Goal: Browse casually: Explore the website without a specific task or goal

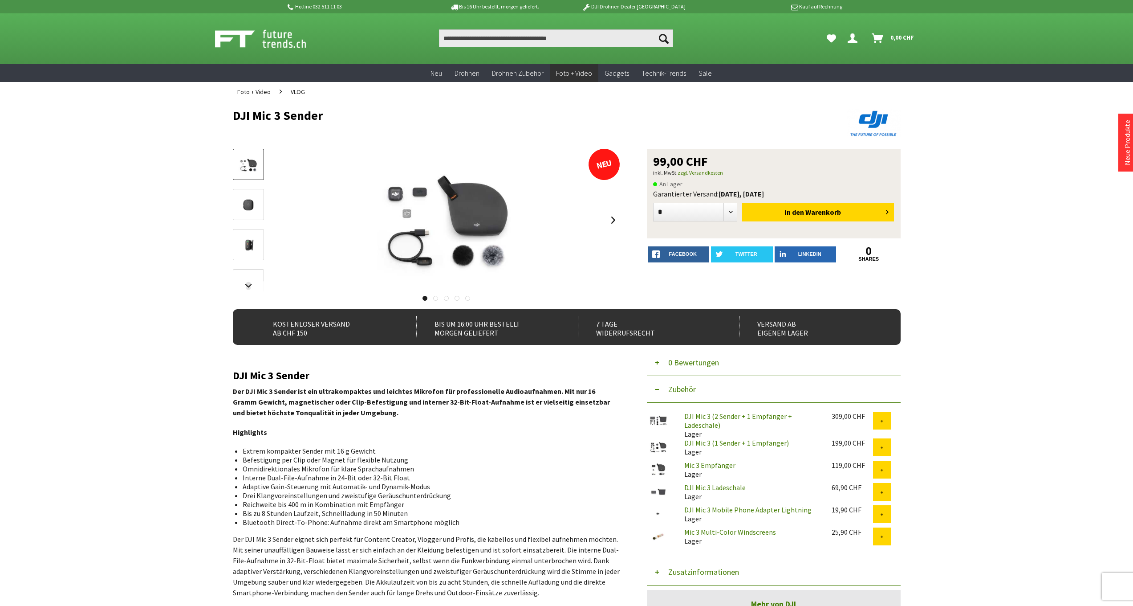
click at [249, 195] on img at bounding box center [249, 205] width 26 height 26
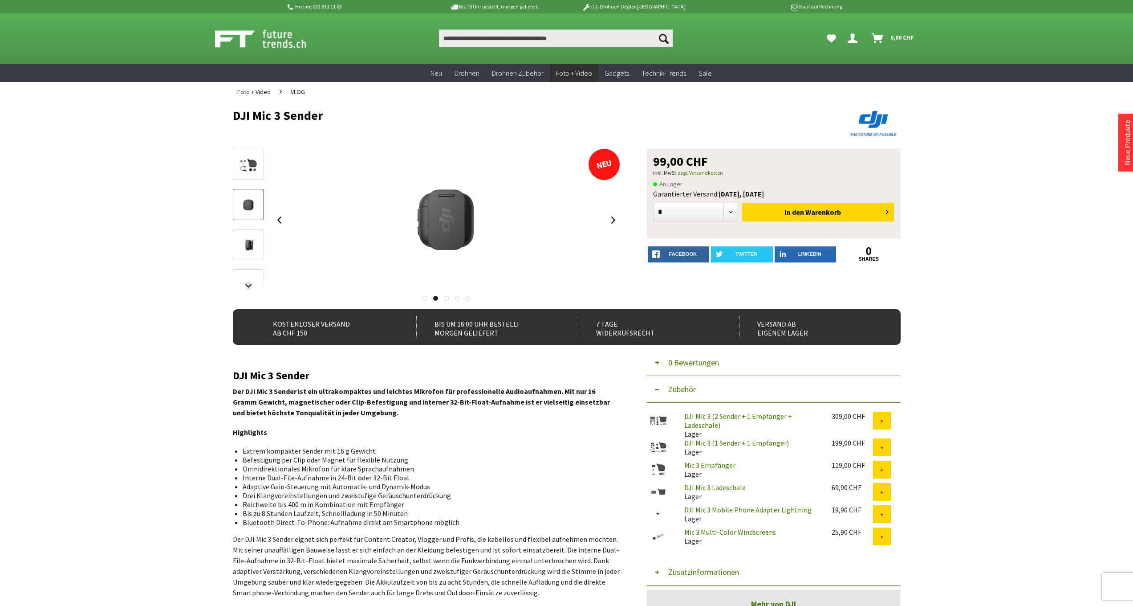
click at [254, 248] on img at bounding box center [249, 245] width 26 height 26
click at [255, 281] on link at bounding box center [248, 286] width 31 height 11
click at [299, 91] on span "VLOG" at bounding box center [298, 92] width 14 height 8
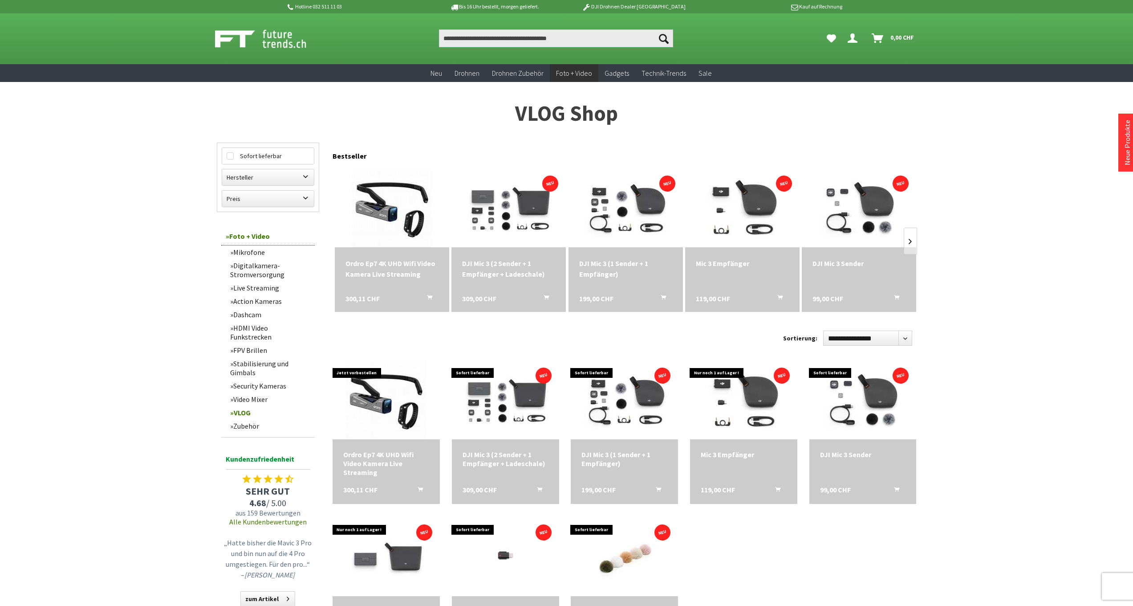
click at [253, 379] on link "Security Kameras" at bounding box center [270, 385] width 89 height 13
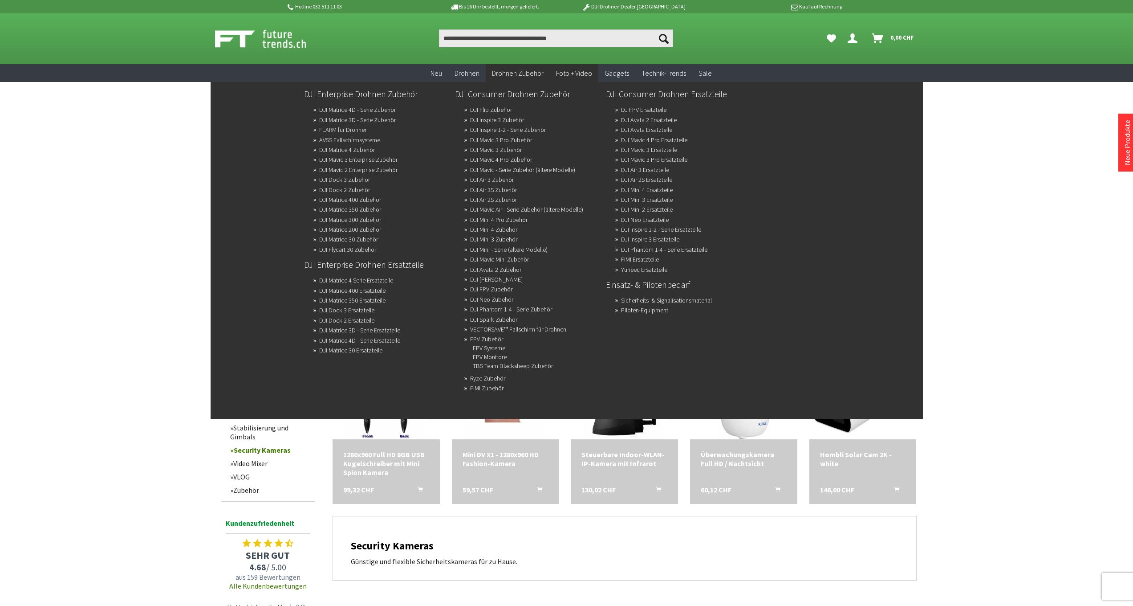
click at [504, 75] on span "Drohnen Zubehör" at bounding box center [518, 73] width 52 height 9
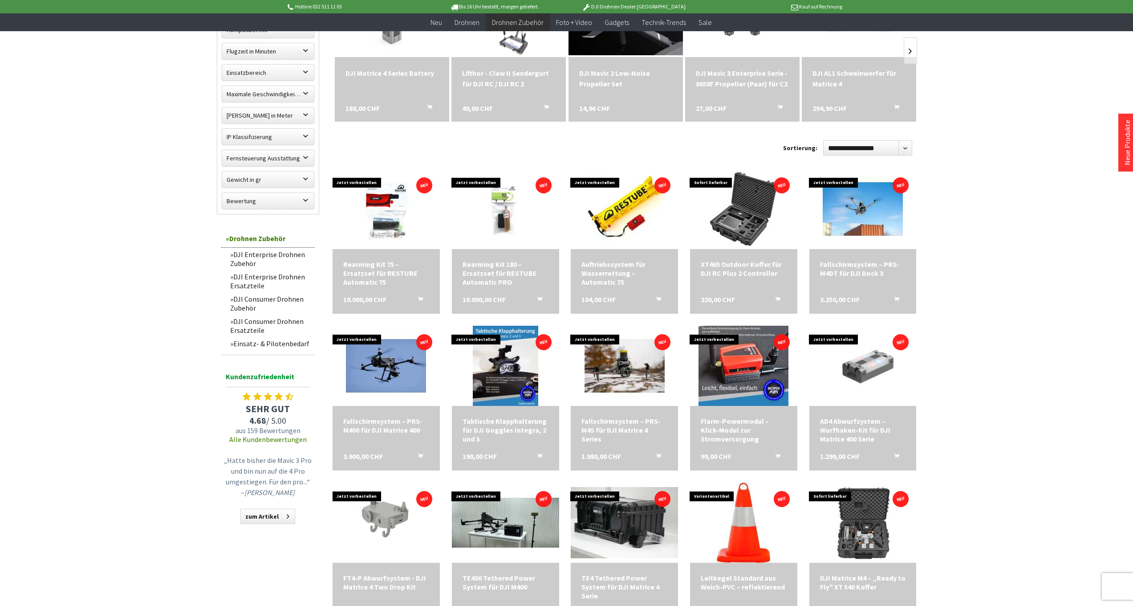
scroll to position [344, 0]
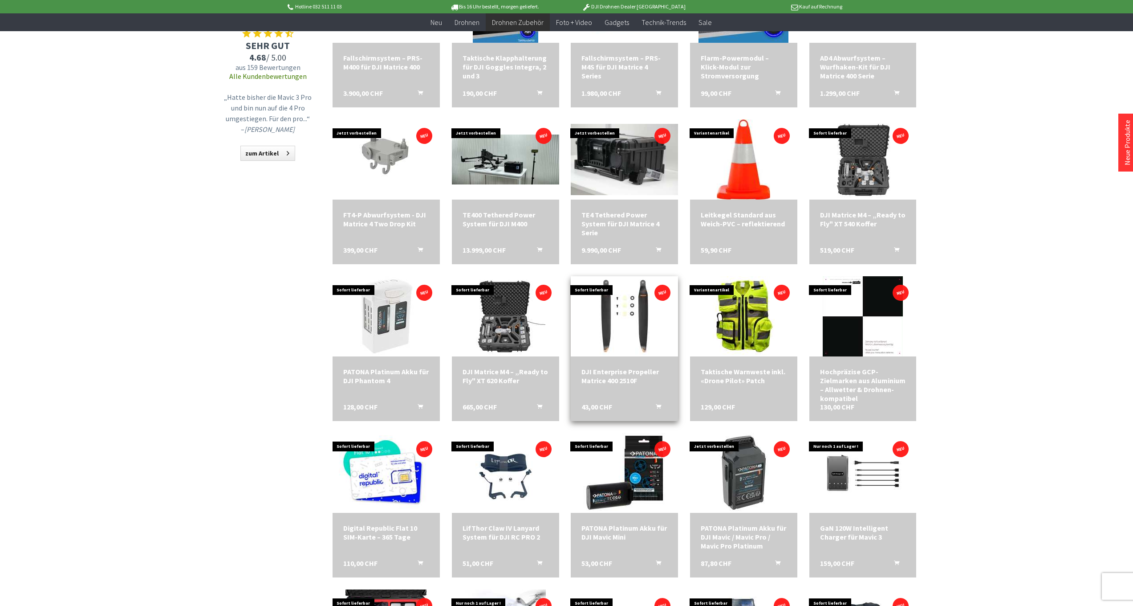
scroll to position [719, 0]
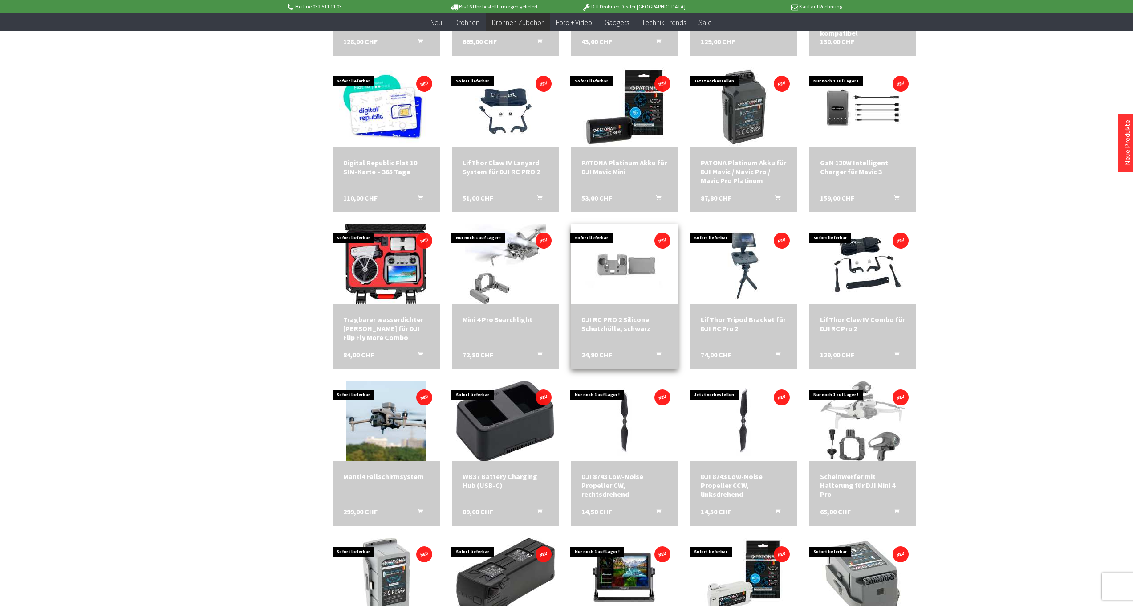
scroll to position [1001, 0]
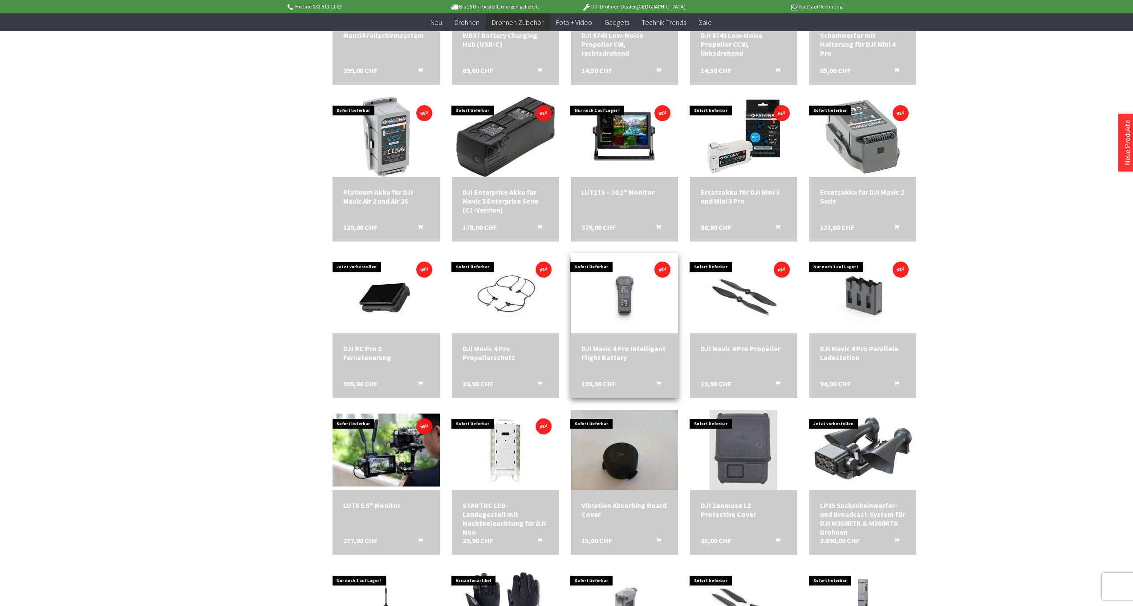
scroll to position [1448, 0]
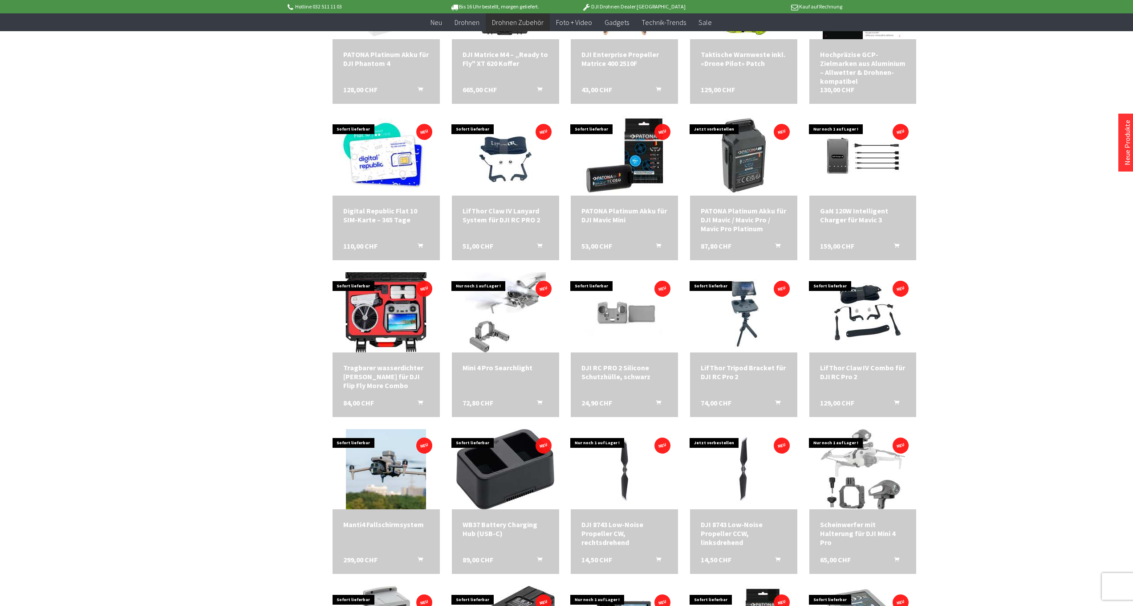
scroll to position [285, 0]
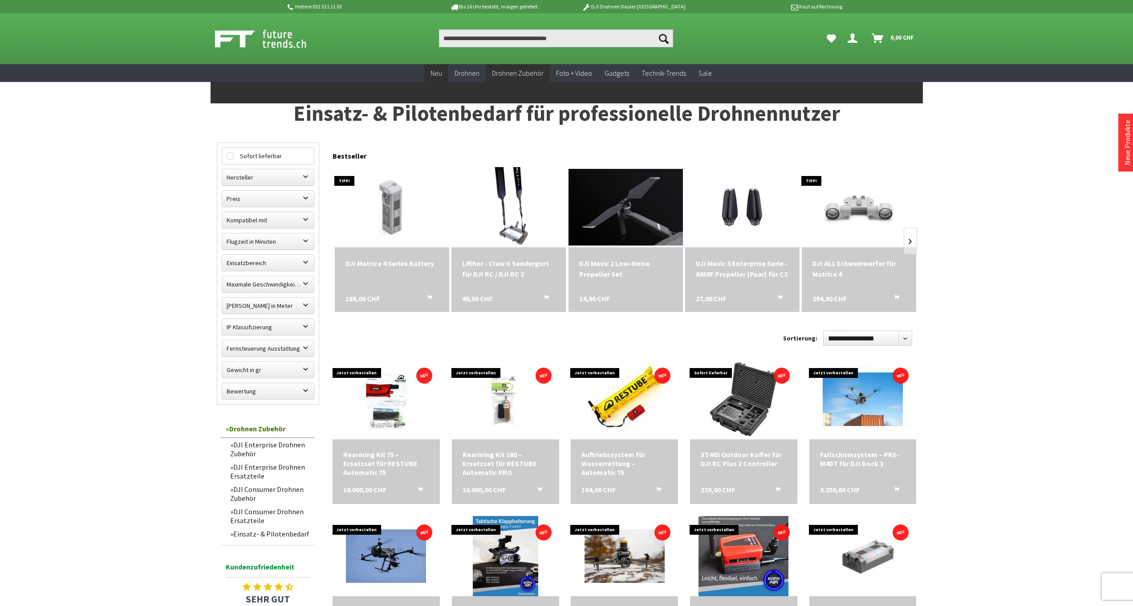
click at [442, 70] on span "Neu" at bounding box center [437, 73] width 12 height 9
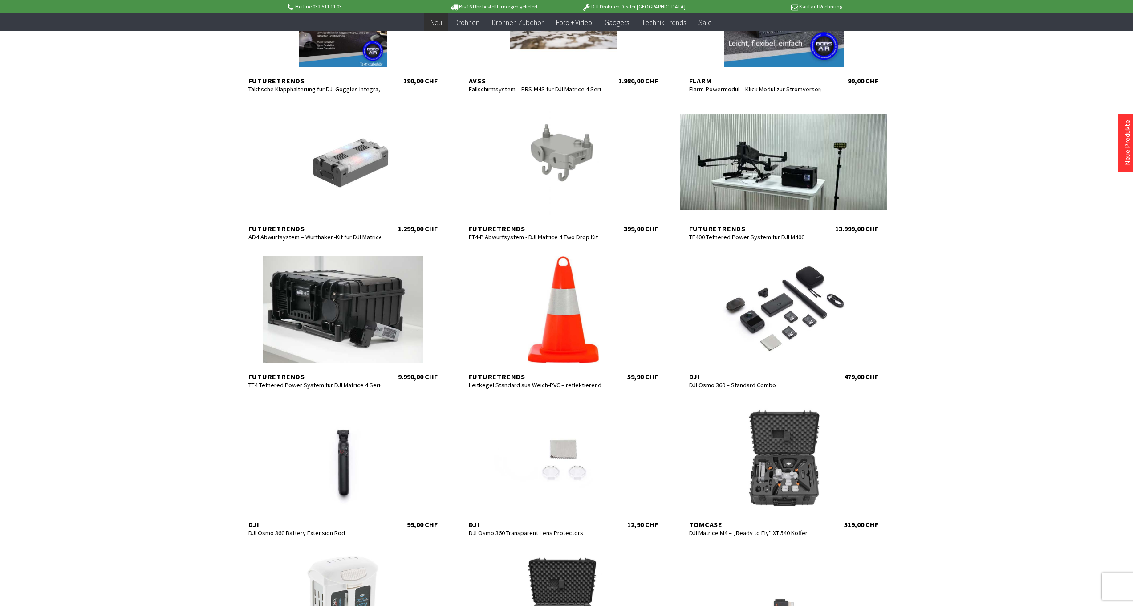
scroll to position [680, 0]
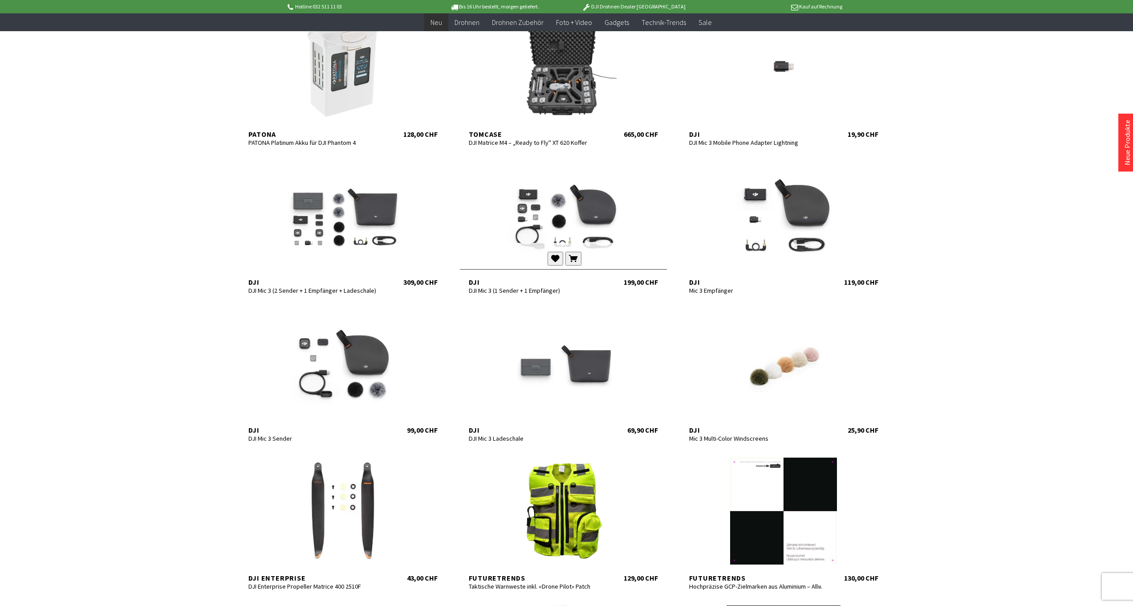
scroll to position [1251, 0]
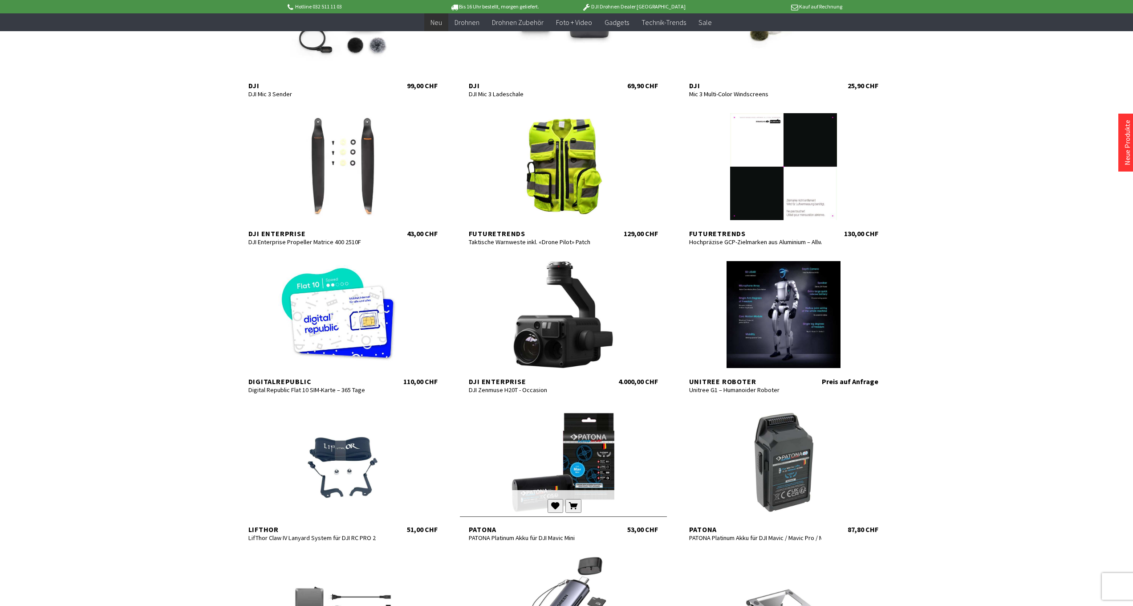
scroll to position [1636, 0]
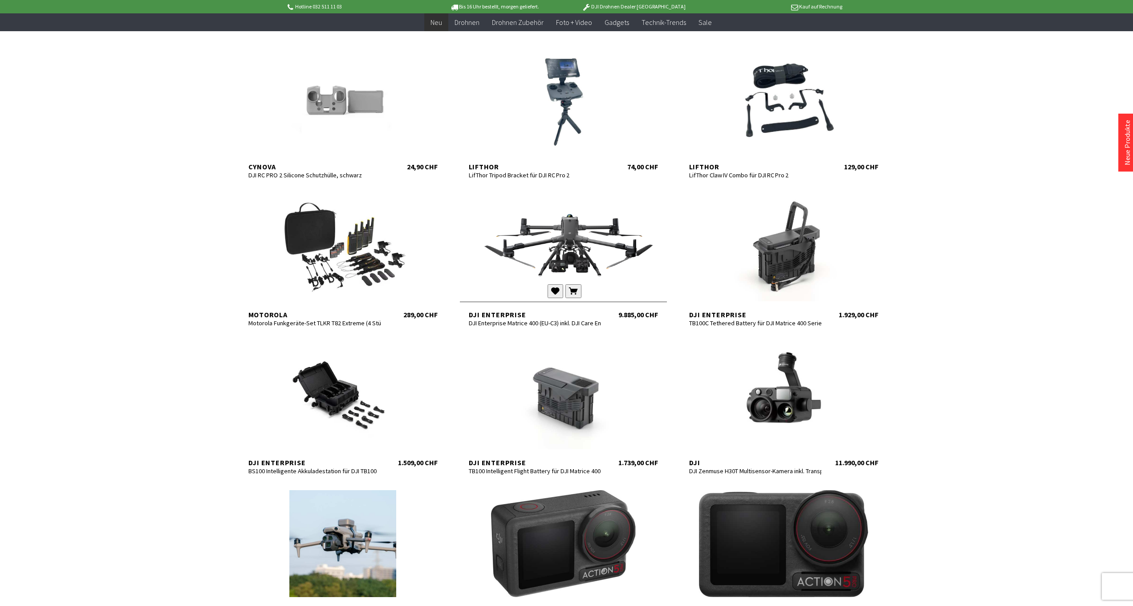
scroll to position [2512, 0]
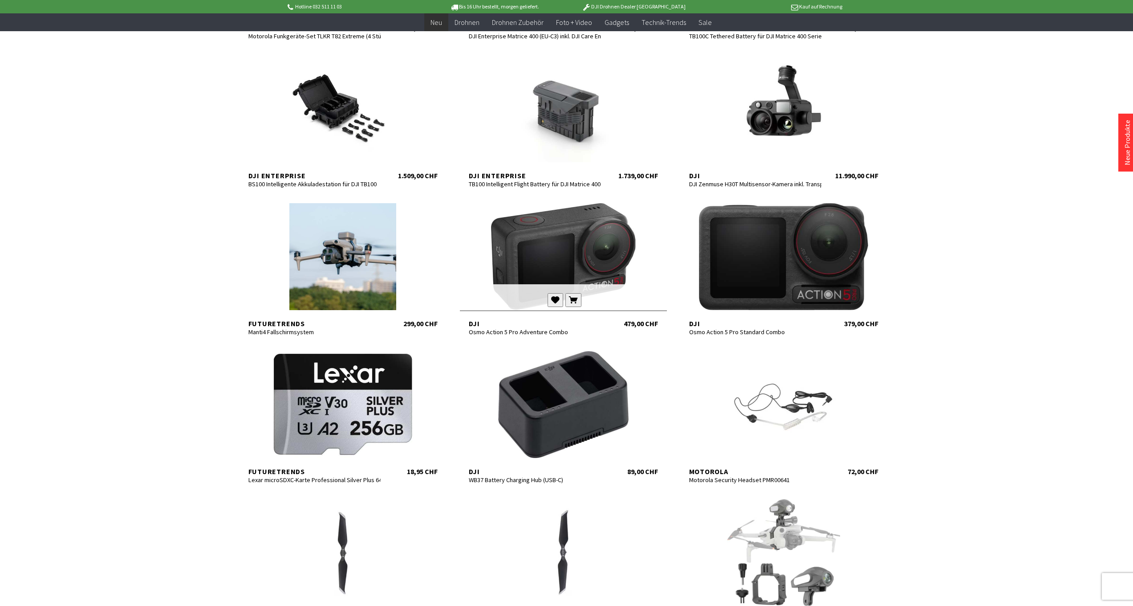
scroll to position [2696, 0]
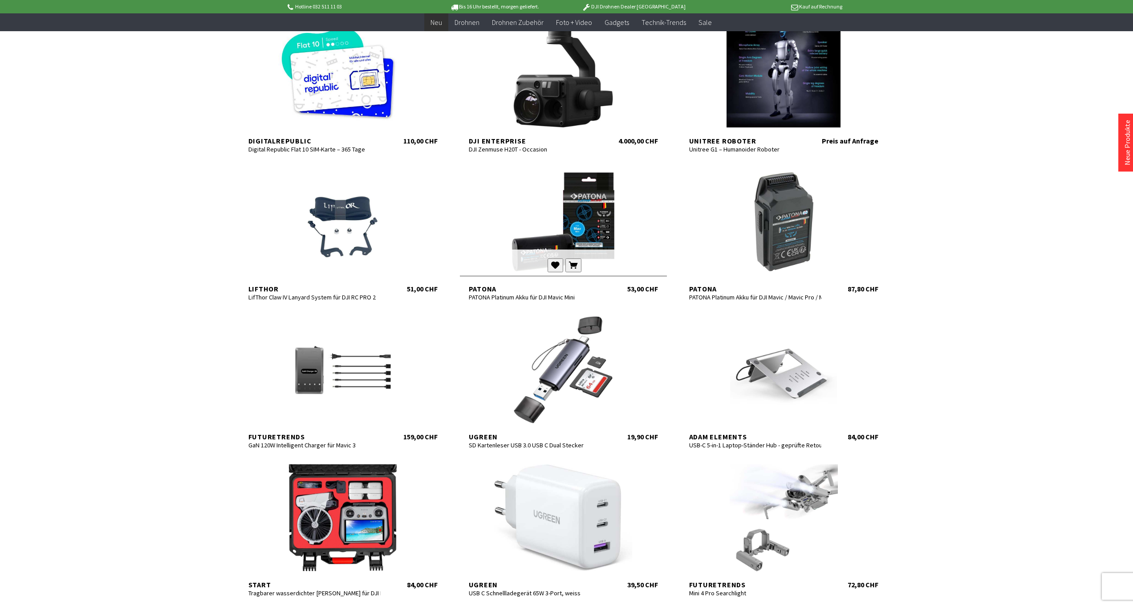
scroll to position [925, 0]
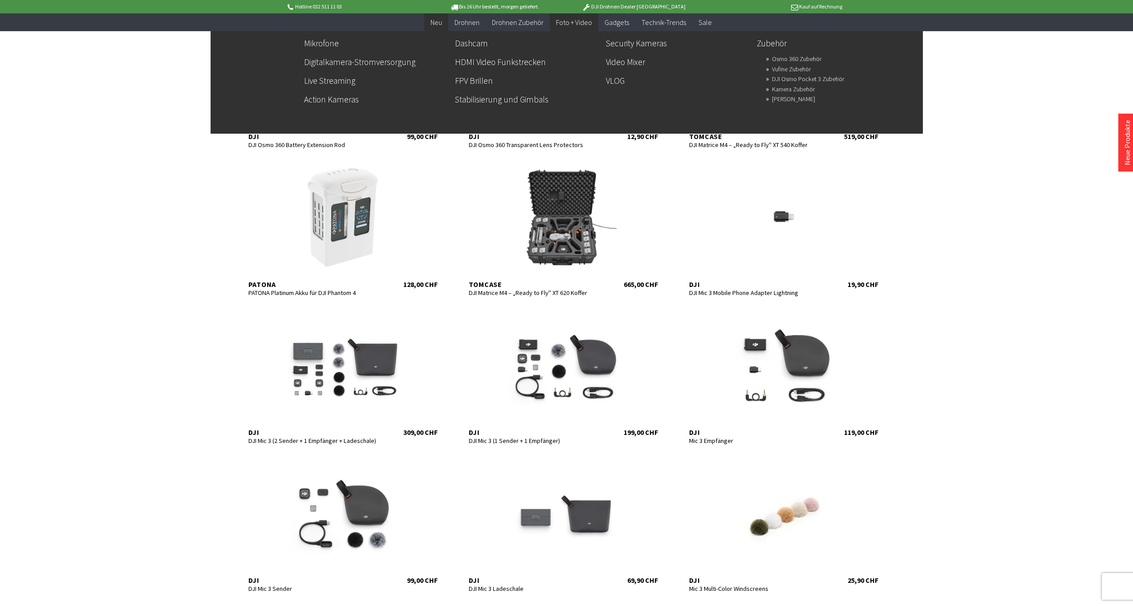
click at [571, 22] on span "Foto + Video" at bounding box center [574, 22] width 36 height 9
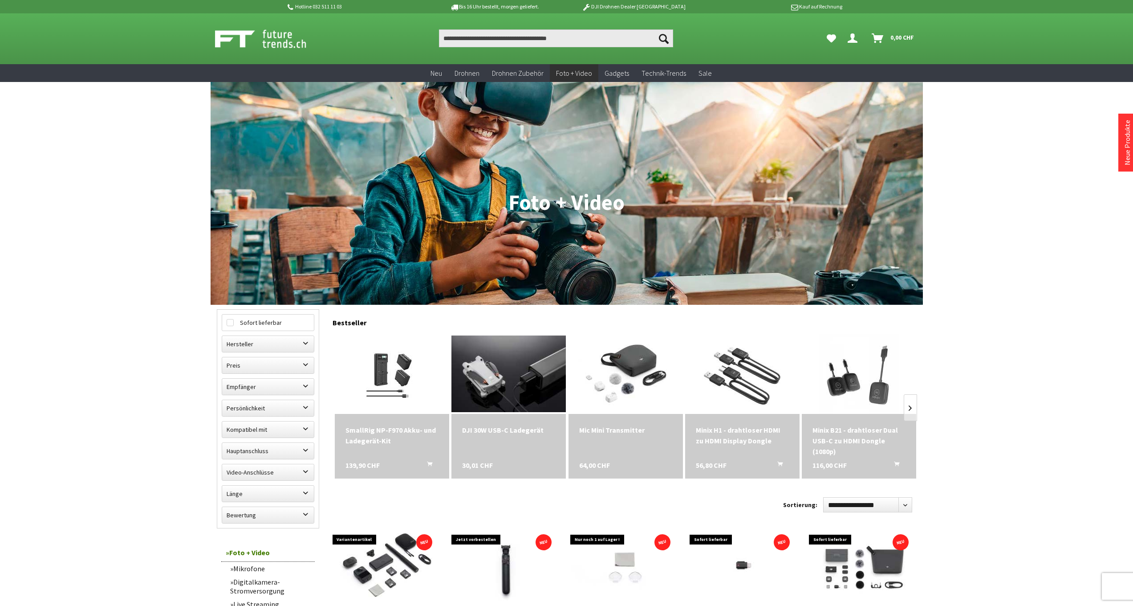
scroll to position [177, 0]
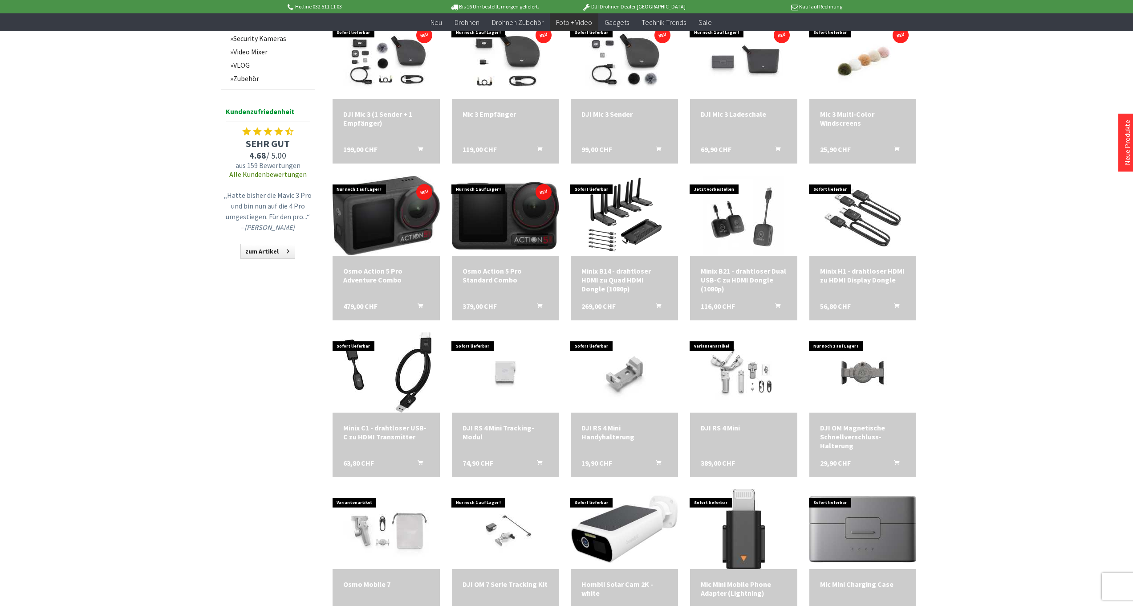
scroll to position [908, 0]
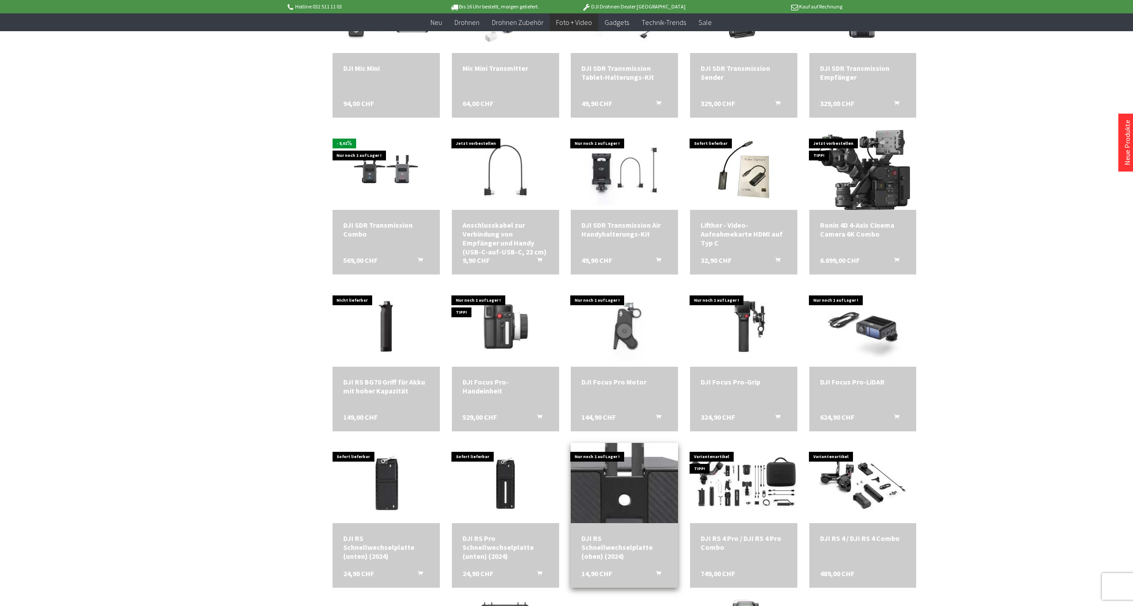
scroll to position [1622, 0]
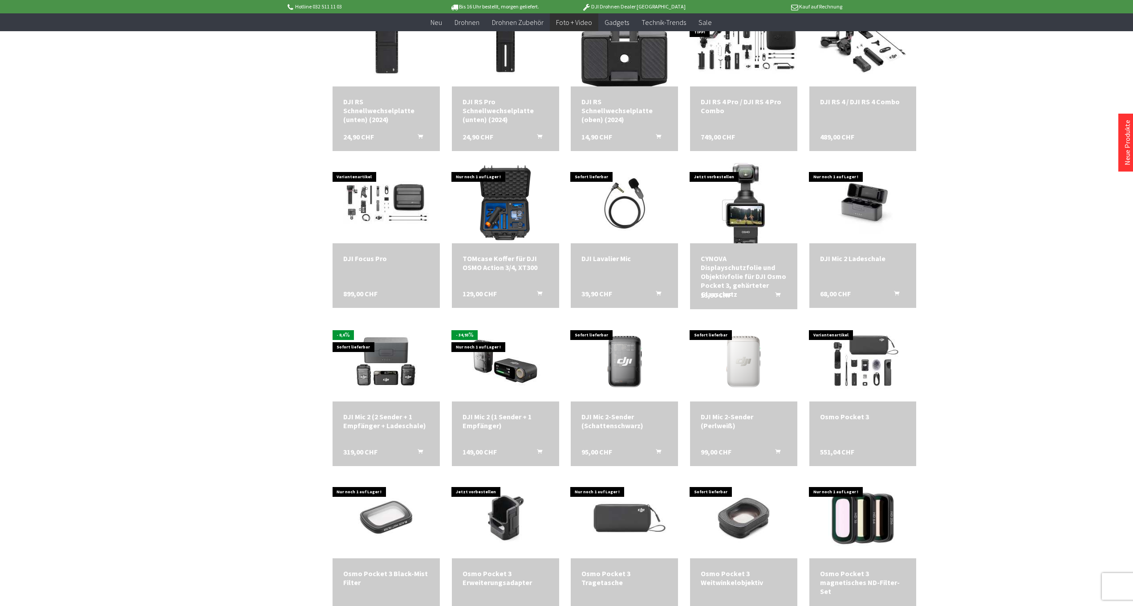
scroll to position [1753, 0]
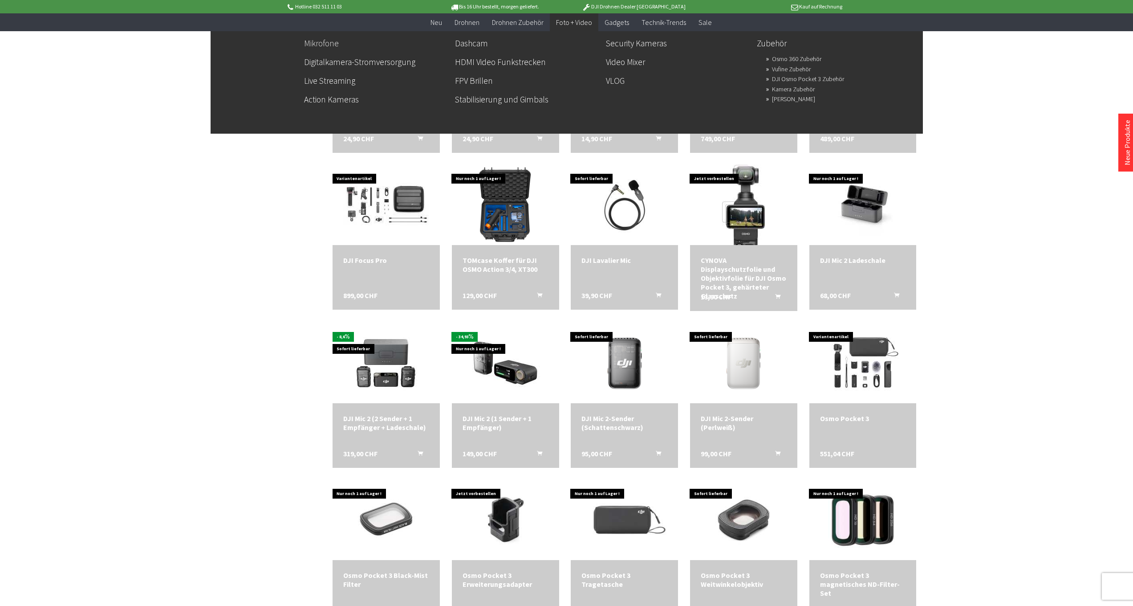
click at [327, 42] on link "Mikrofone" at bounding box center [376, 43] width 144 height 15
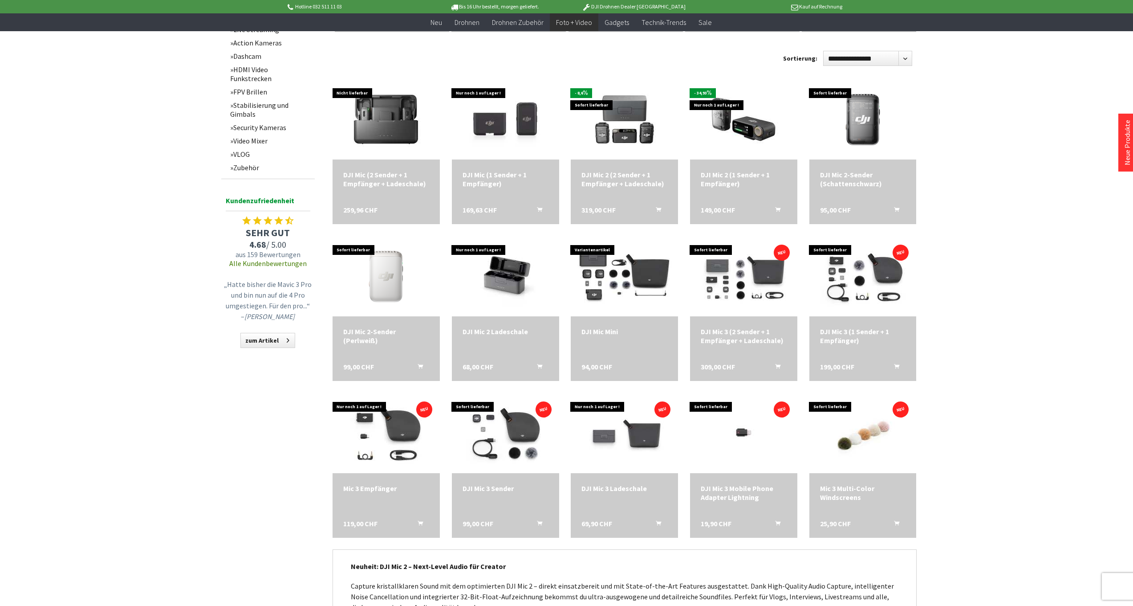
scroll to position [84, 0]
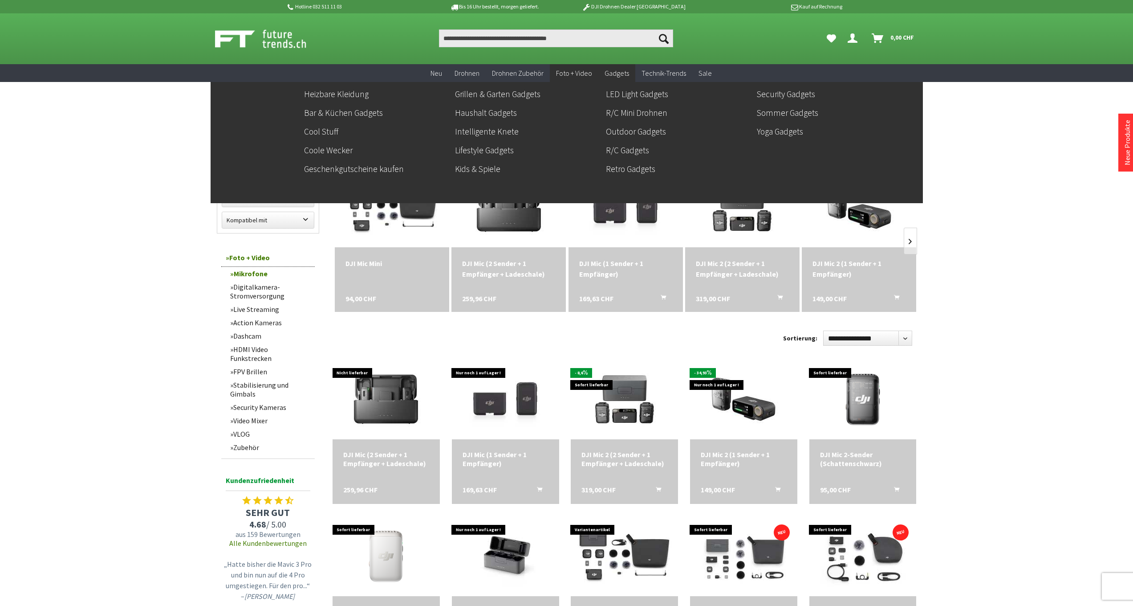
click at [618, 74] on span "Gadgets" at bounding box center [617, 73] width 24 height 9
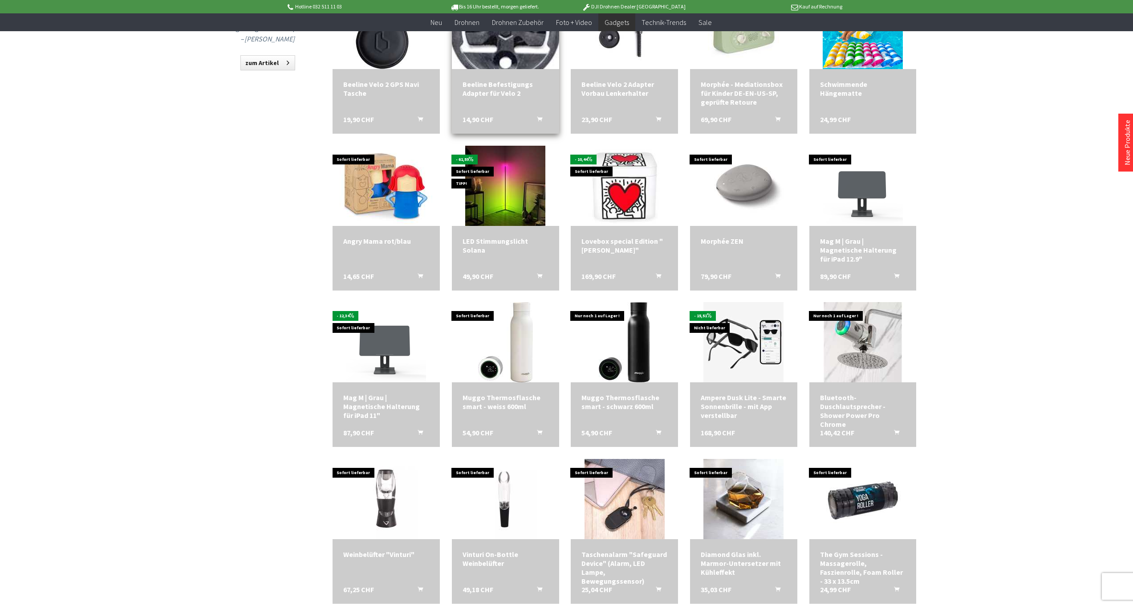
scroll to position [937, 0]
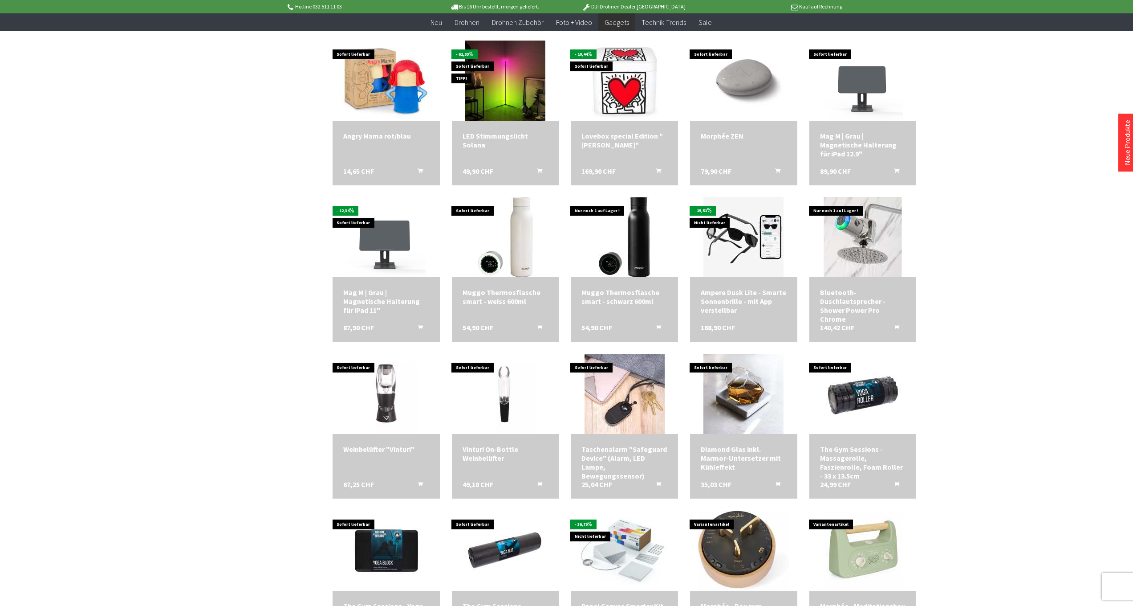
scroll to position [1233, 0]
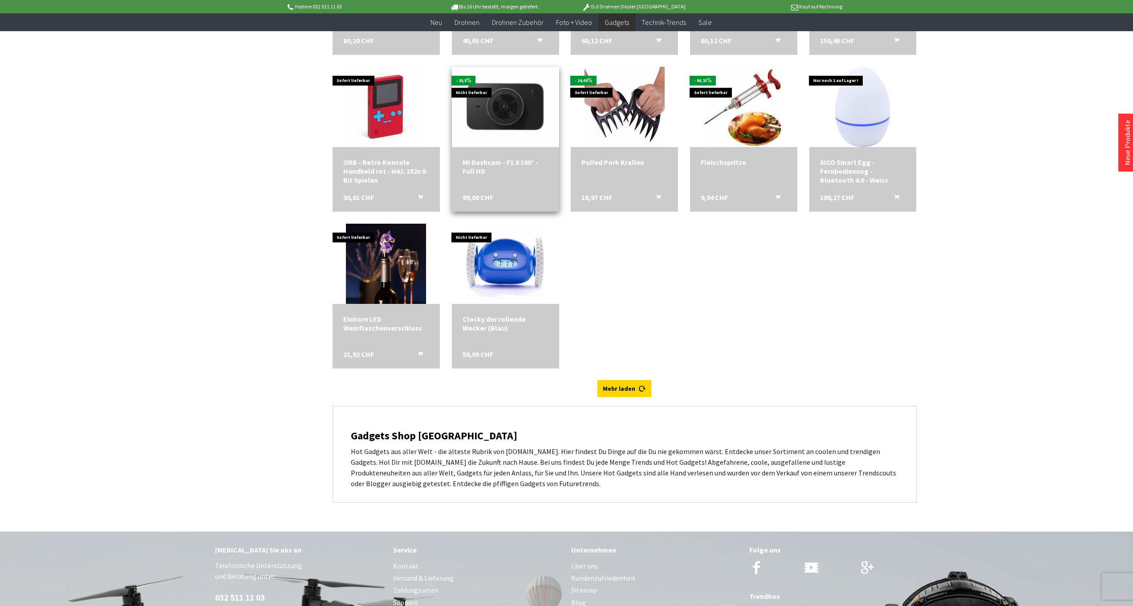
scroll to position [2668, 0]
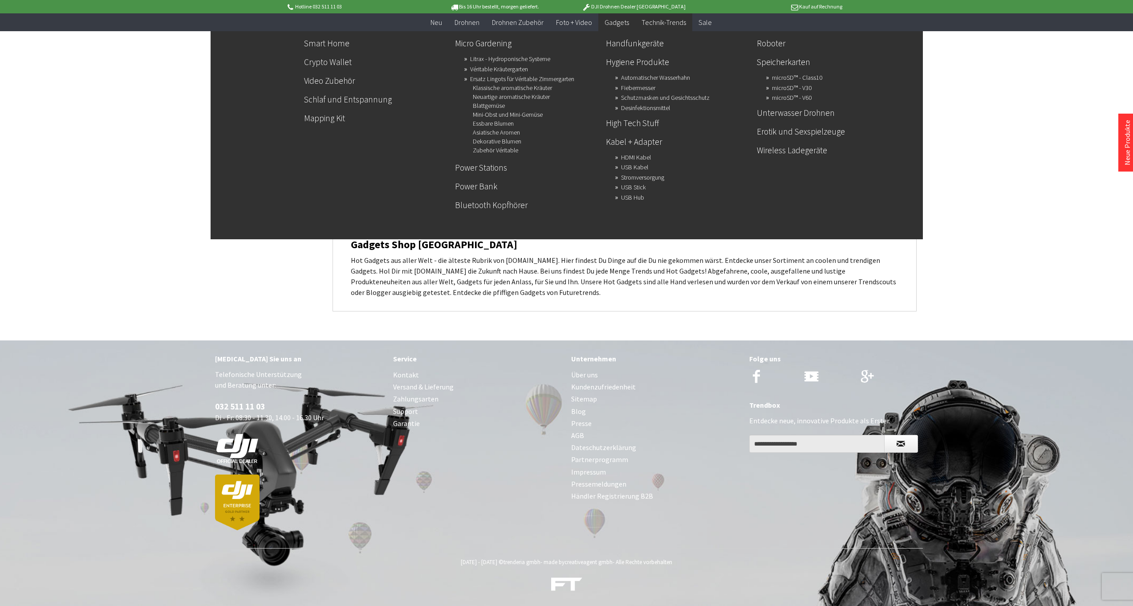
click at [659, 21] on span "Technik-Trends" at bounding box center [664, 22] width 45 height 9
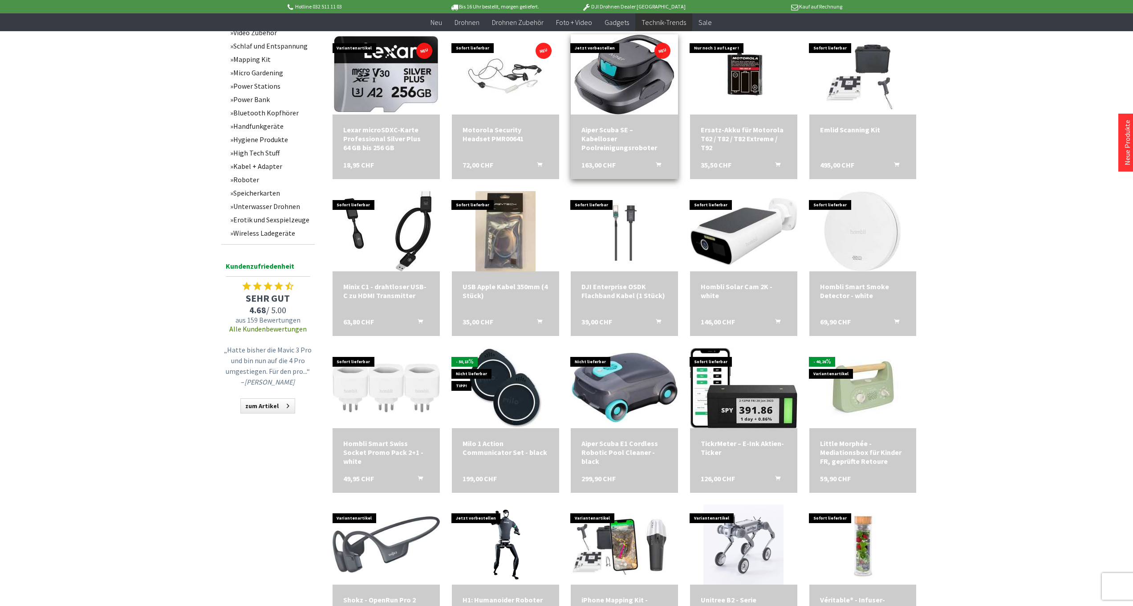
scroll to position [840, 0]
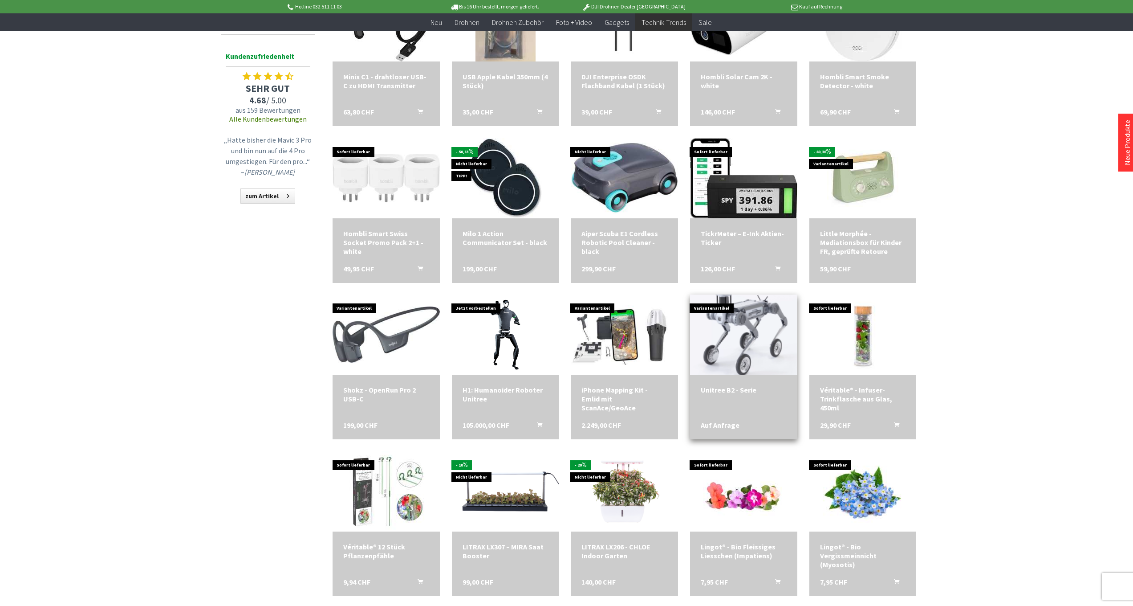
click at [758, 333] on img at bounding box center [744, 334] width 112 height 112
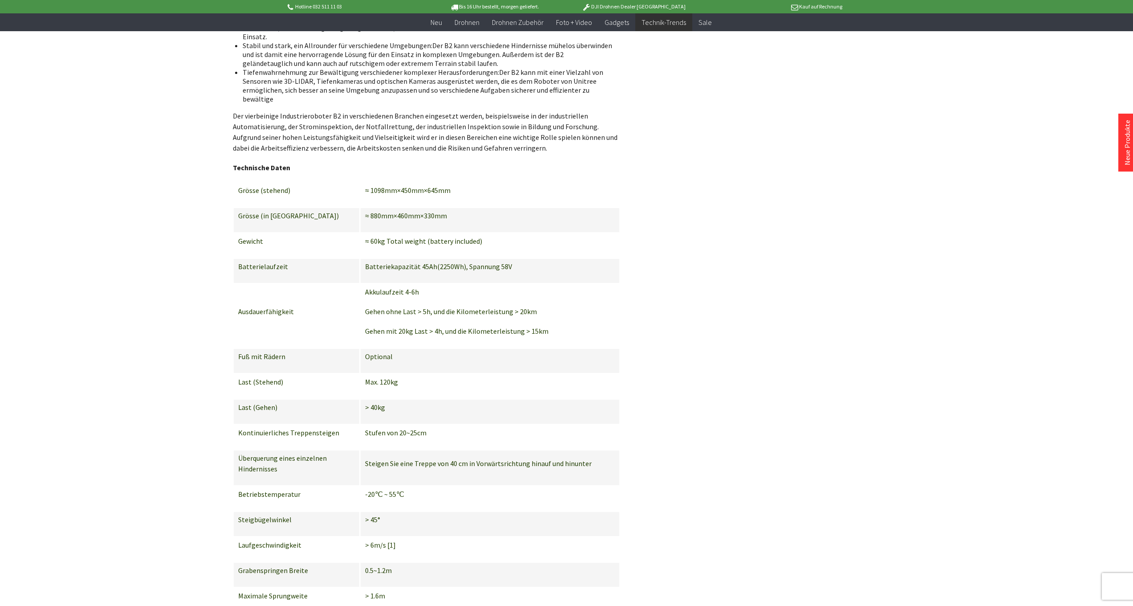
scroll to position [847, 0]
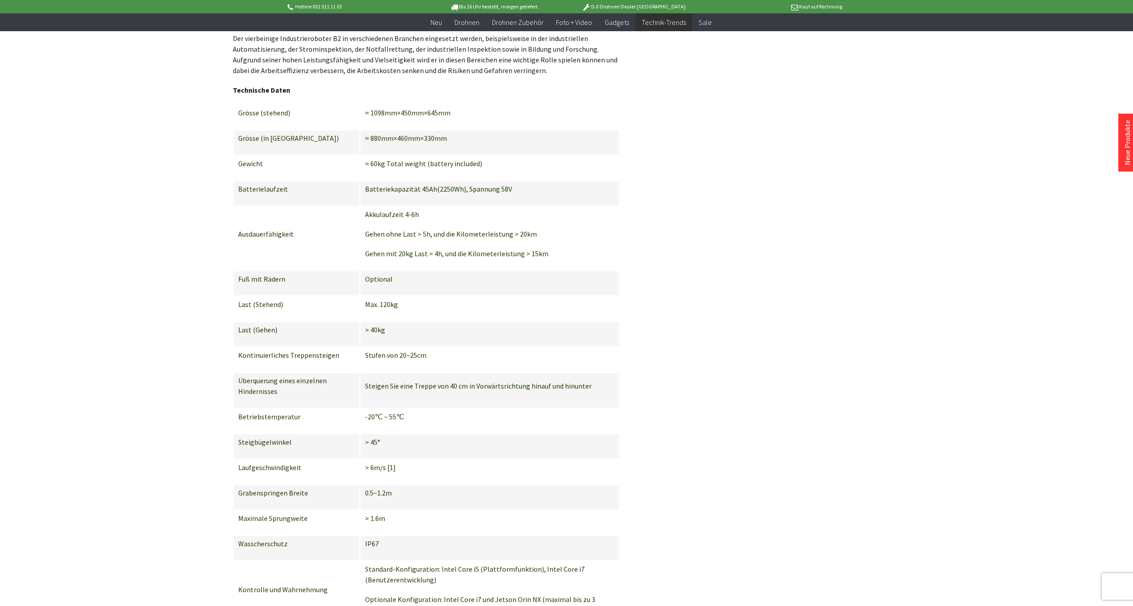
click at [395, 324] on p "> 40kg" at bounding box center [489, 329] width 249 height 11
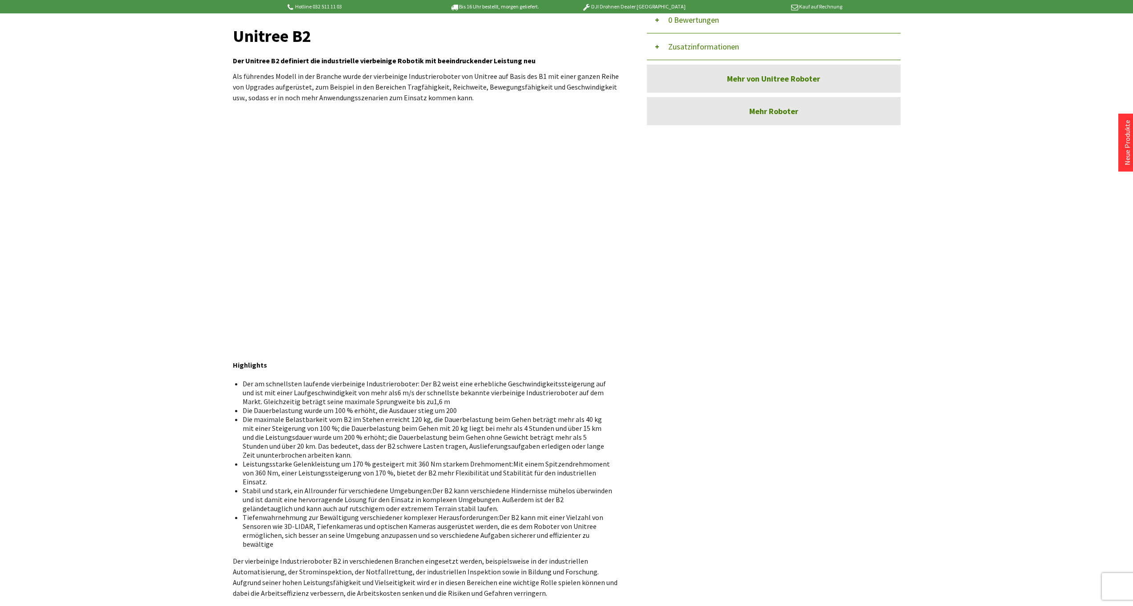
scroll to position [0, 0]
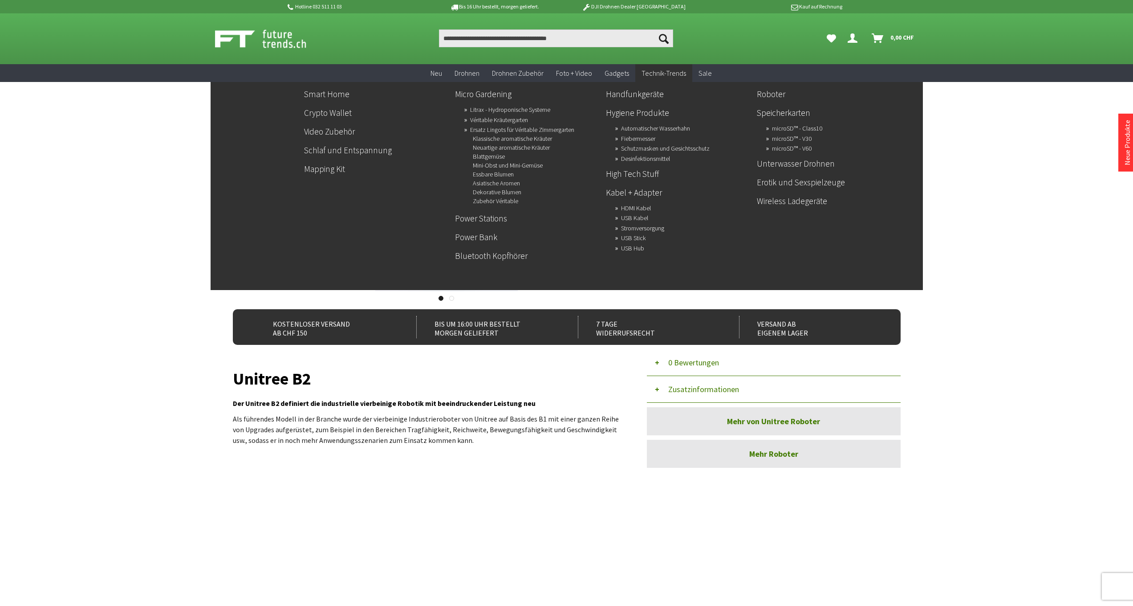
click at [645, 75] on span "Technik-Trends" at bounding box center [664, 73] width 45 height 9
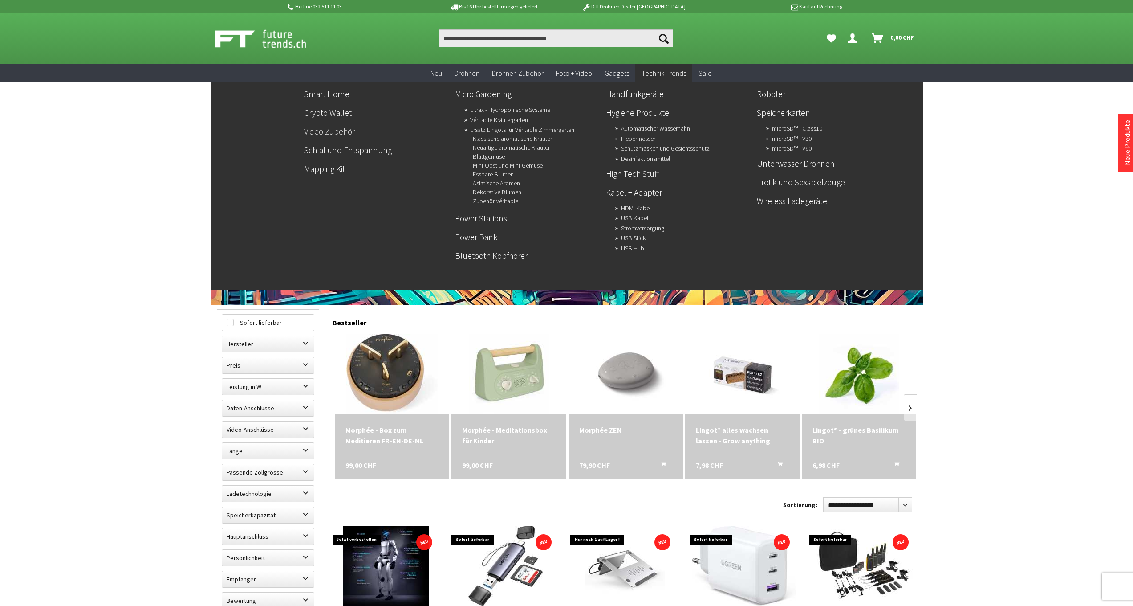
click at [324, 134] on link "Video Zubehör" at bounding box center [376, 131] width 144 height 15
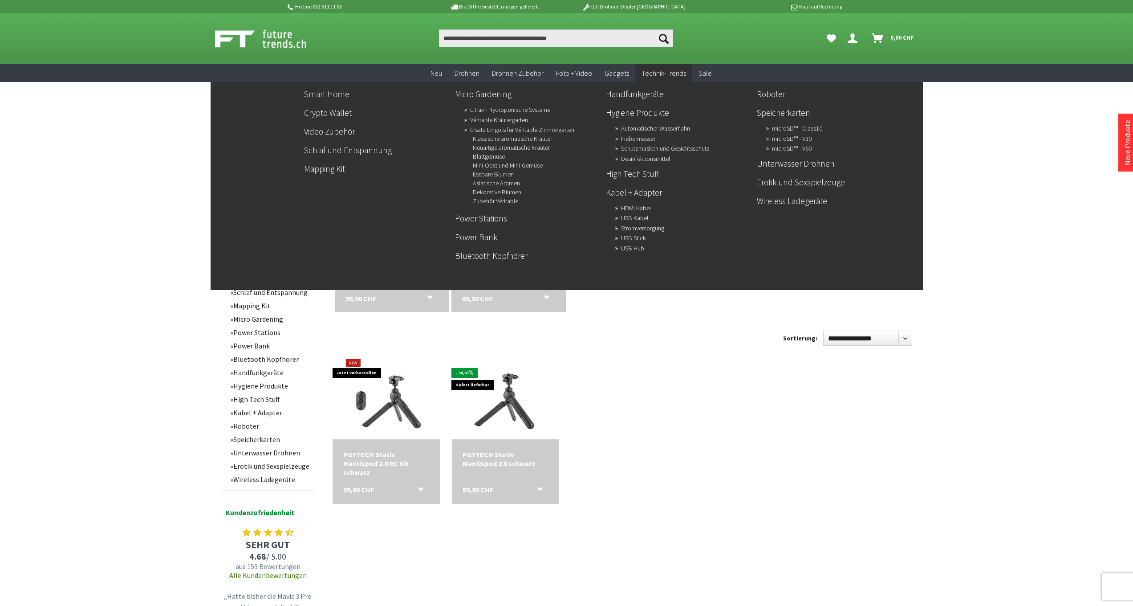
click at [325, 96] on link "Smart Home" at bounding box center [376, 93] width 144 height 15
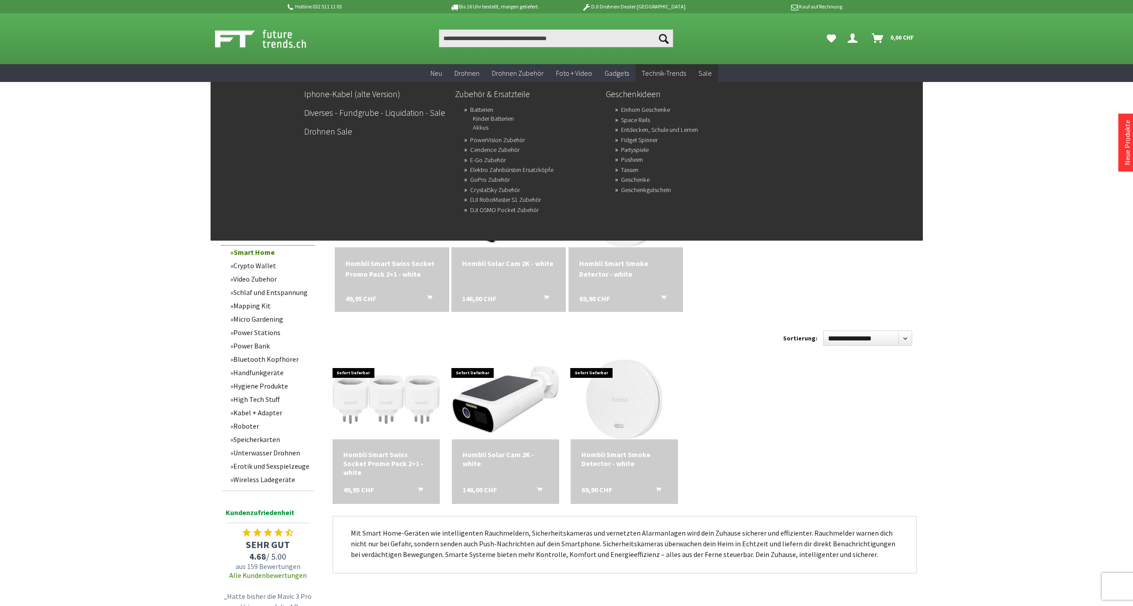
click at [700, 73] on span "Sale" at bounding box center [705, 73] width 13 height 9
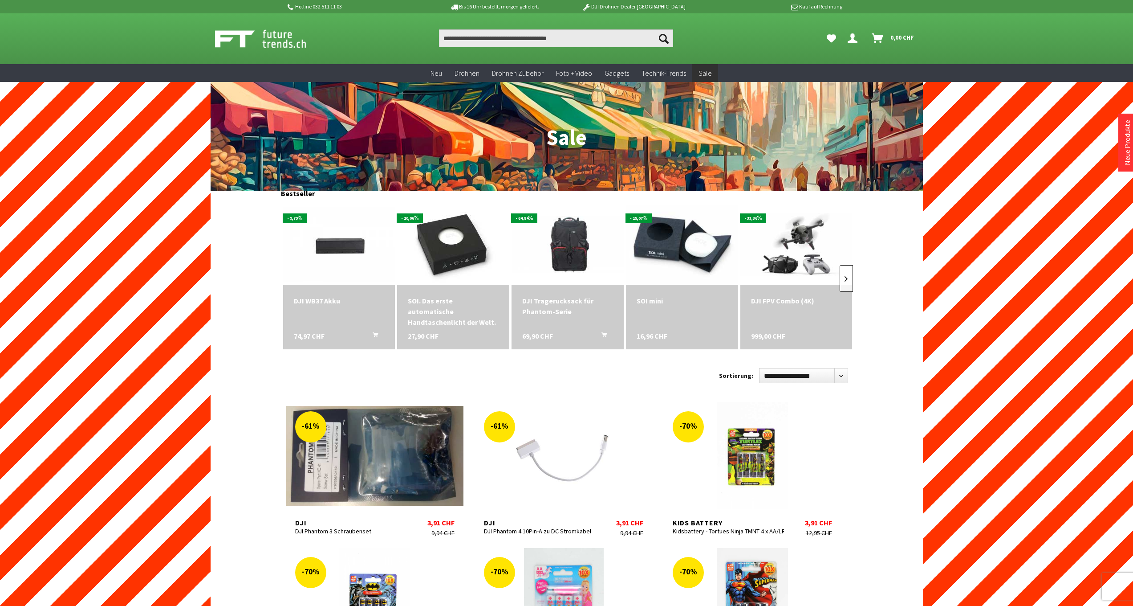
click at [849, 277] on link at bounding box center [846, 278] width 13 height 27
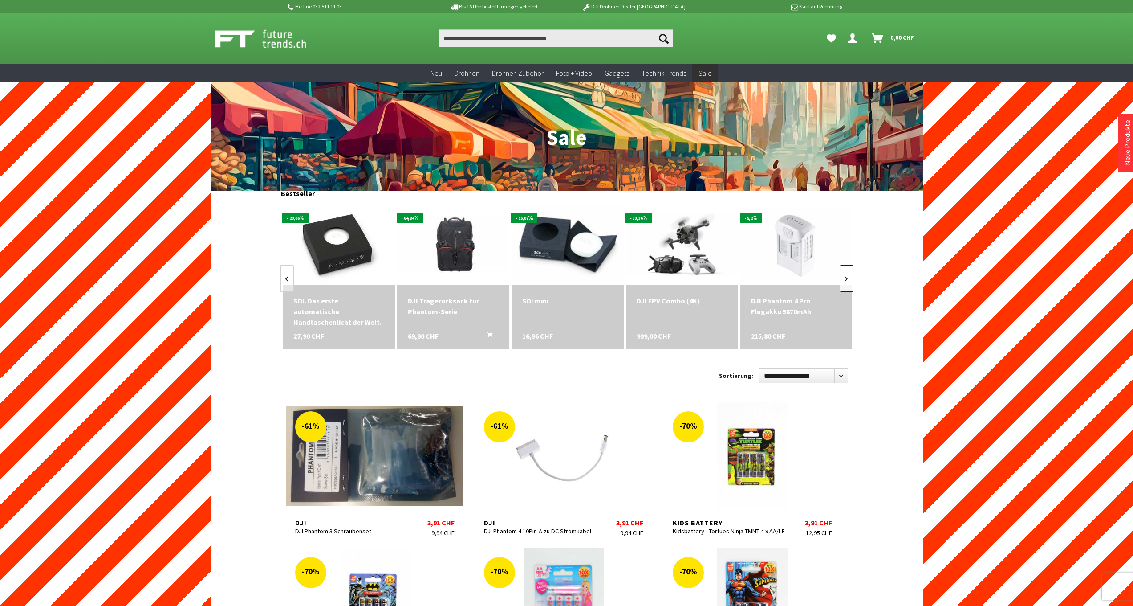
click at [849, 277] on link at bounding box center [846, 278] width 13 height 27
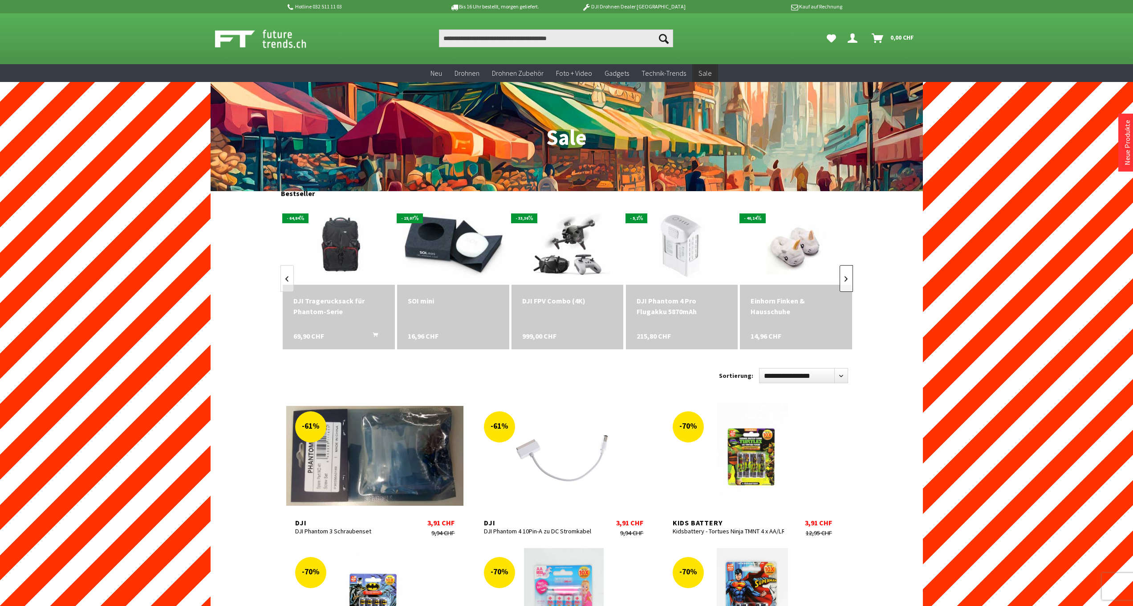
scroll to position [0, 229]
click at [849, 277] on link at bounding box center [846, 278] width 13 height 27
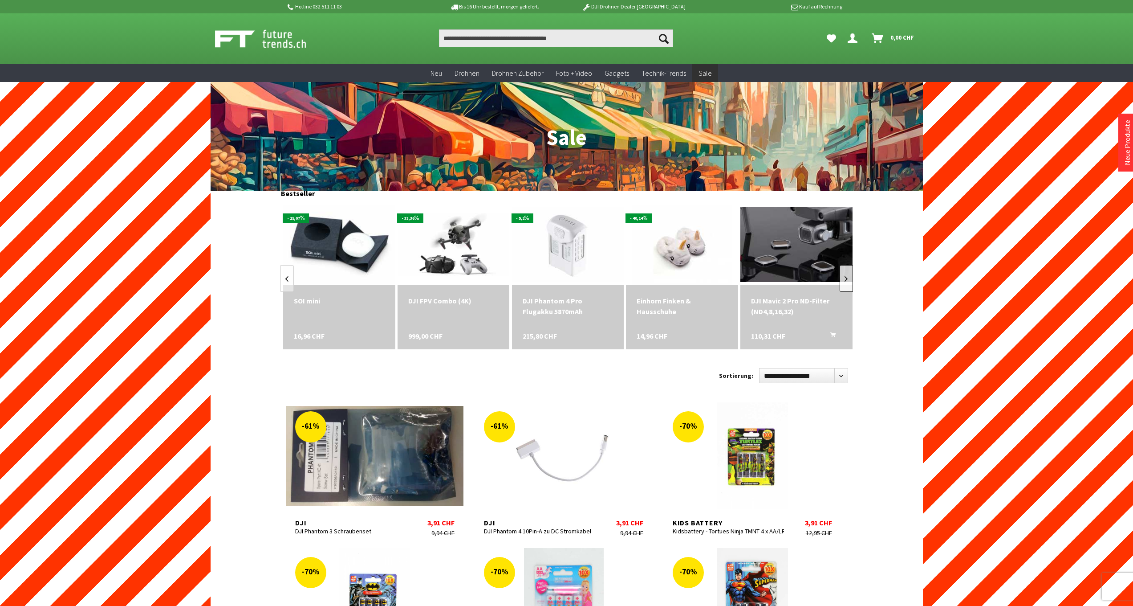
click at [849, 277] on link at bounding box center [846, 278] width 13 height 27
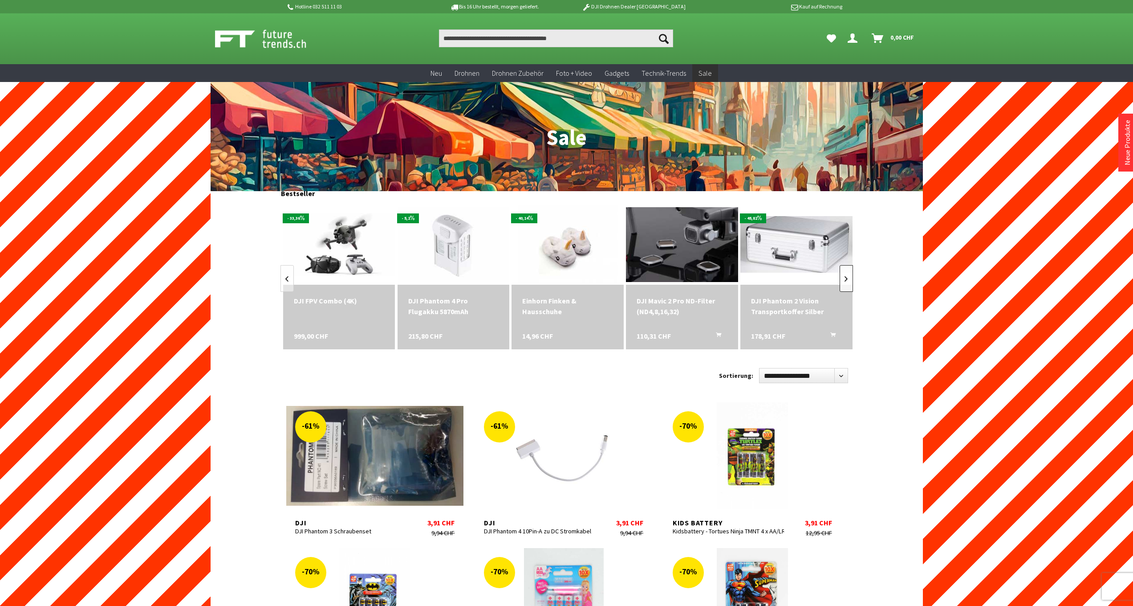
click at [849, 277] on link at bounding box center [846, 278] width 13 height 27
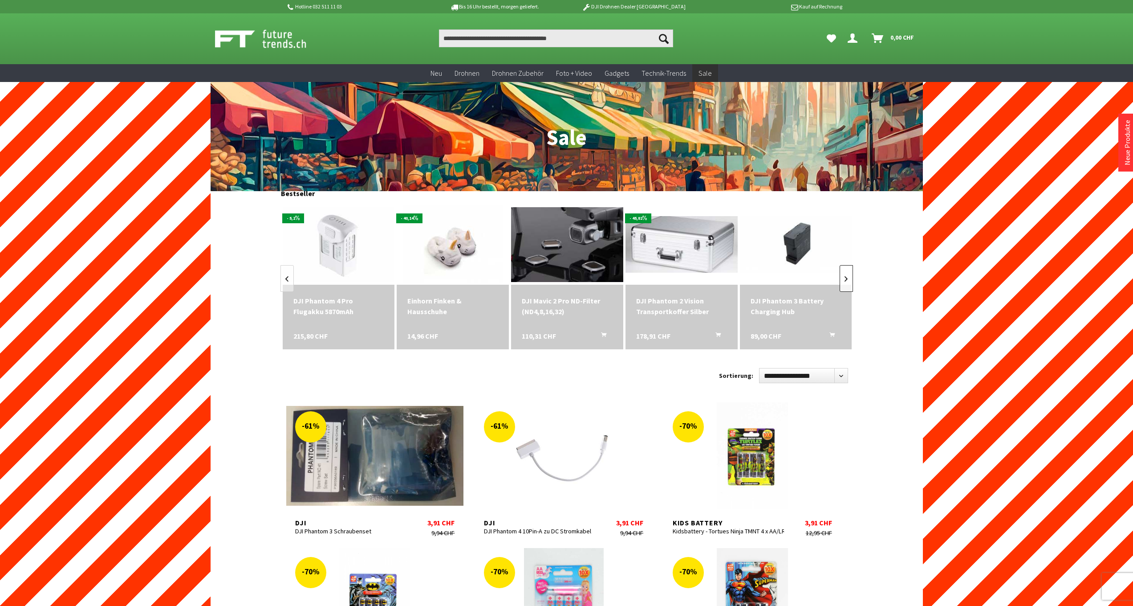
click at [849, 277] on link at bounding box center [846, 278] width 13 height 27
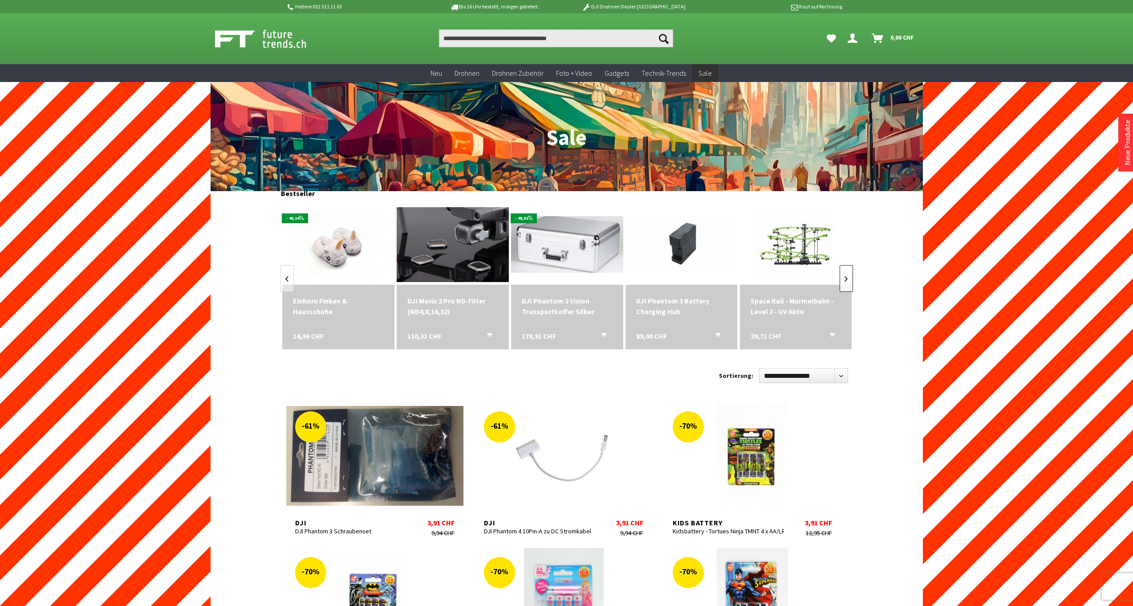
click at [849, 277] on link at bounding box center [846, 278] width 13 height 27
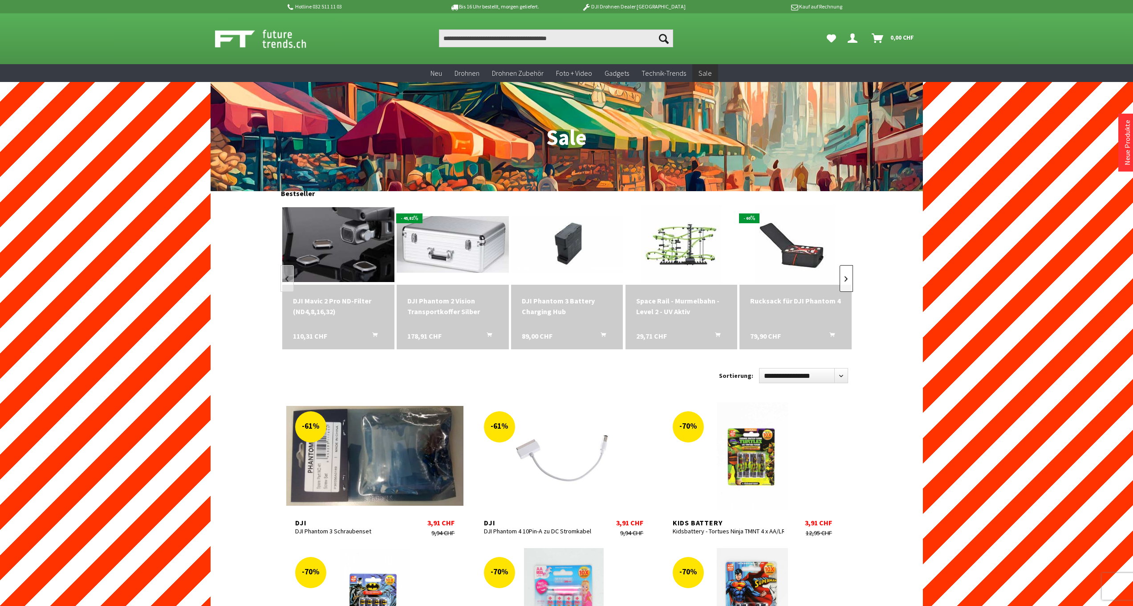
click at [849, 277] on link at bounding box center [846, 278] width 13 height 27
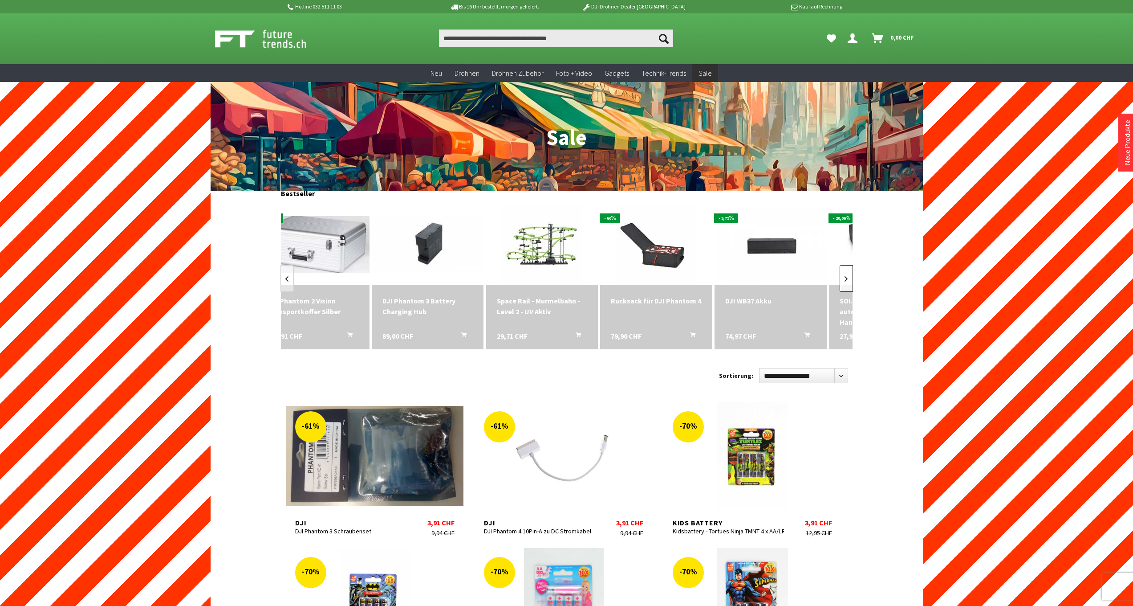
click at [849, 277] on link at bounding box center [846, 278] width 13 height 27
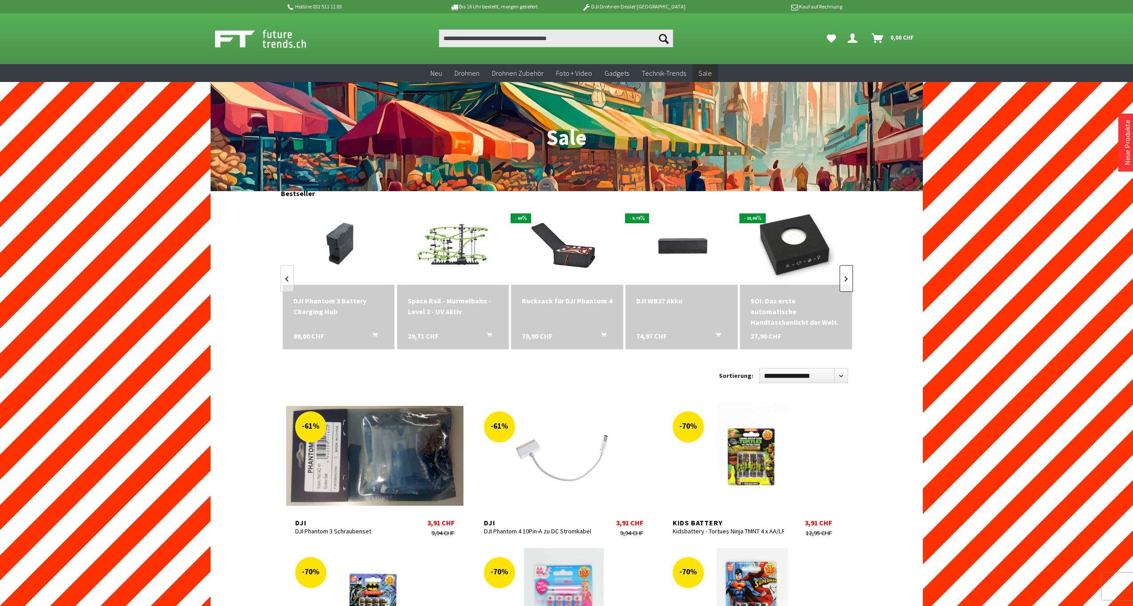
click at [849, 277] on link at bounding box center [846, 278] width 13 height 27
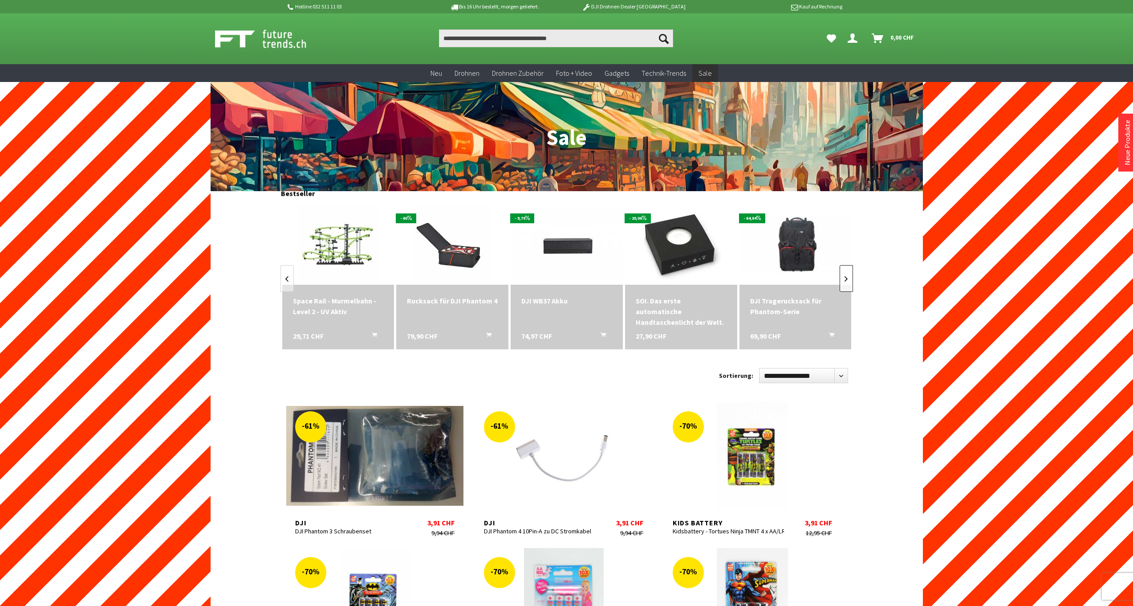
click at [849, 277] on link at bounding box center [846, 278] width 13 height 27
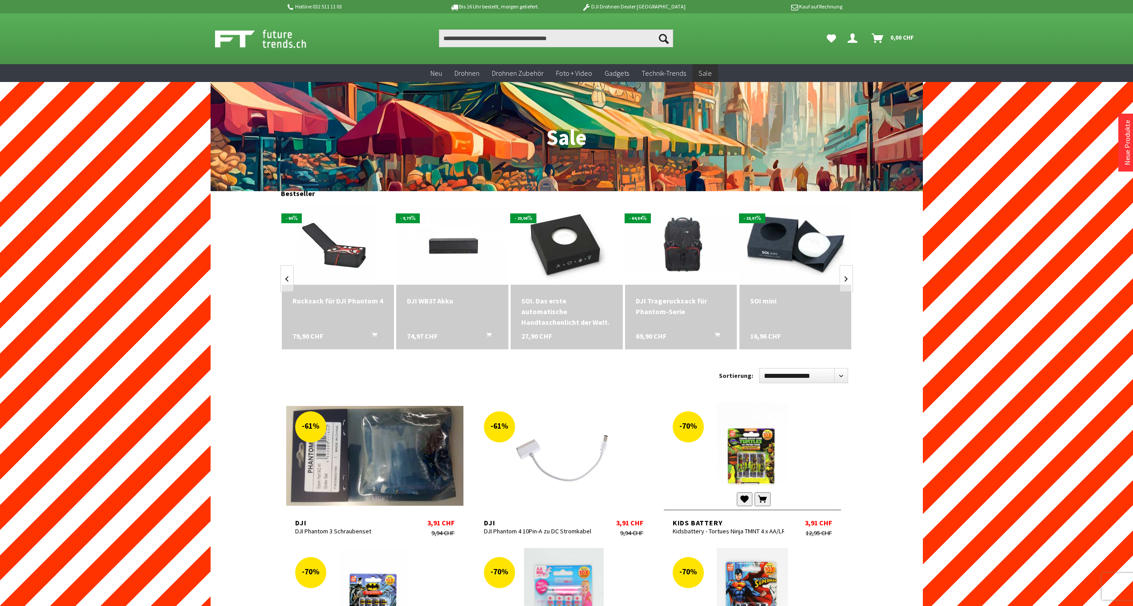
scroll to position [186, 0]
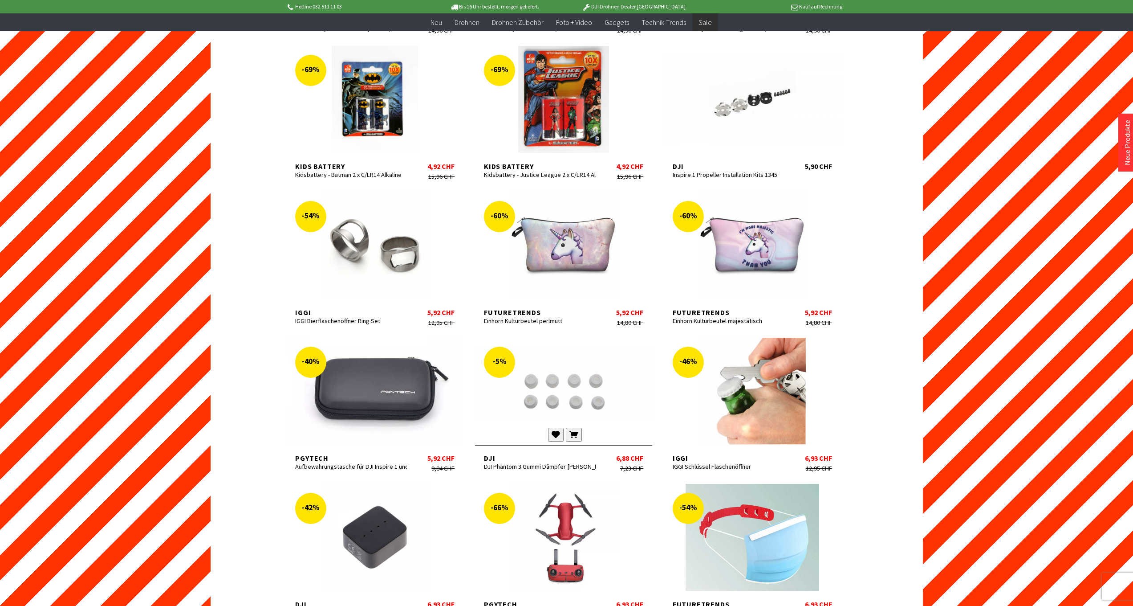
scroll to position [1457, 0]
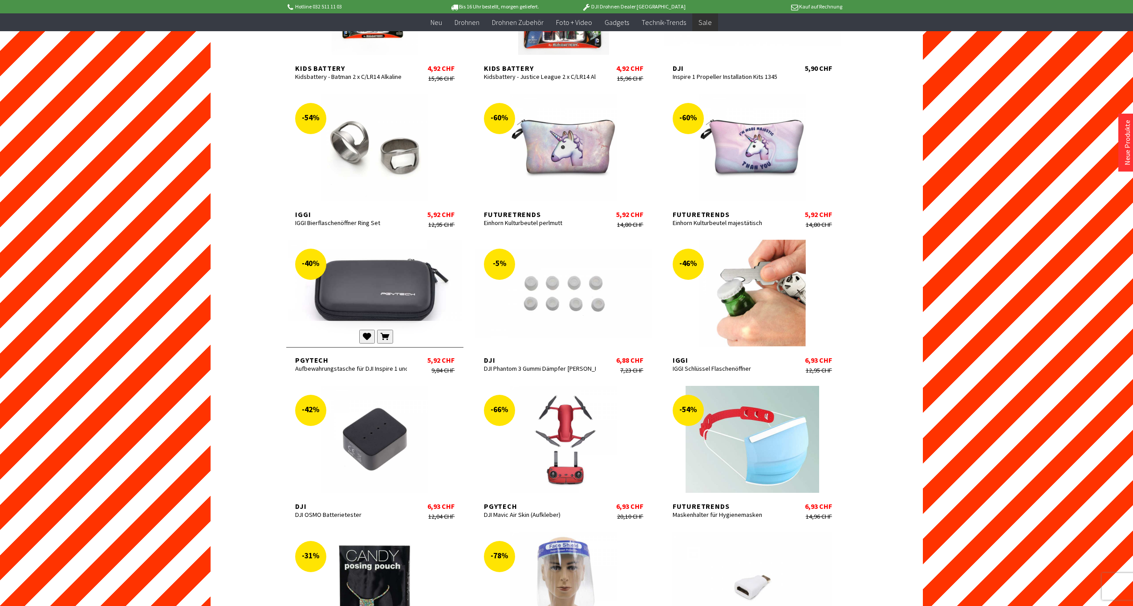
click at [368, 281] on div at bounding box center [374, 293] width 177 height 107
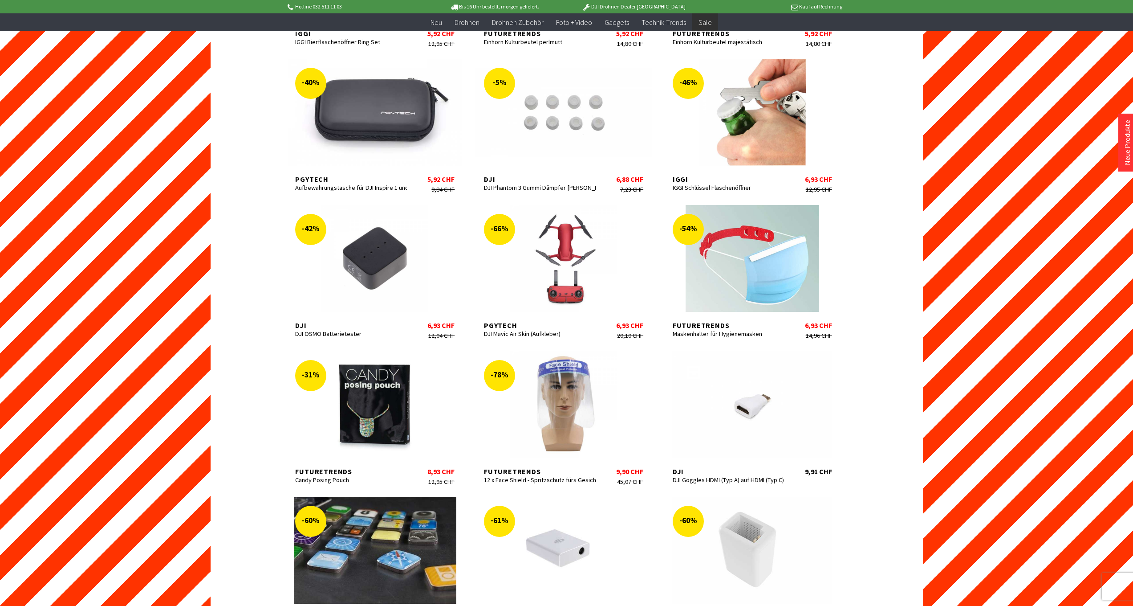
scroll to position [1933, 0]
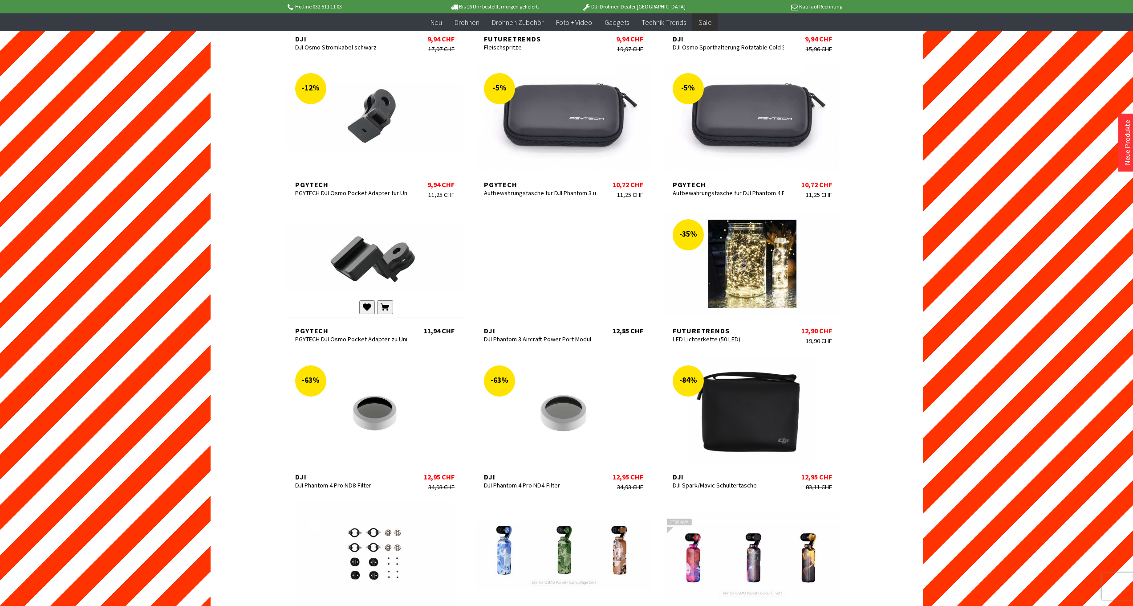
scroll to position [2782, 0]
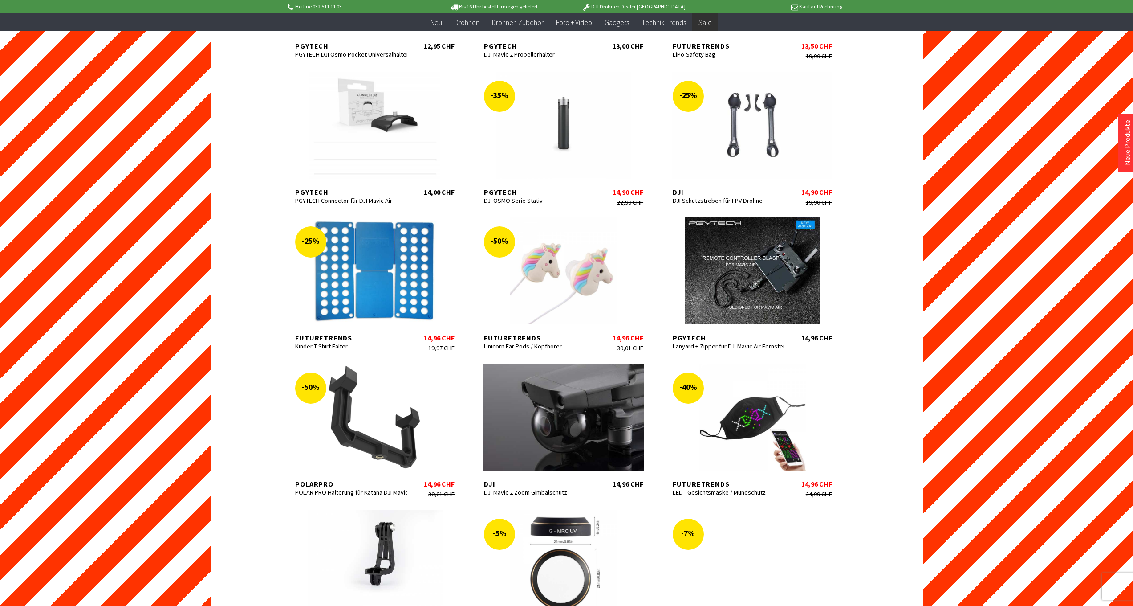
scroll to position [3400, 0]
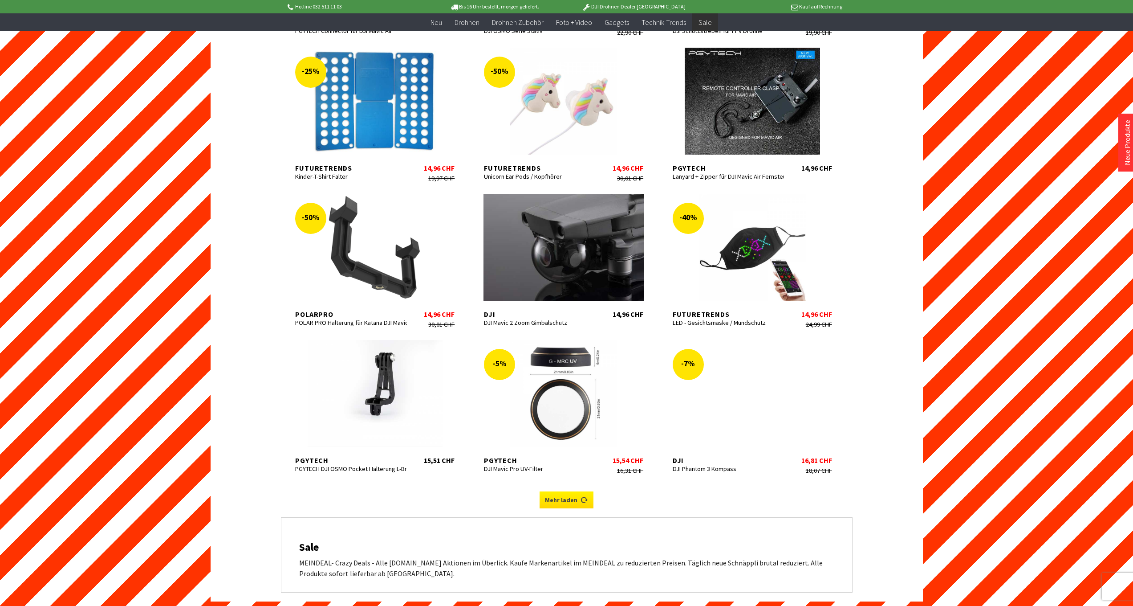
click at [562, 491] on link "Mehr laden" at bounding box center [567, 499] width 54 height 17
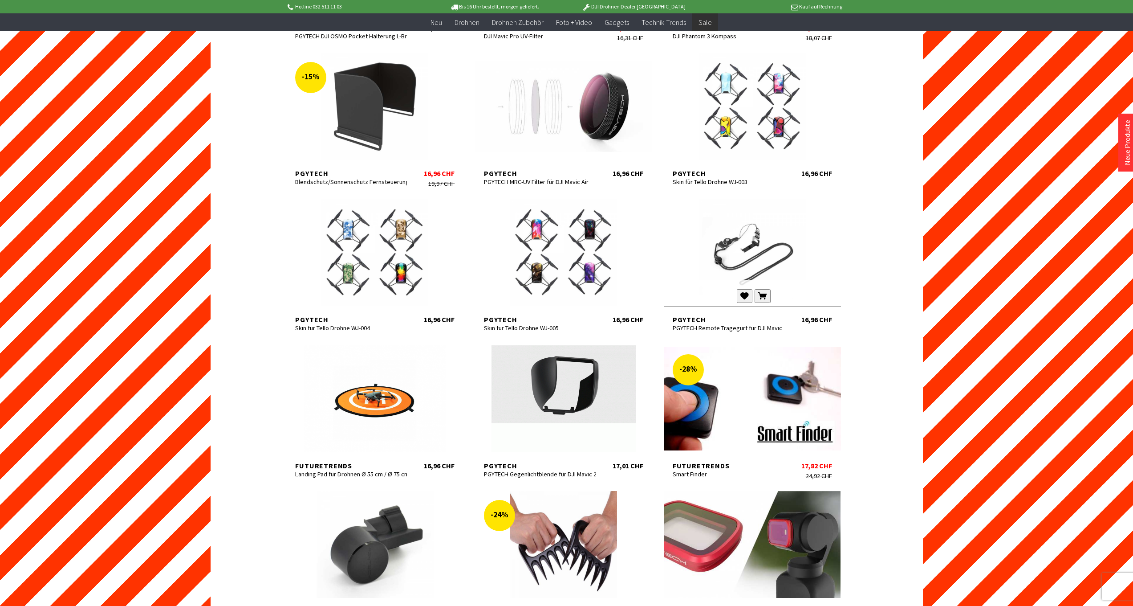
scroll to position [3991, 0]
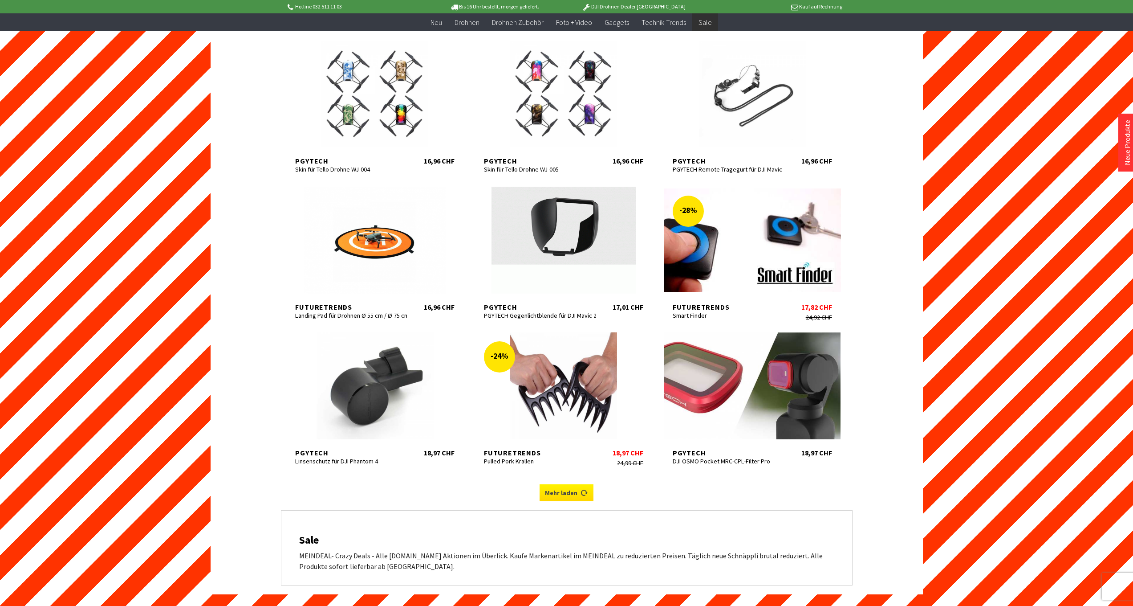
click at [581, 488] on icon at bounding box center [584, 488] width 7 height 7
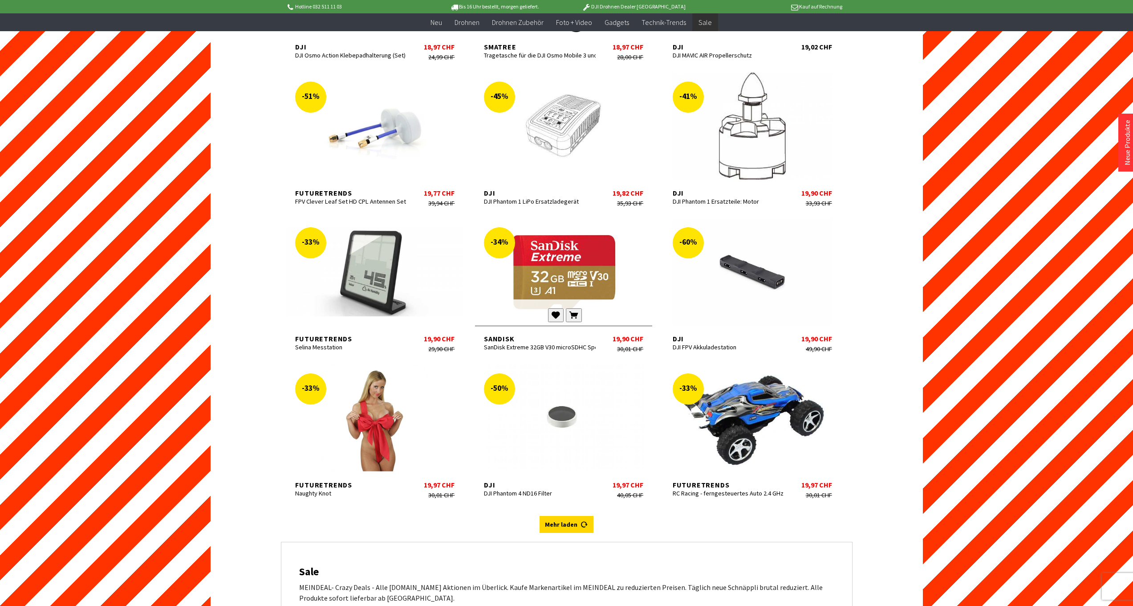
scroll to position [4585, 0]
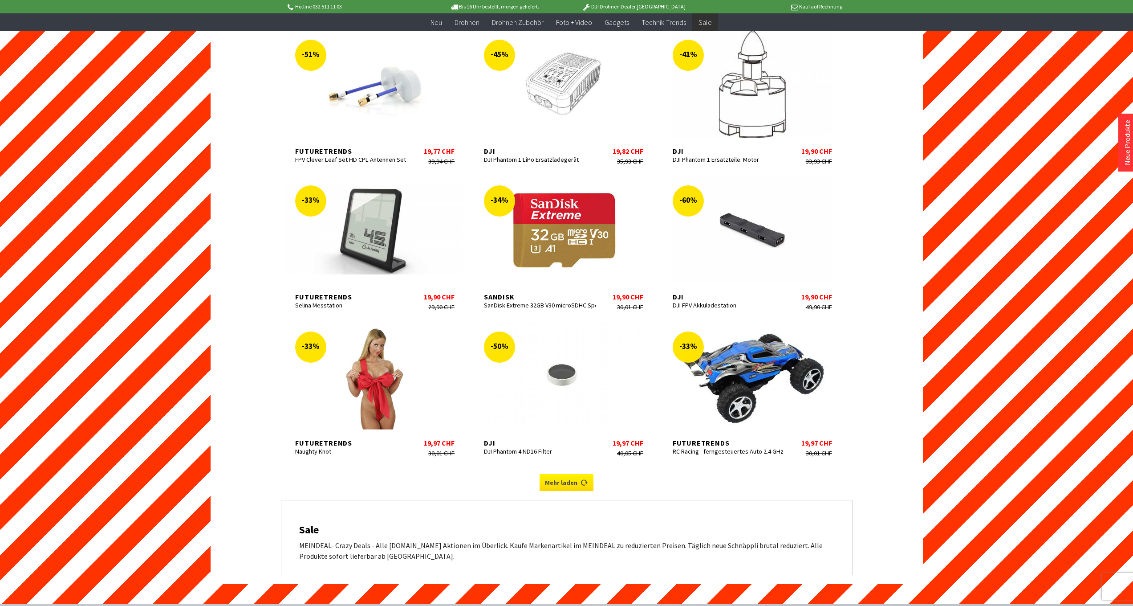
click at [568, 477] on link "Mehr laden" at bounding box center [567, 482] width 54 height 17
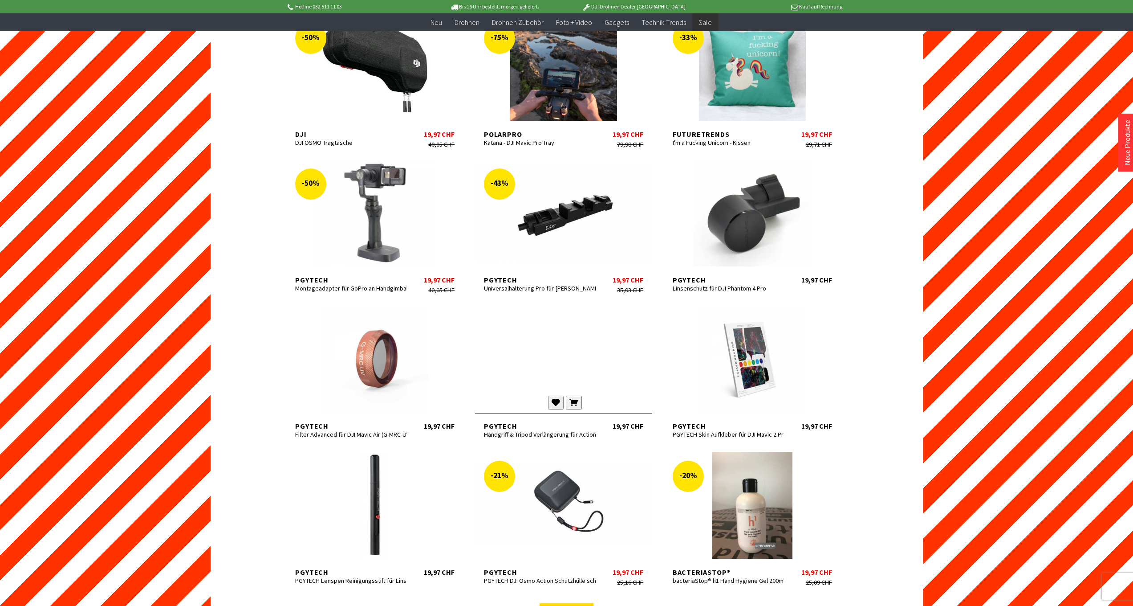
scroll to position [5216, 0]
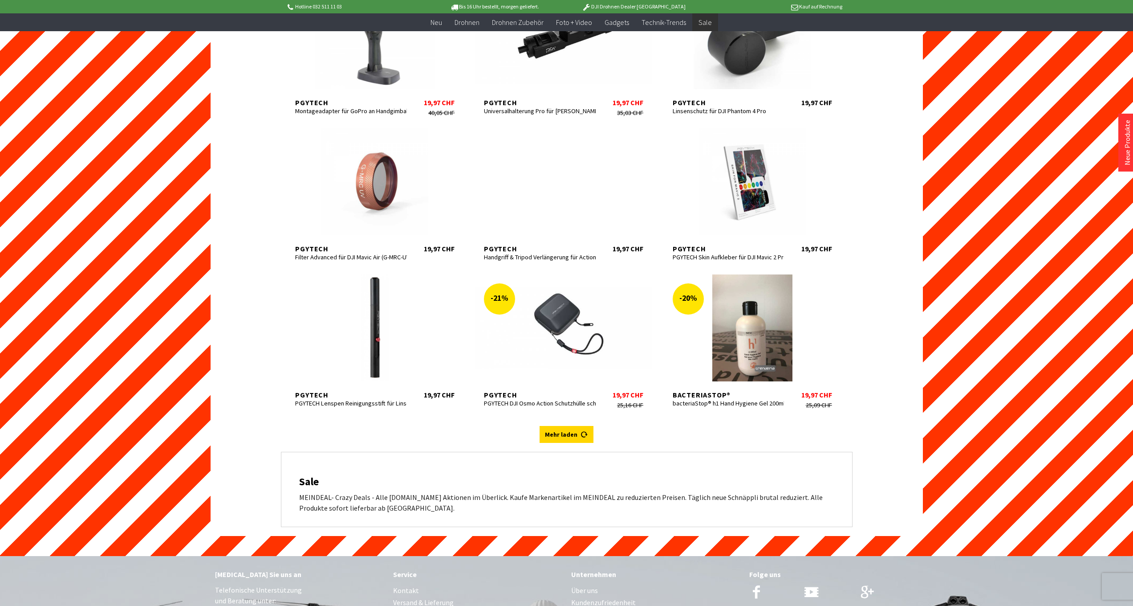
click at [555, 452] on div "Sale MEINDEAL- Crazy Deals - Alle futuretrends.ch Aktionen im Überlick. Kaufe M…" at bounding box center [566, 489] width 571 height 74
click at [559, 426] on link "Mehr laden" at bounding box center [567, 434] width 54 height 17
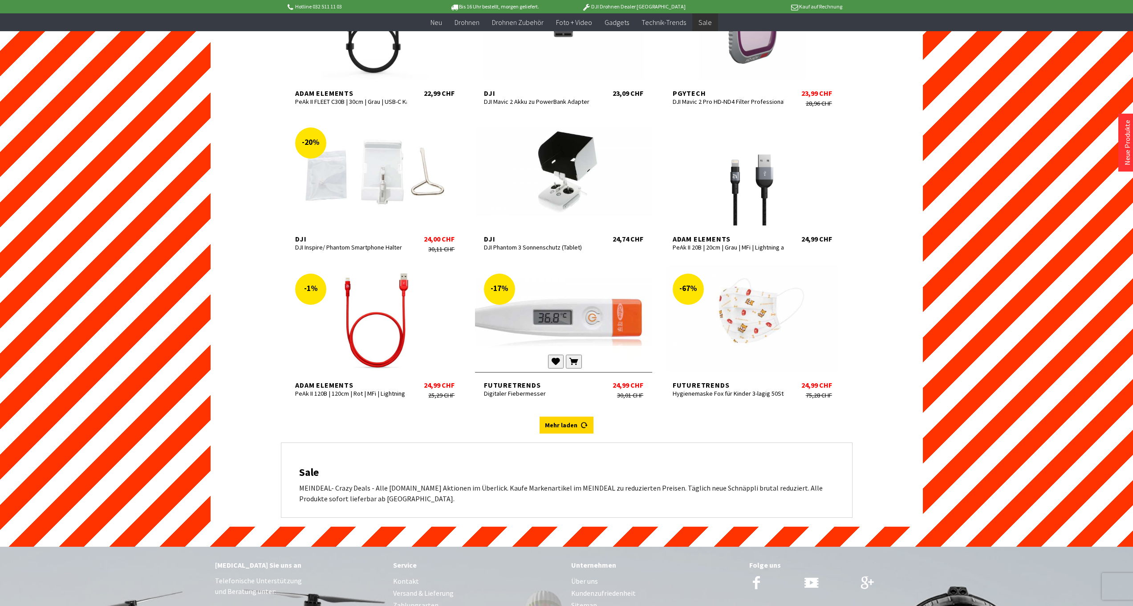
scroll to position [5989, 0]
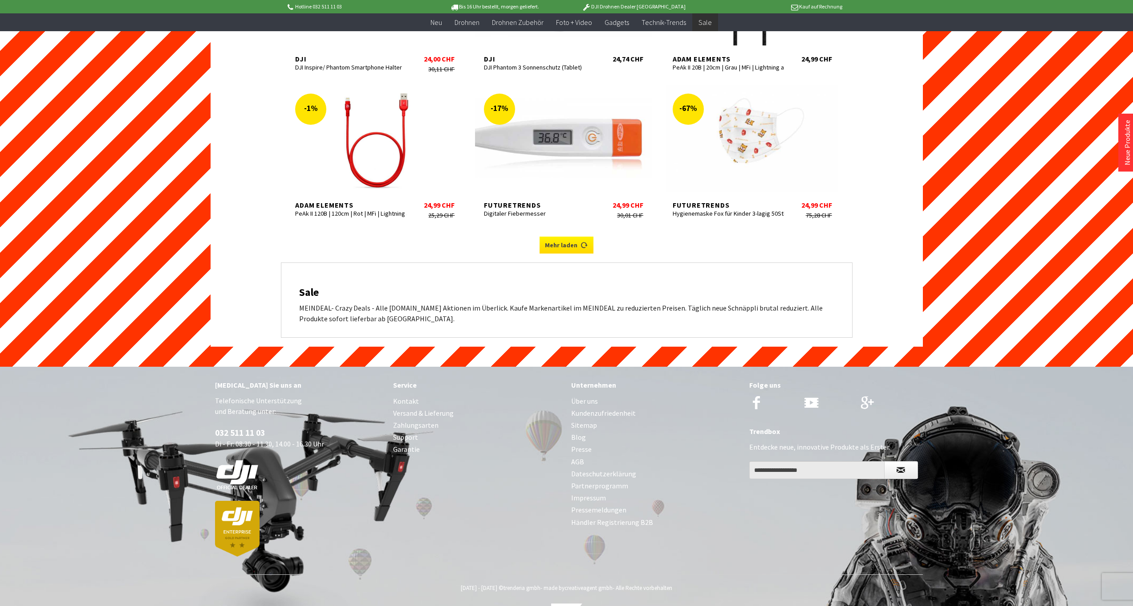
click at [587, 238] on icon at bounding box center [584, 241] width 7 height 7
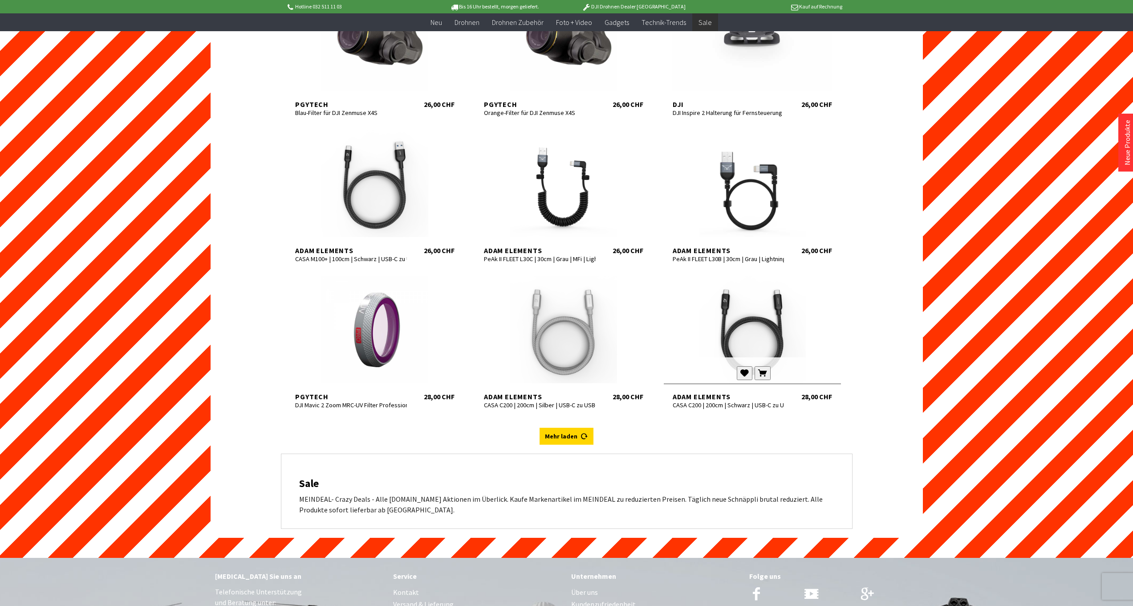
scroll to position [6508, 0]
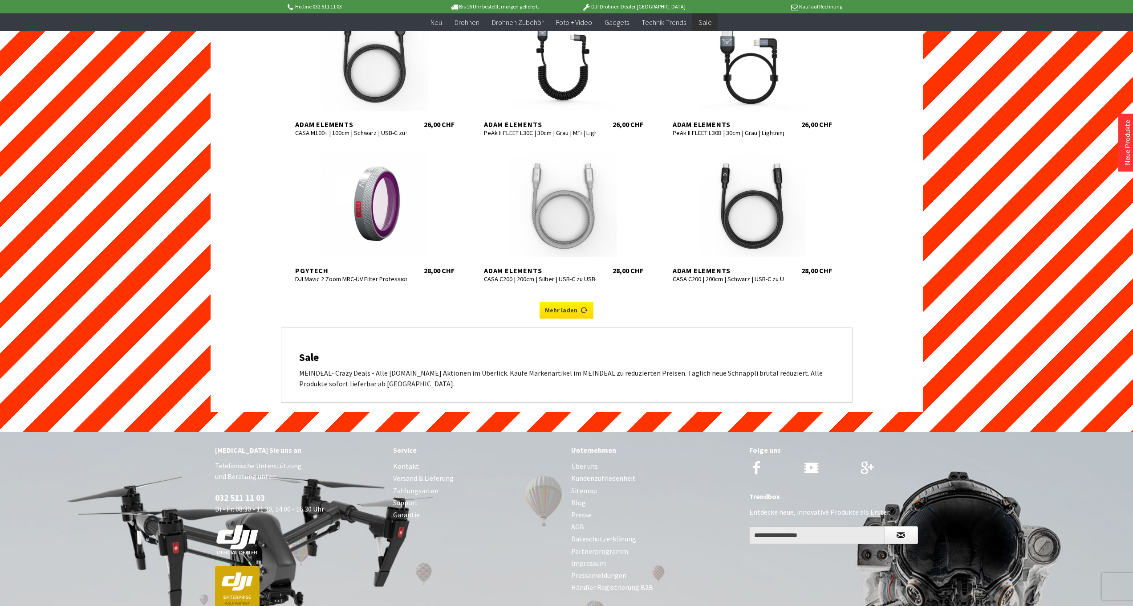
click at [559, 301] on link "Mehr laden" at bounding box center [567, 309] width 54 height 17
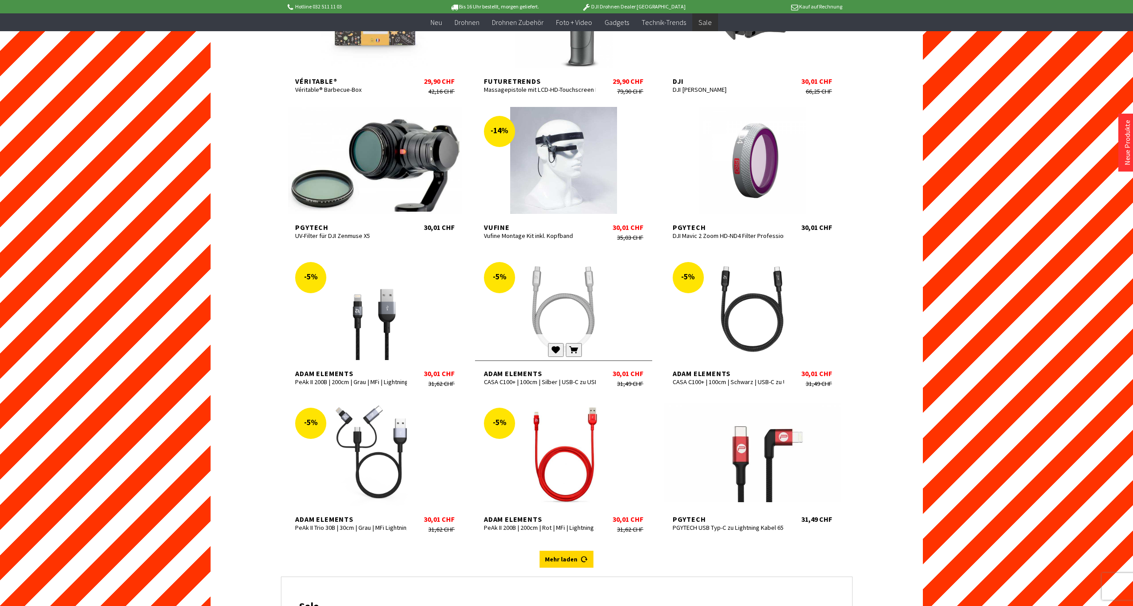
scroll to position [7022, 0]
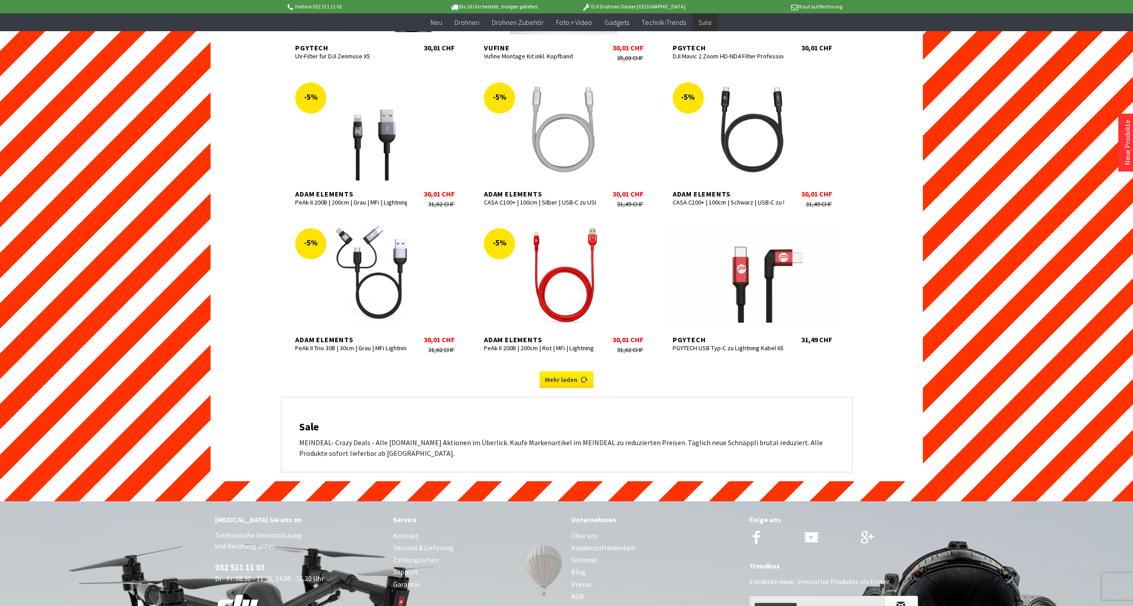
click at [562, 371] on link "Mehr laden" at bounding box center [567, 379] width 54 height 17
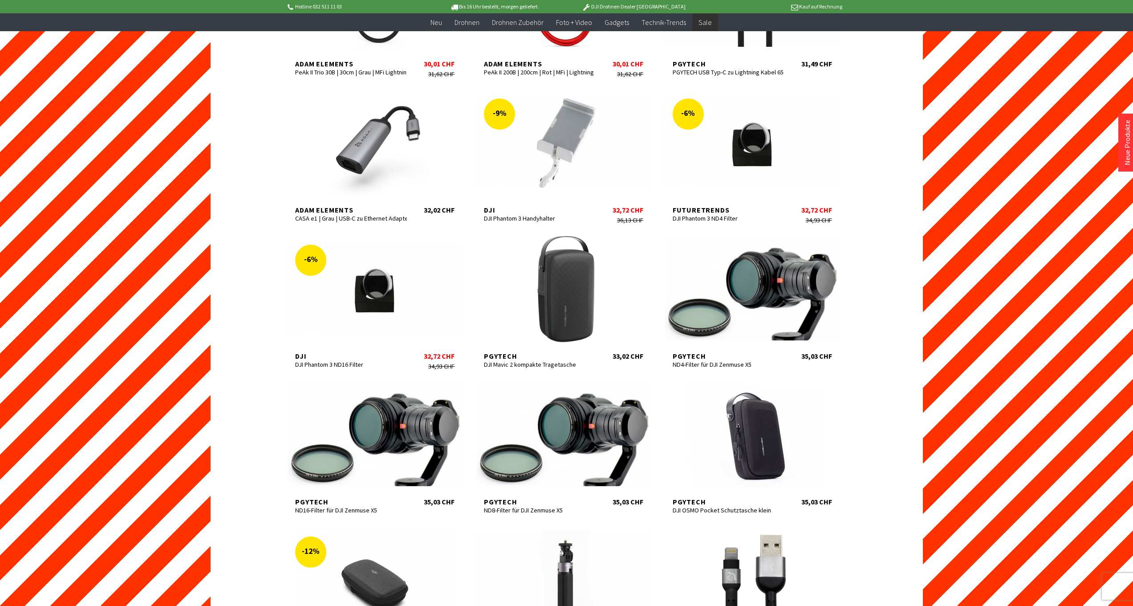
scroll to position [7569, 0]
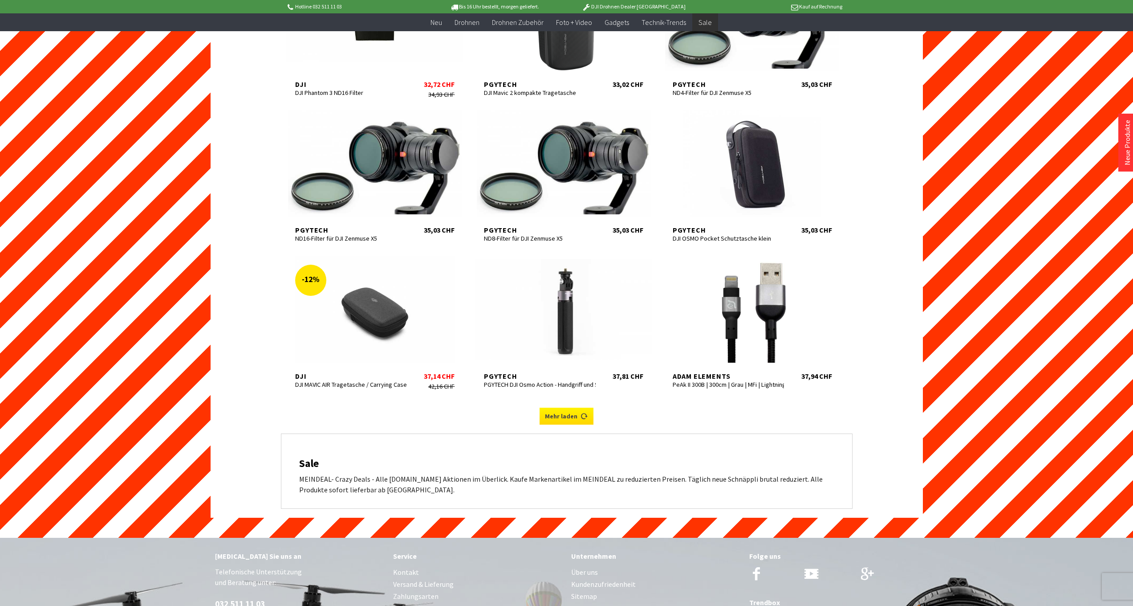
click at [555, 407] on link "Mehr laden" at bounding box center [567, 415] width 54 height 17
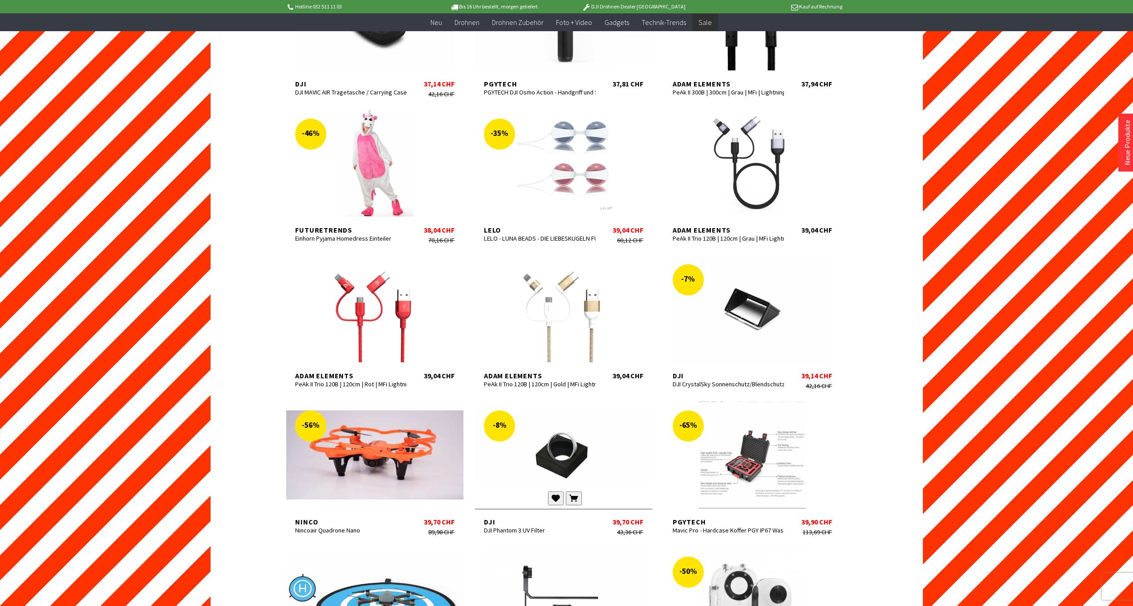
scroll to position [8112, 0]
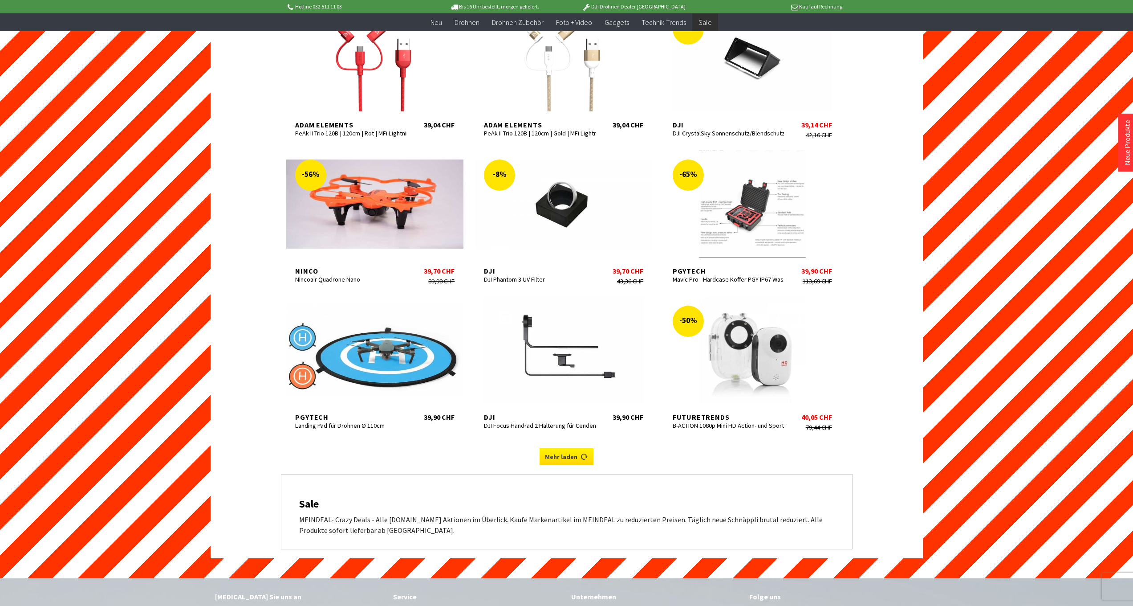
click at [572, 448] on link "Mehr laden" at bounding box center [567, 456] width 54 height 17
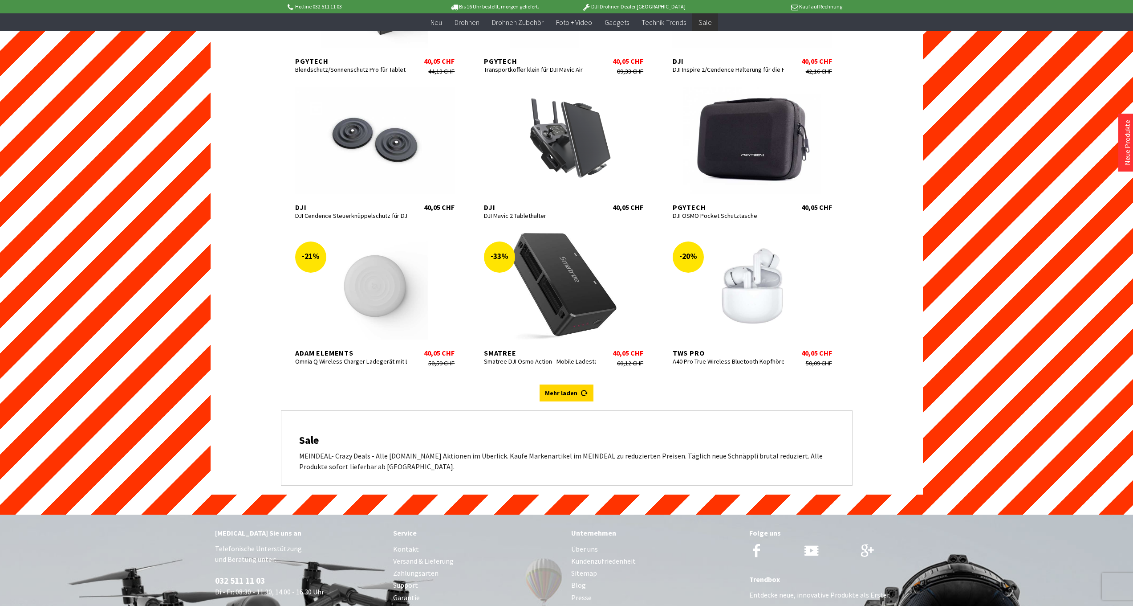
scroll to position [8761, 0]
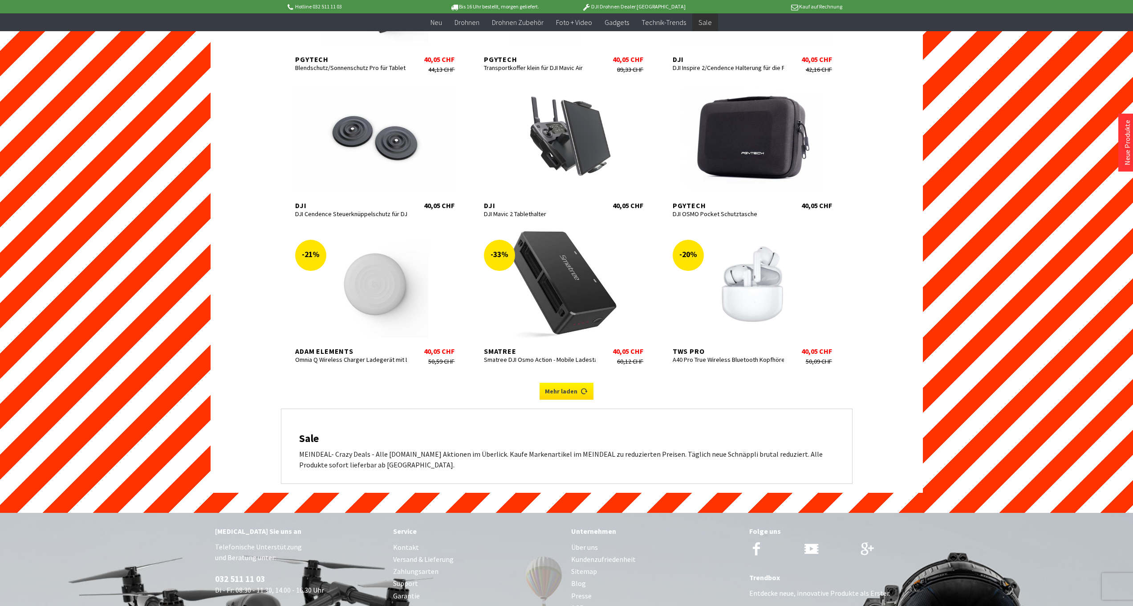
click at [578, 382] on link "Mehr laden" at bounding box center [567, 390] width 54 height 17
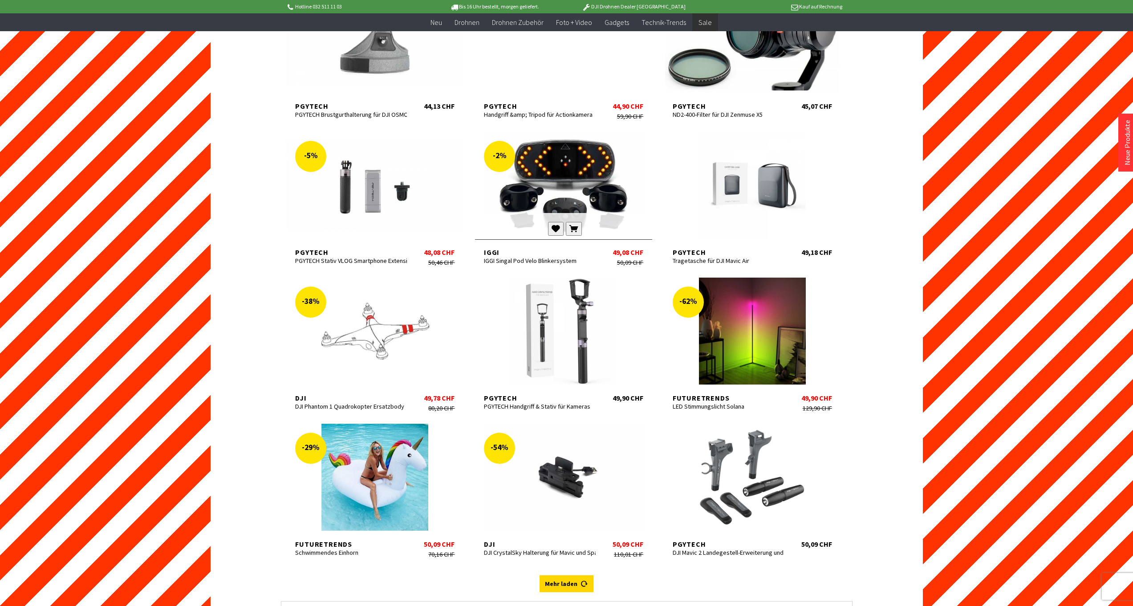
scroll to position [9250, 0]
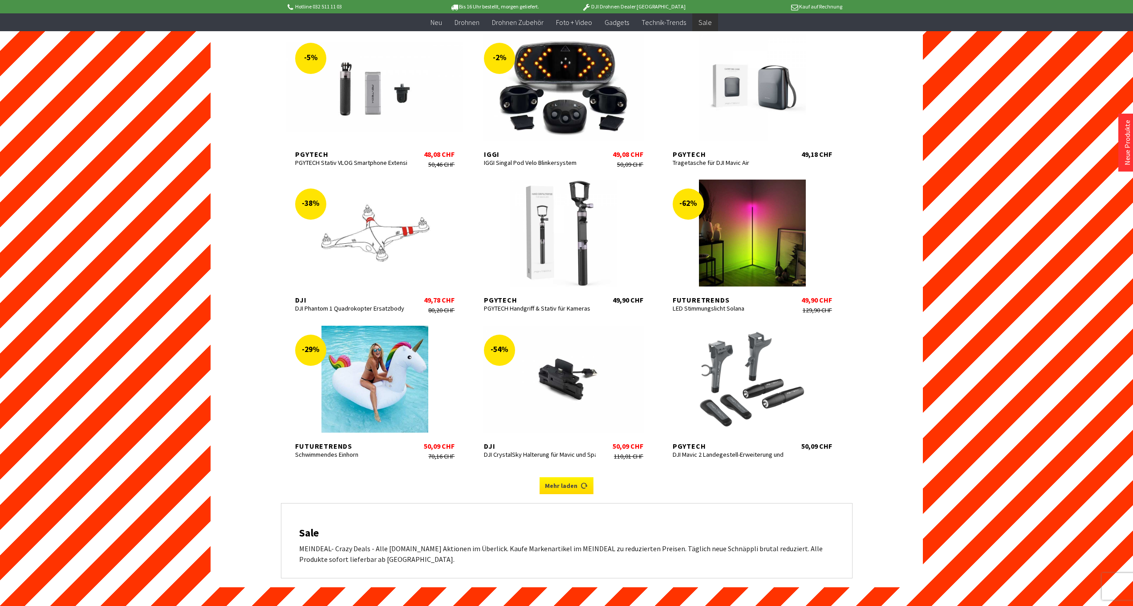
click at [569, 477] on link "Mehr laden" at bounding box center [567, 485] width 54 height 17
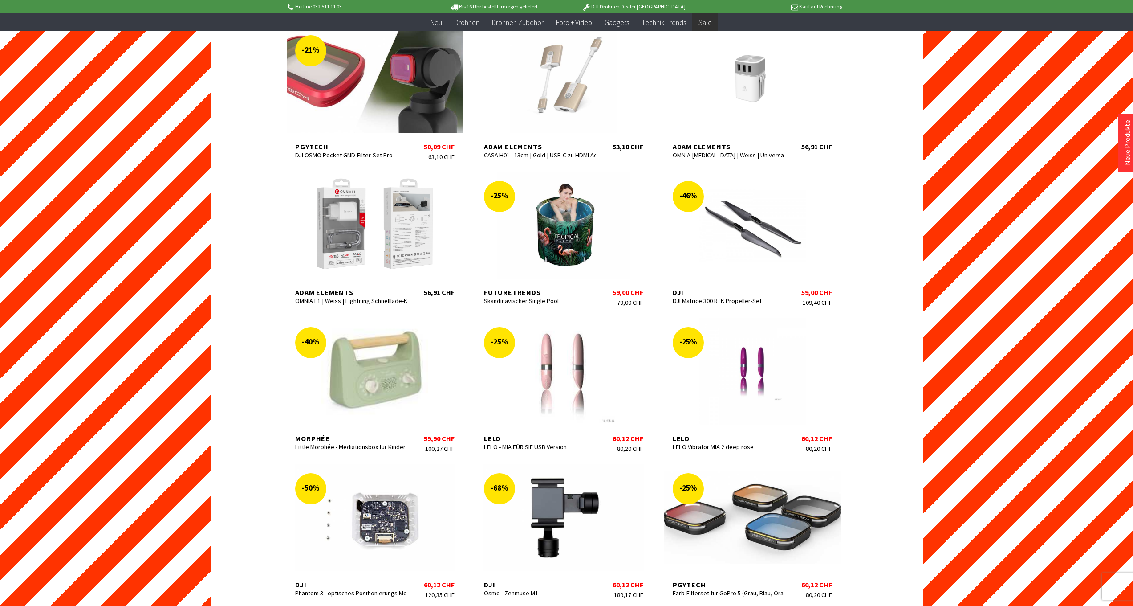
scroll to position [9807, 0]
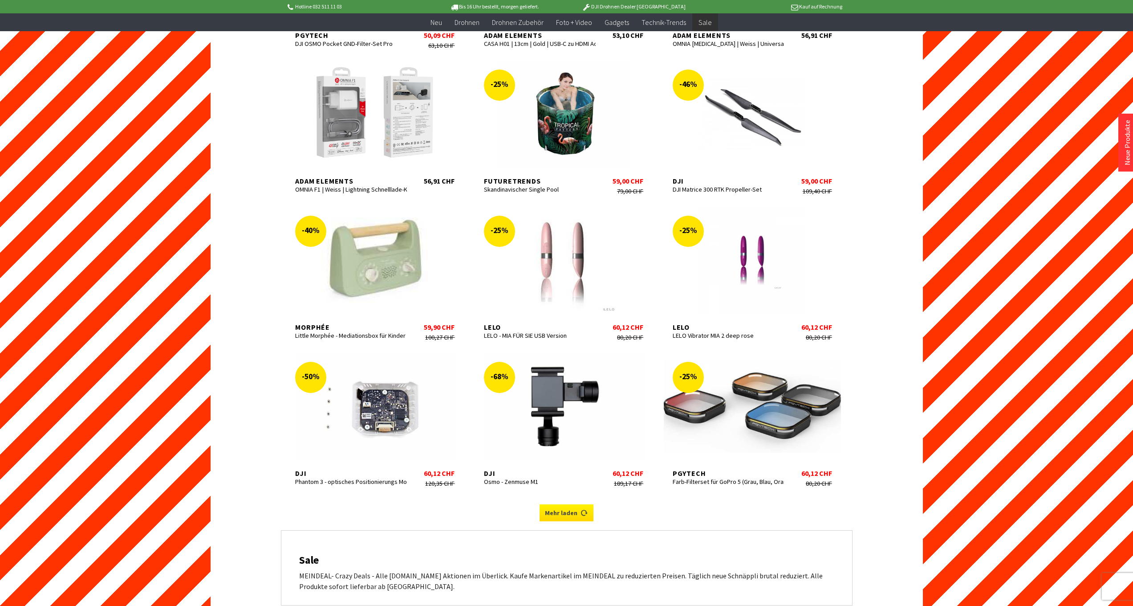
click at [566, 504] on link "Mehr laden" at bounding box center [567, 512] width 54 height 17
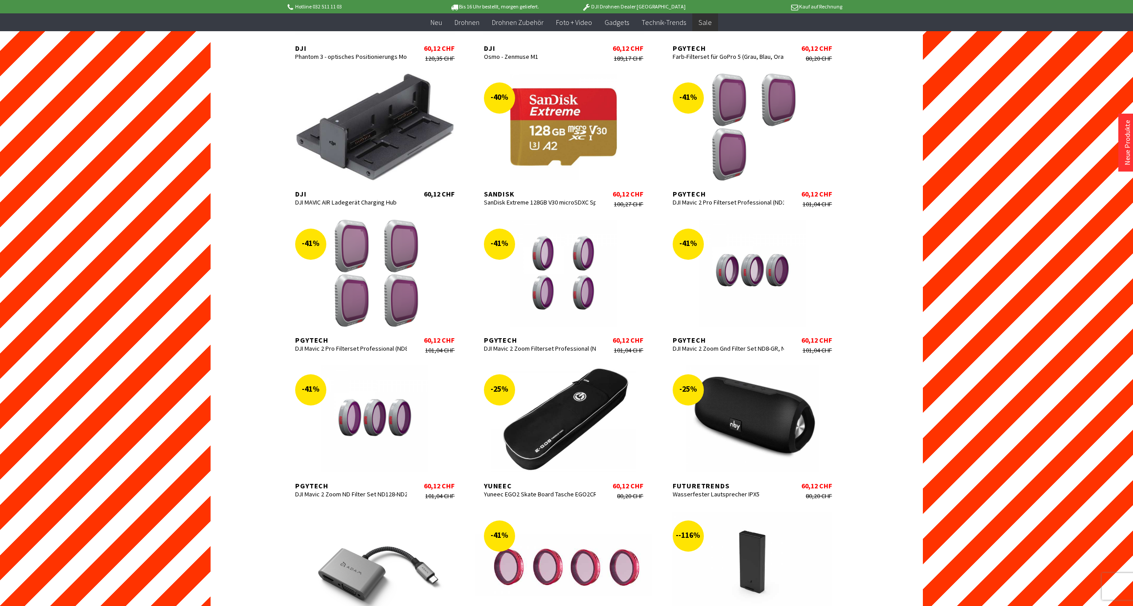
scroll to position [10529, 0]
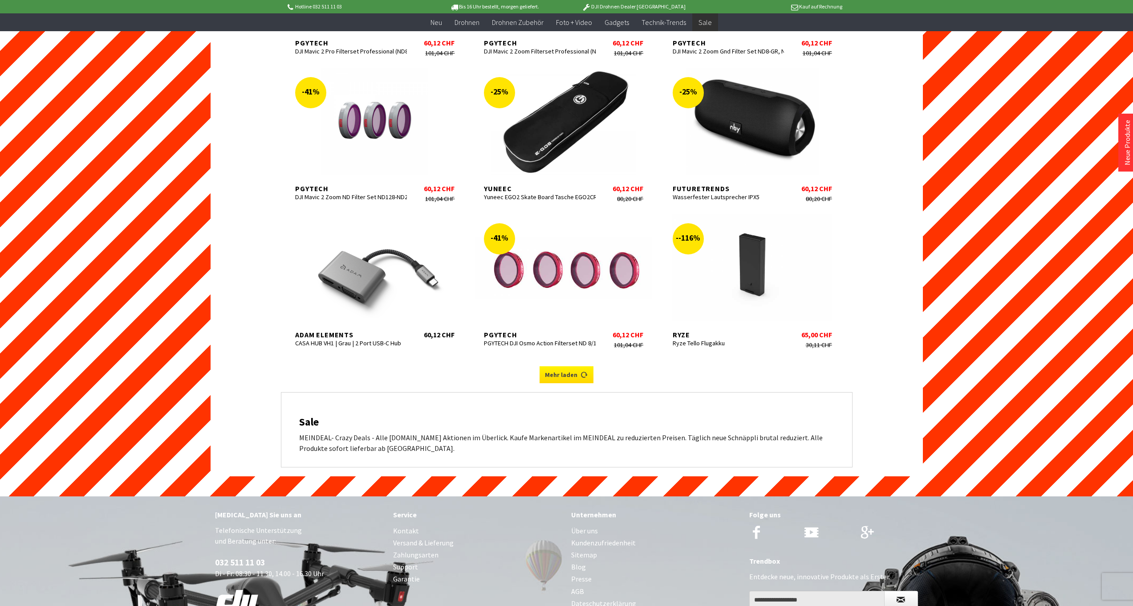
click at [557, 366] on link "Mehr laden" at bounding box center [567, 374] width 54 height 17
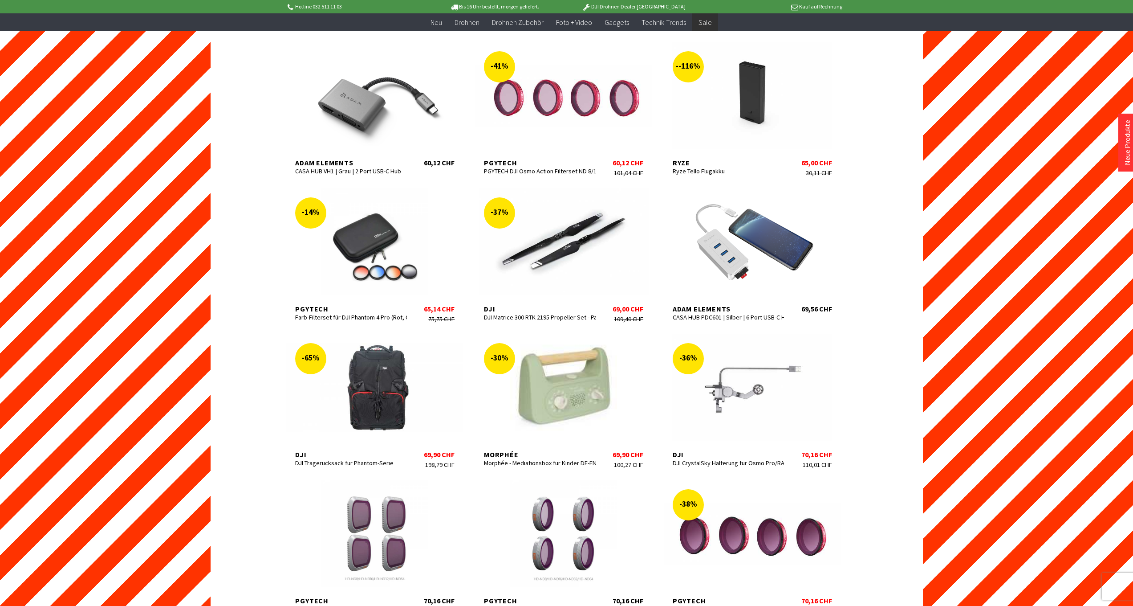
scroll to position [10973, 0]
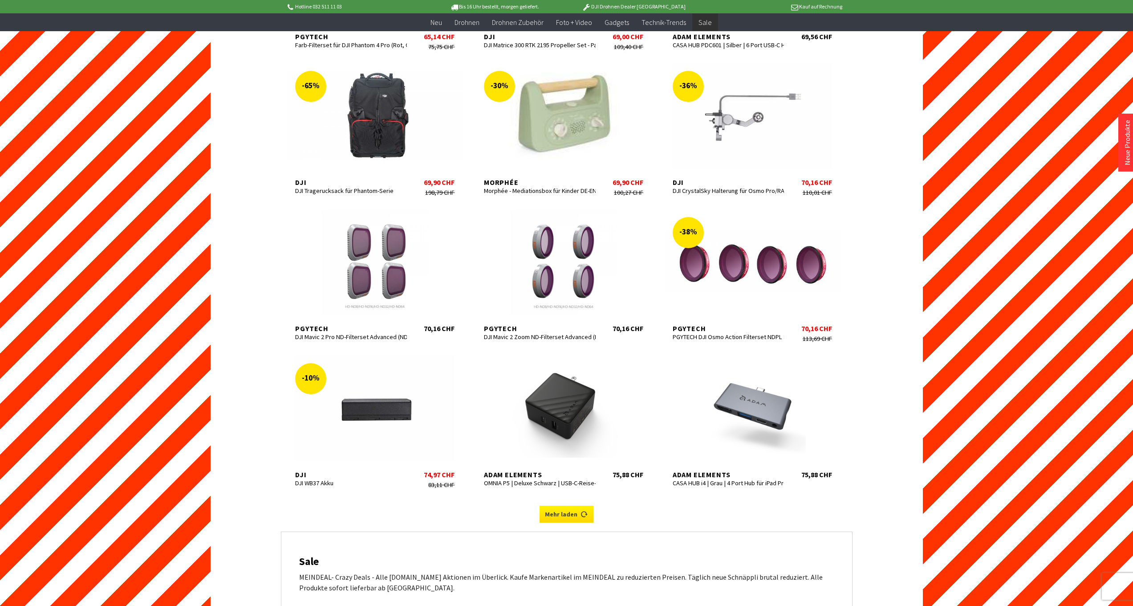
click at [580, 505] on link "Mehr laden" at bounding box center [567, 513] width 54 height 17
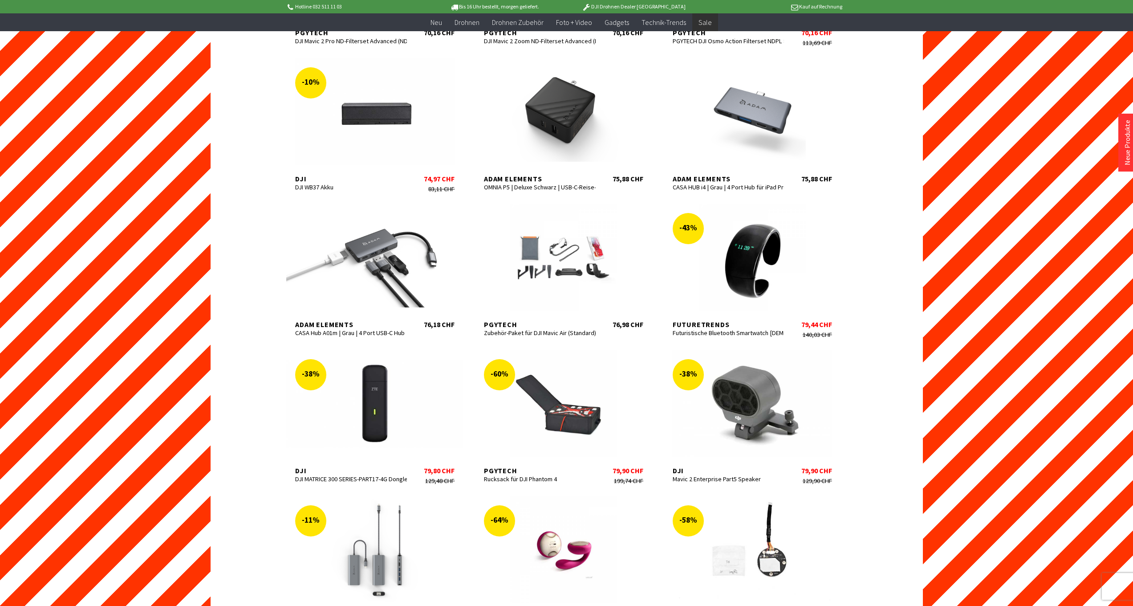
scroll to position [11552, 0]
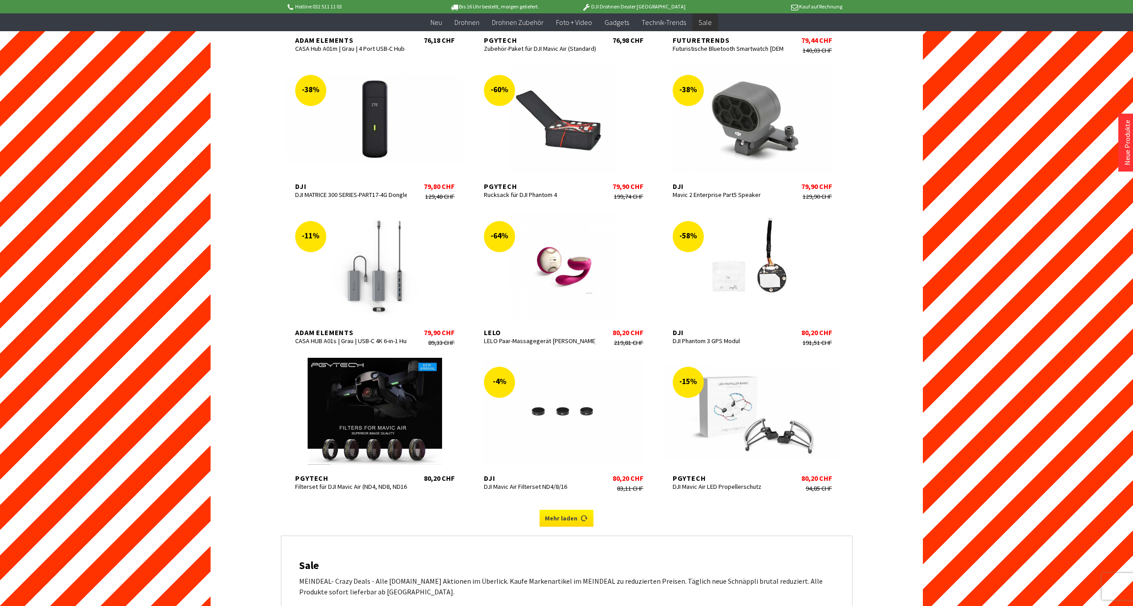
click at [582, 511] on icon at bounding box center [584, 514] width 7 height 7
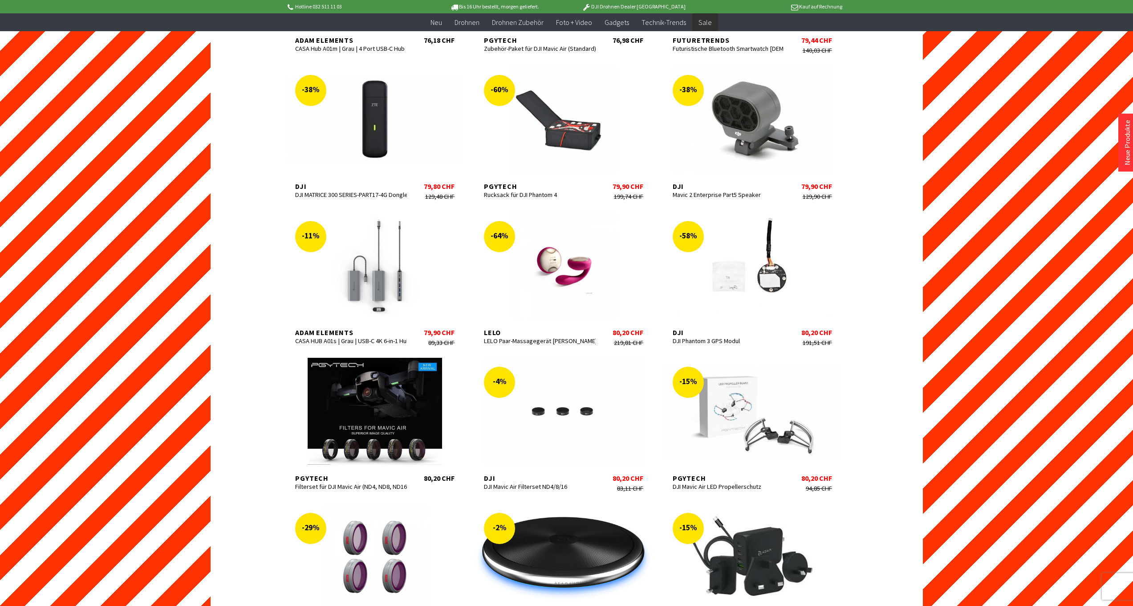
scroll to position [12119, 0]
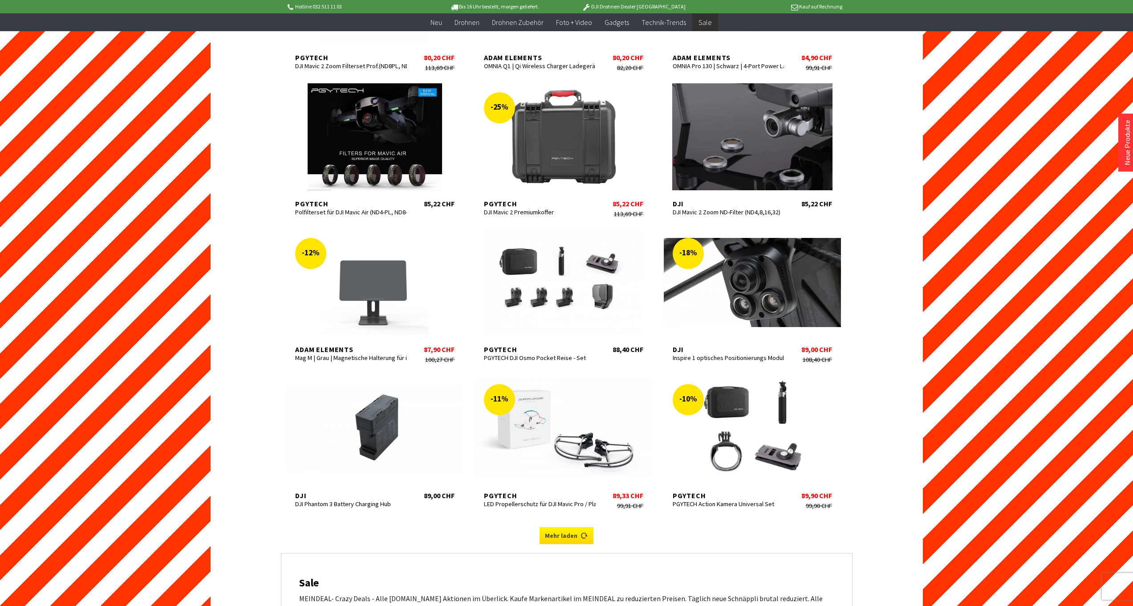
click at [578, 527] on link "Mehr laden" at bounding box center [567, 535] width 54 height 17
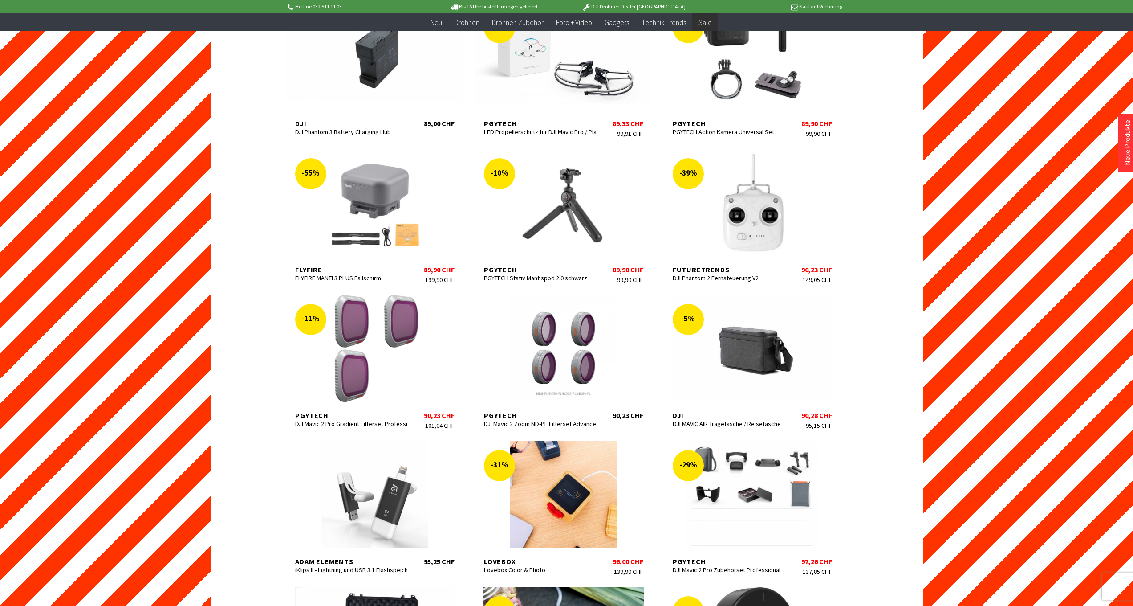
scroll to position [12775, 0]
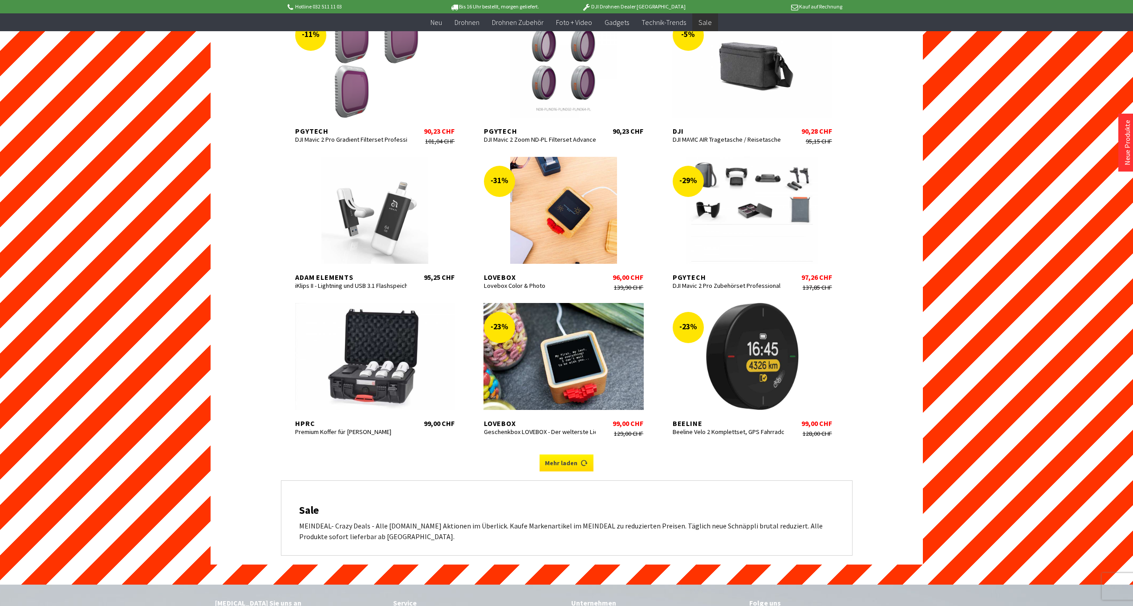
click at [569, 454] on link "Mehr laden" at bounding box center [567, 462] width 54 height 17
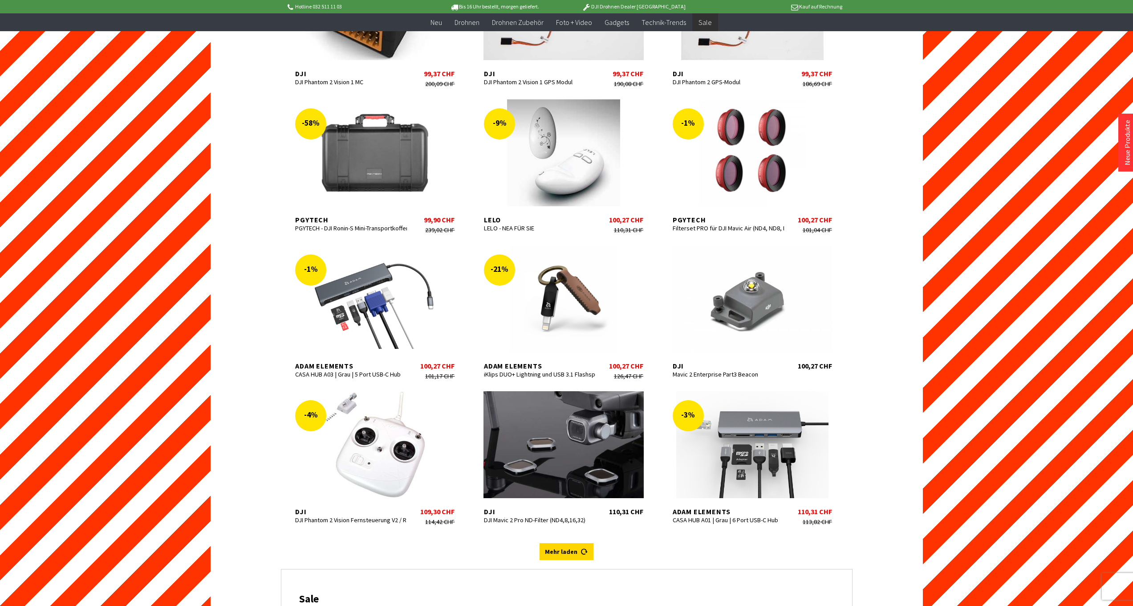
scroll to position [13318, 0]
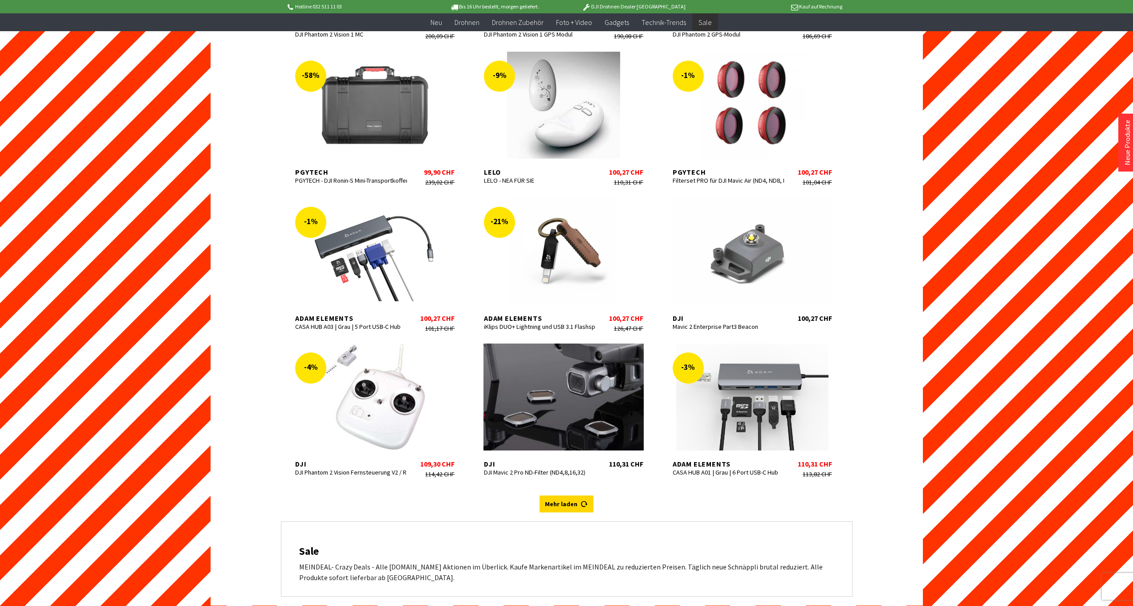
click at [549, 495] on link "Mehr laden" at bounding box center [567, 503] width 54 height 17
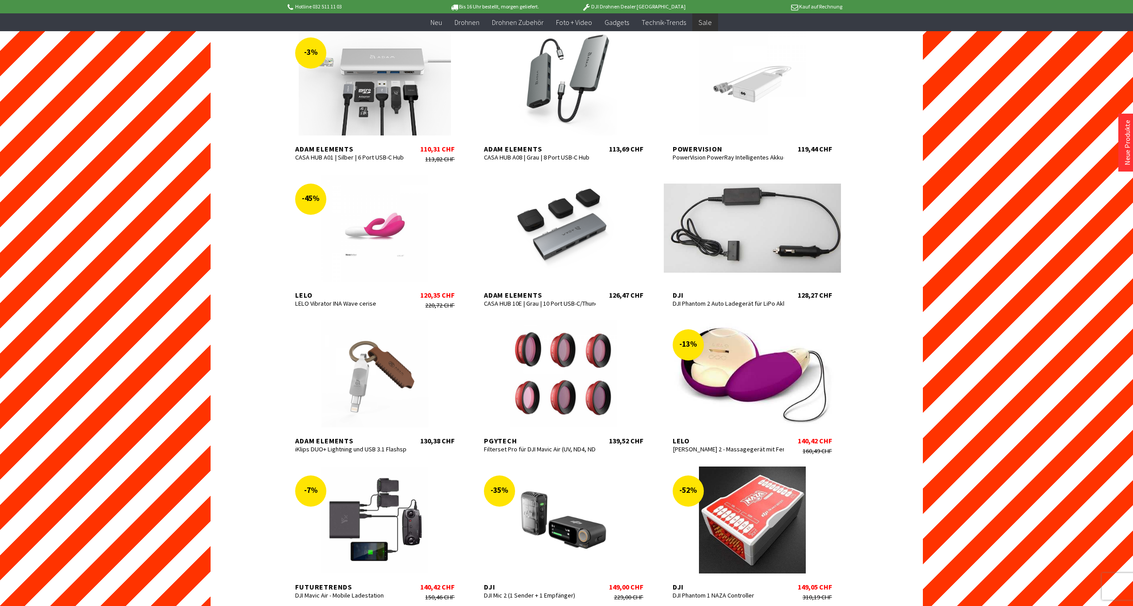
scroll to position [14063, 0]
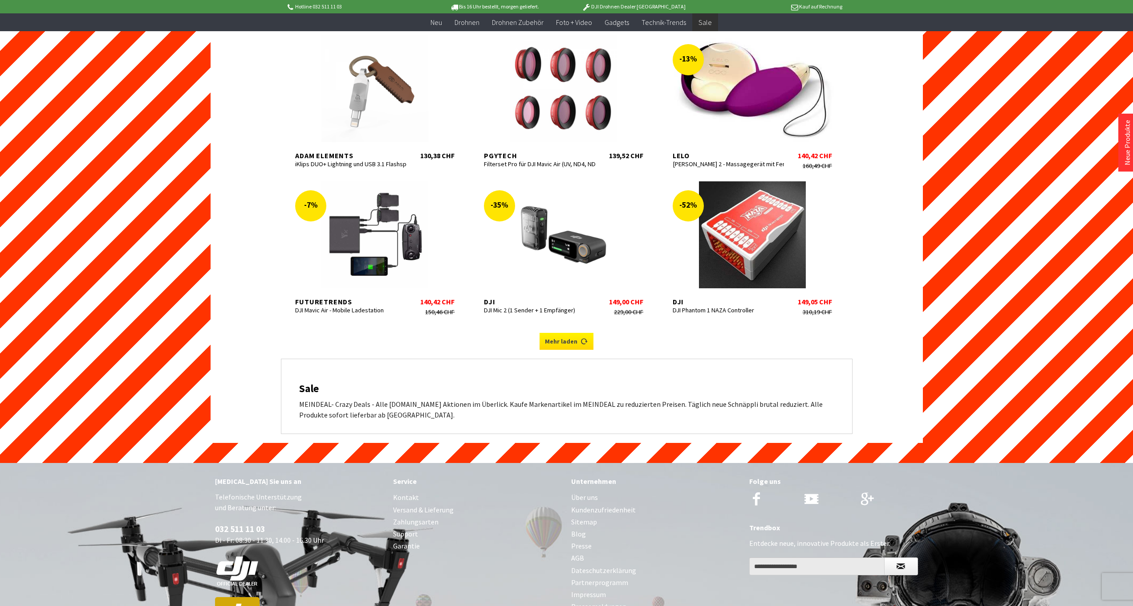
click at [564, 333] on link "Mehr laden" at bounding box center [567, 341] width 54 height 17
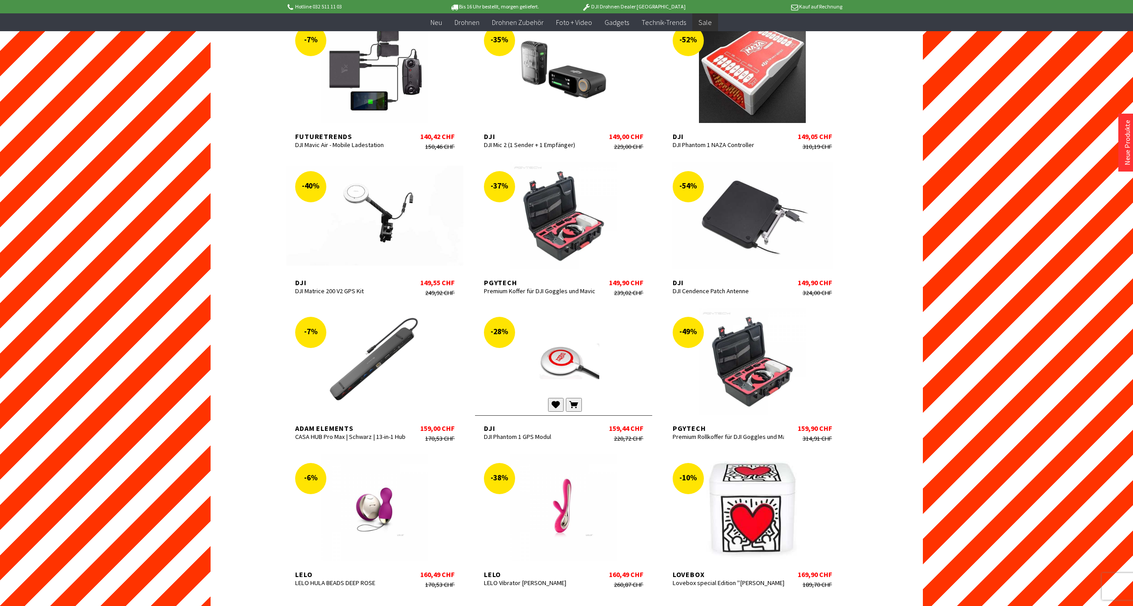
scroll to position [14524, 0]
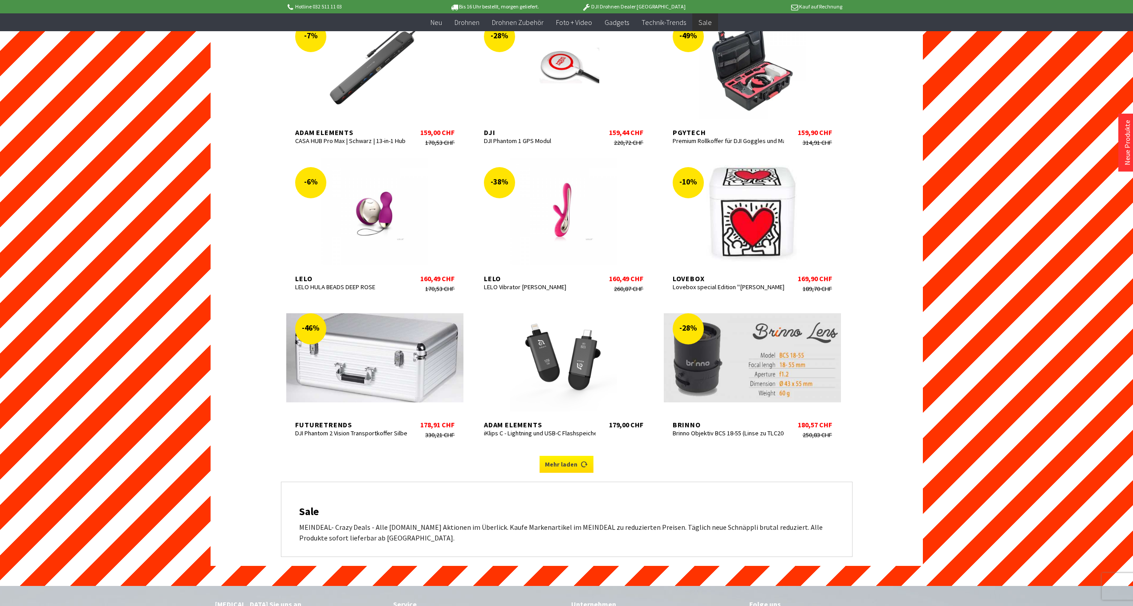
click at [560, 456] on link "Mehr laden" at bounding box center [567, 464] width 54 height 17
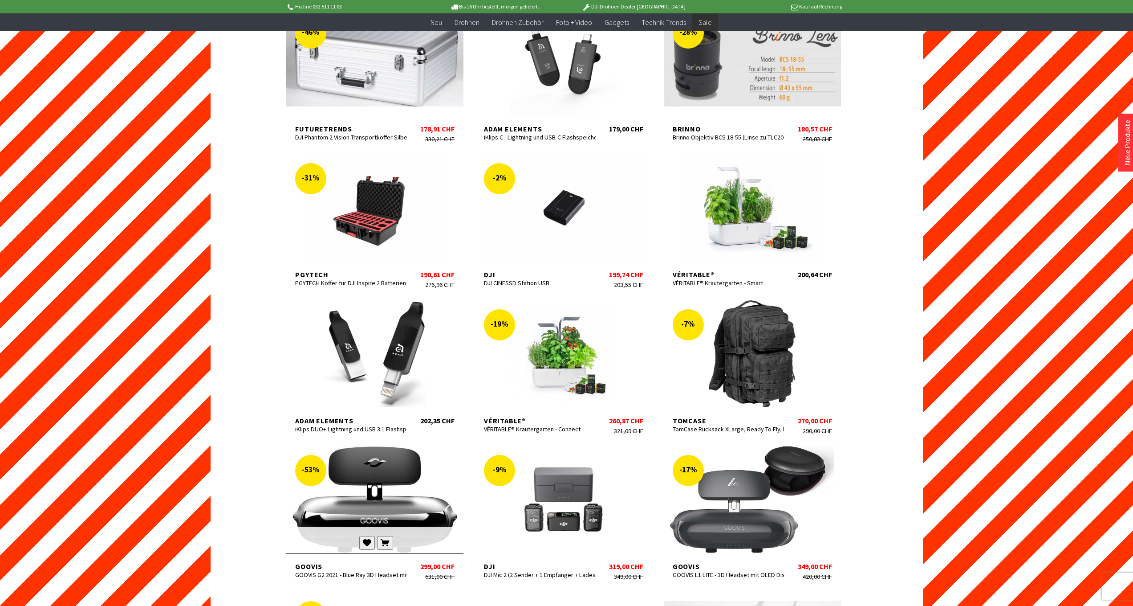
scroll to position [14981, 0]
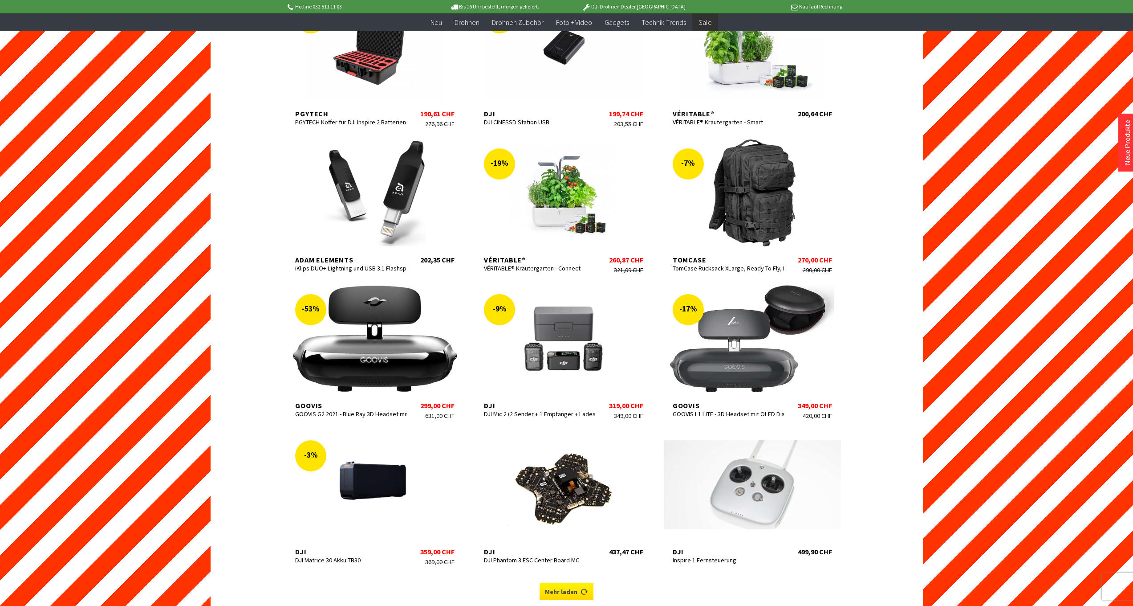
click at [564, 583] on link "Mehr laden" at bounding box center [567, 591] width 54 height 17
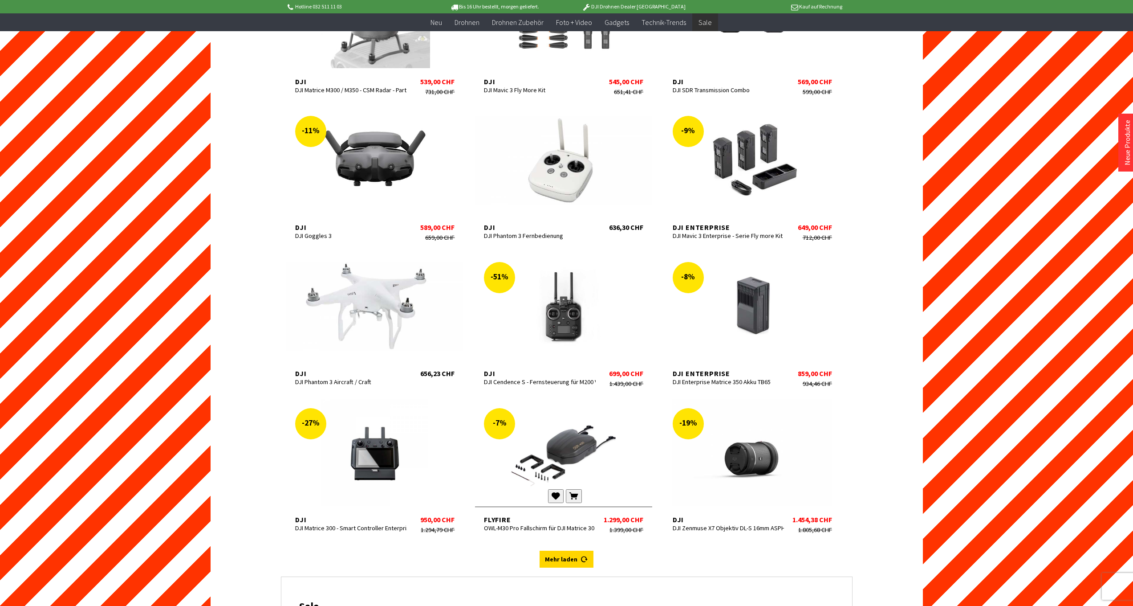
scroll to position [15748, 0]
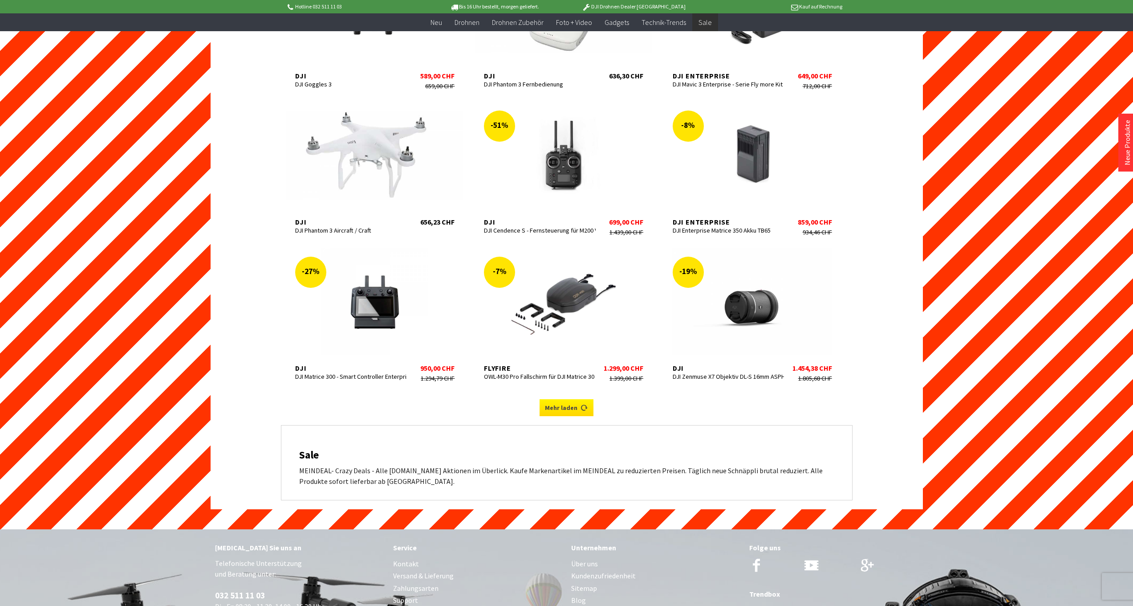
click at [557, 399] on link "Mehr laden" at bounding box center [567, 407] width 54 height 17
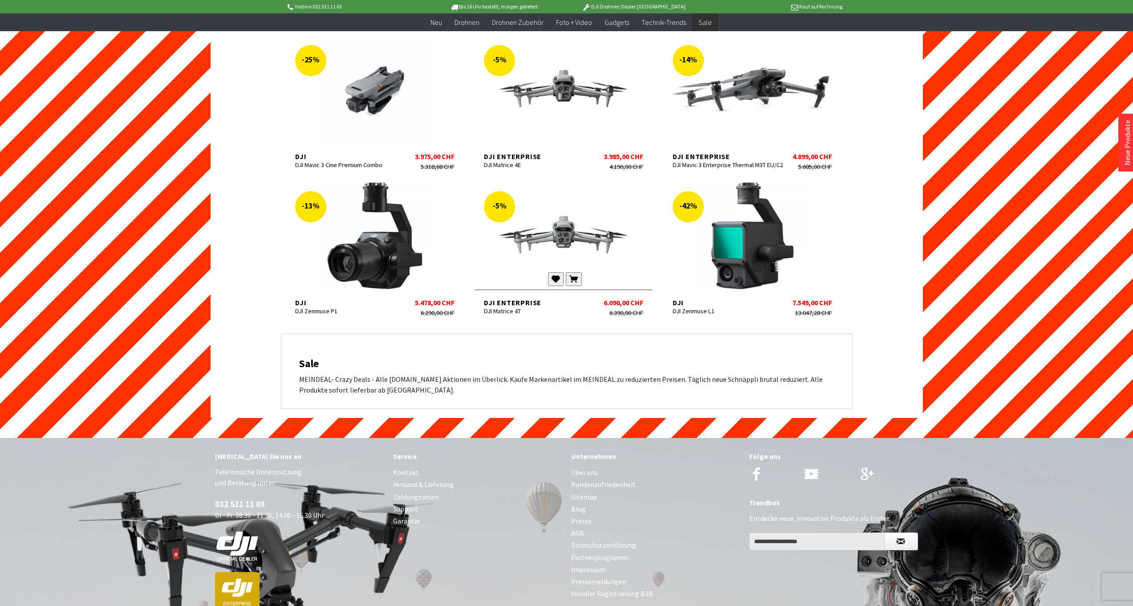
scroll to position [16318, 0]
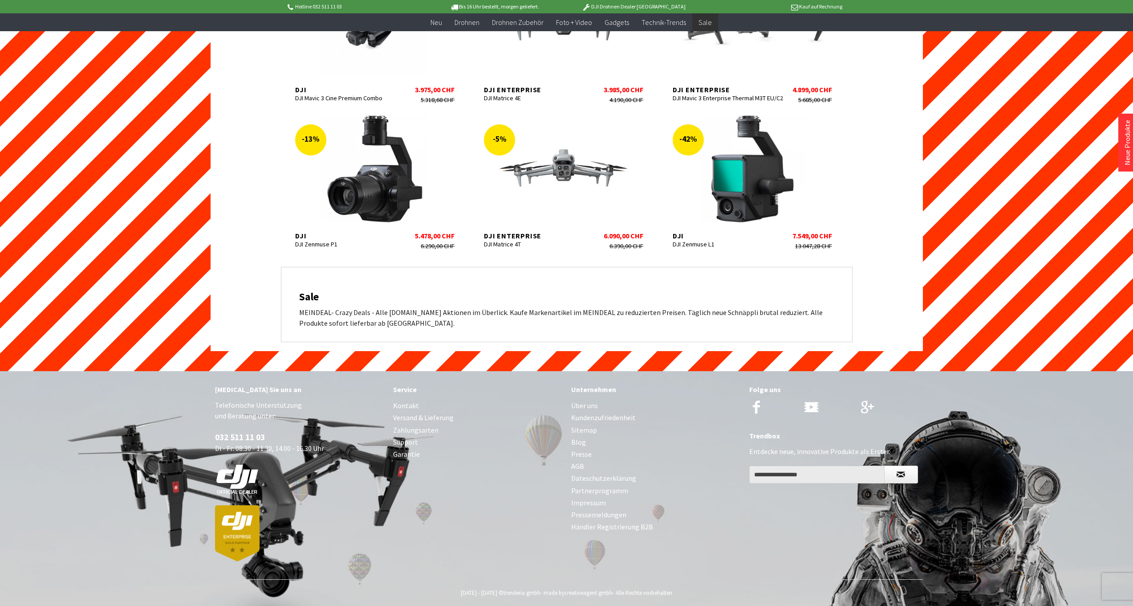
click at [577, 399] on link "Über uns" at bounding box center [655, 405] width 169 height 12
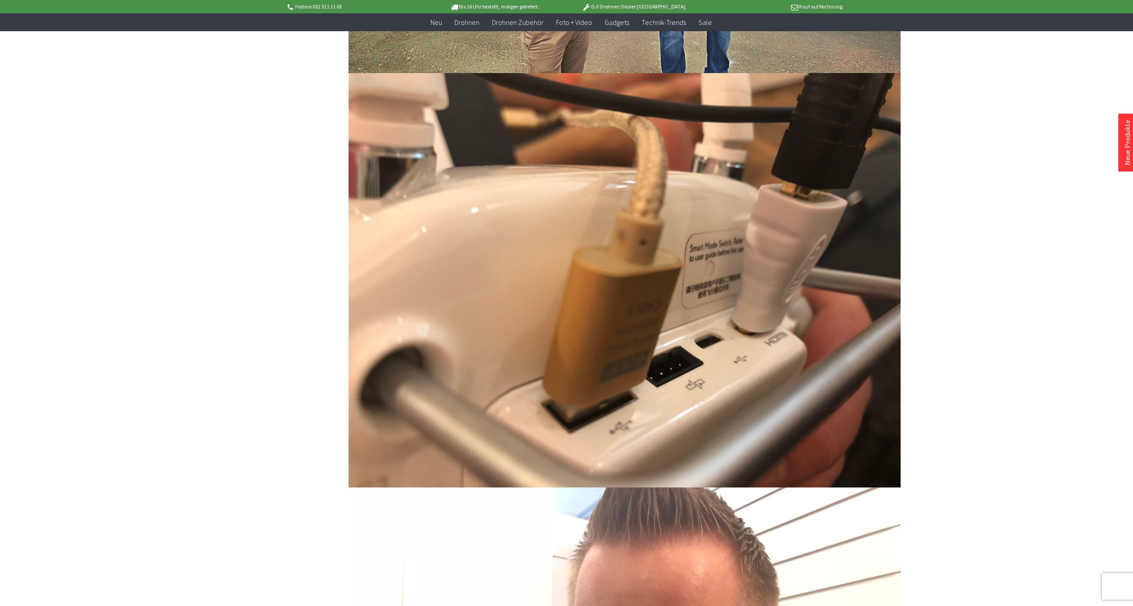
scroll to position [373, 0]
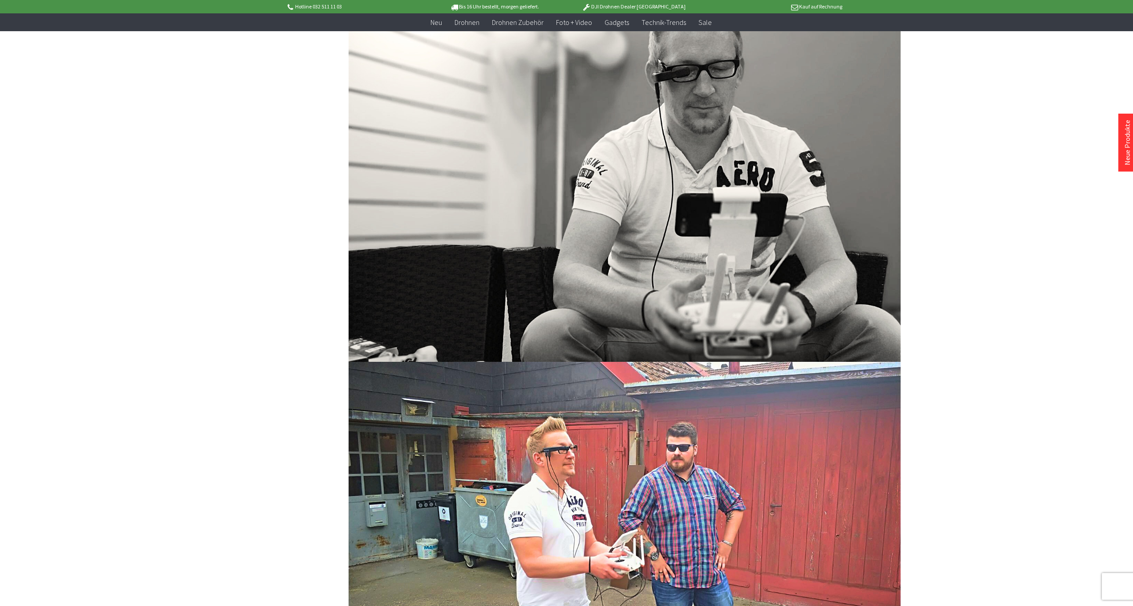
click at [627, 5] on p "DJI Drohnen Dealer [GEOGRAPHIC_DATA]" at bounding box center [633, 6] width 139 height 11
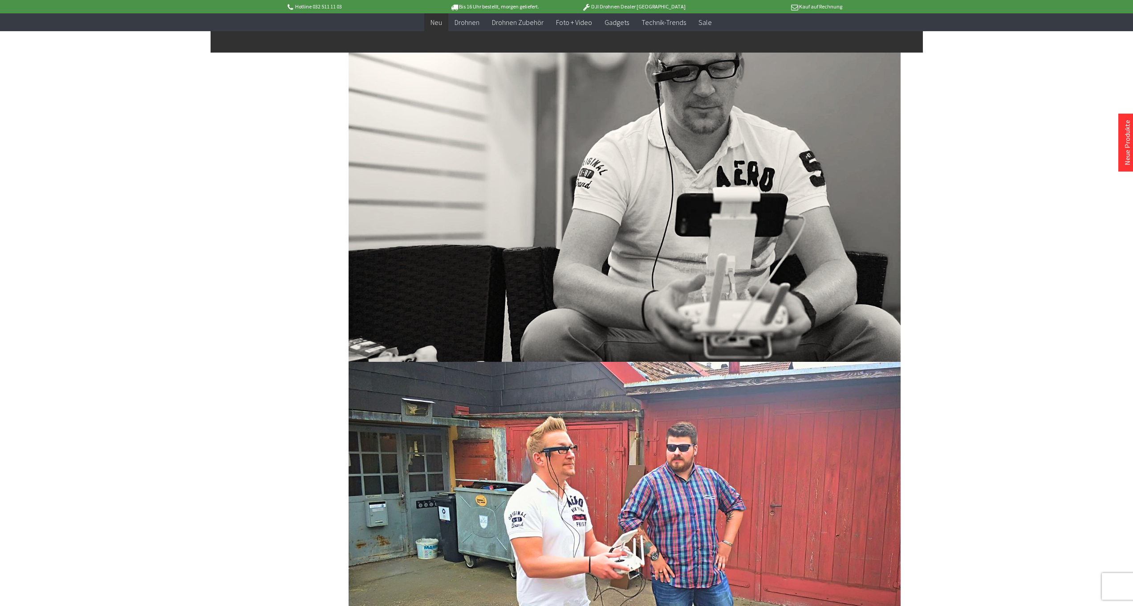
click at [436, 23] on span "Neu" at bounding box center [437, 22] width 12 height 9
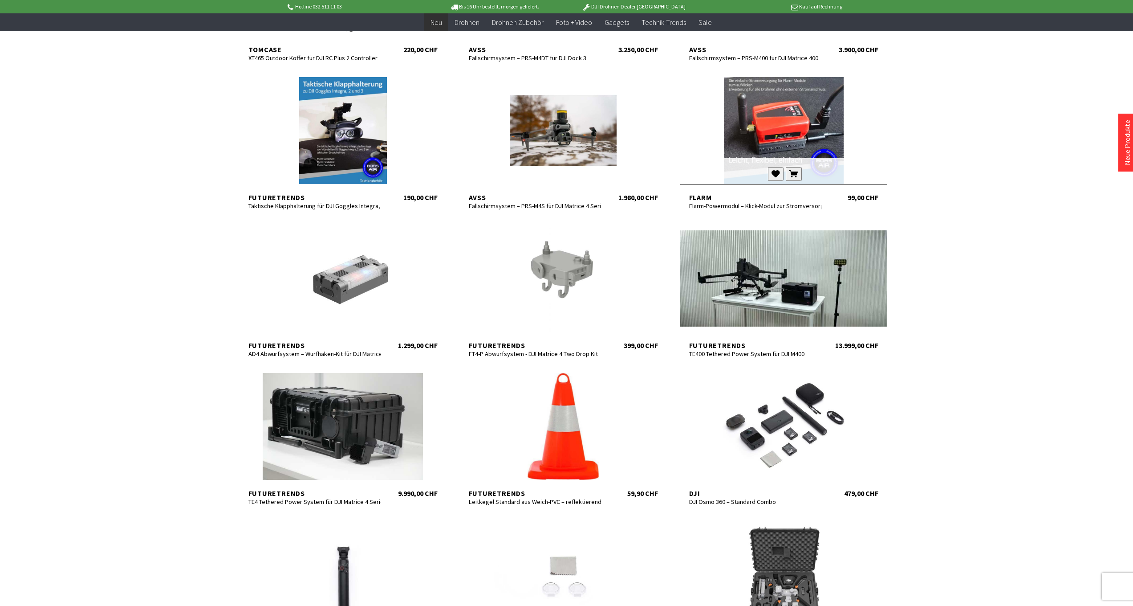
scroll to position [613, 0]
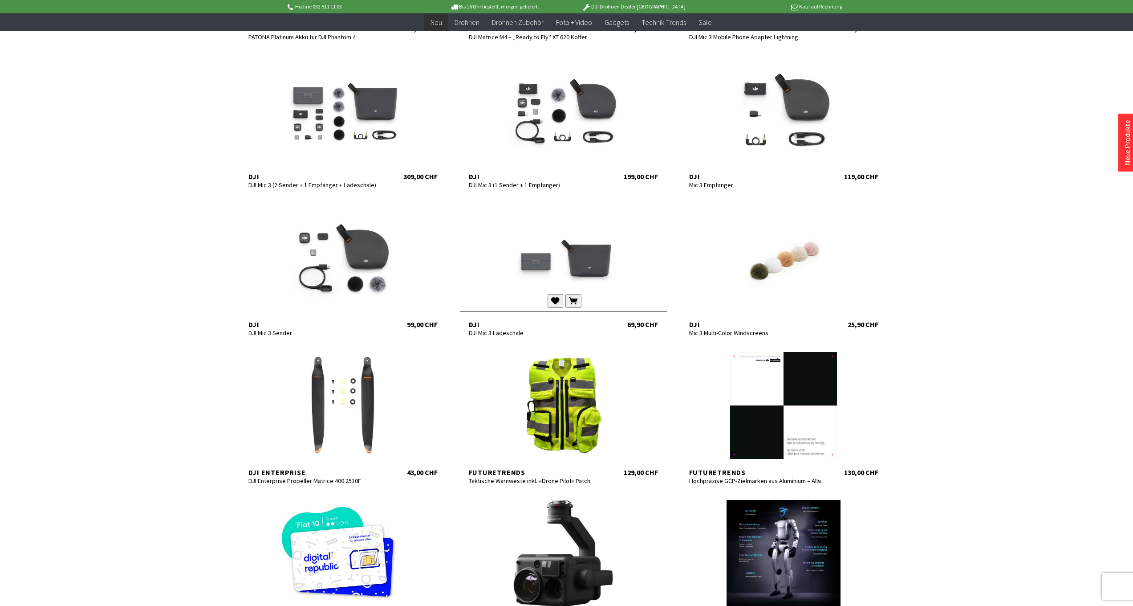
scroll to position [1244, 0]
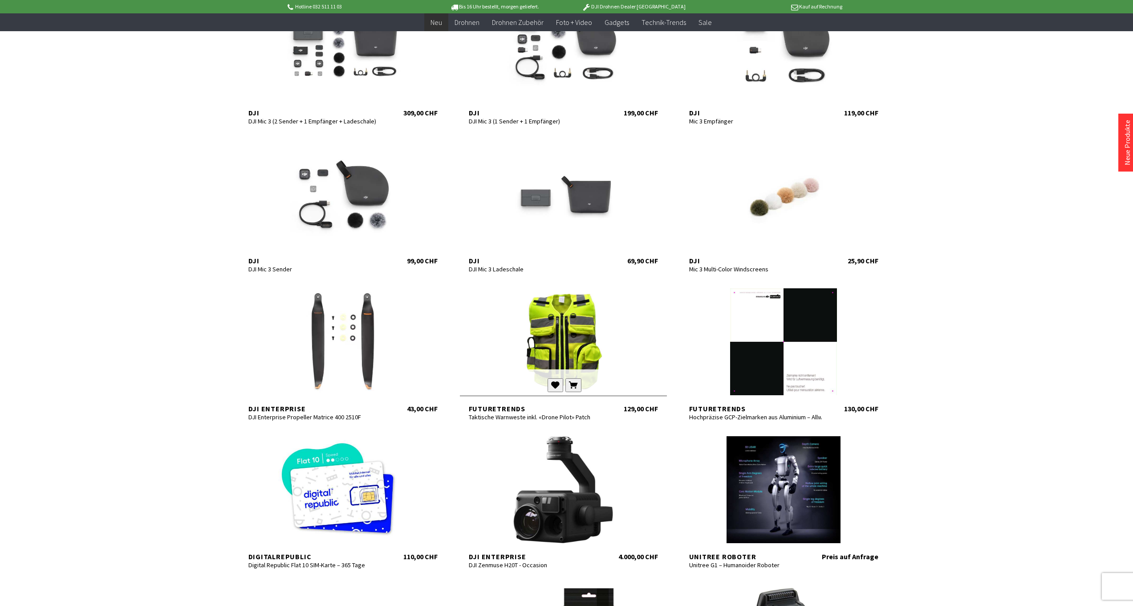
click at [570, 301] on div at bounding box center [563, 341] width 207 height 107
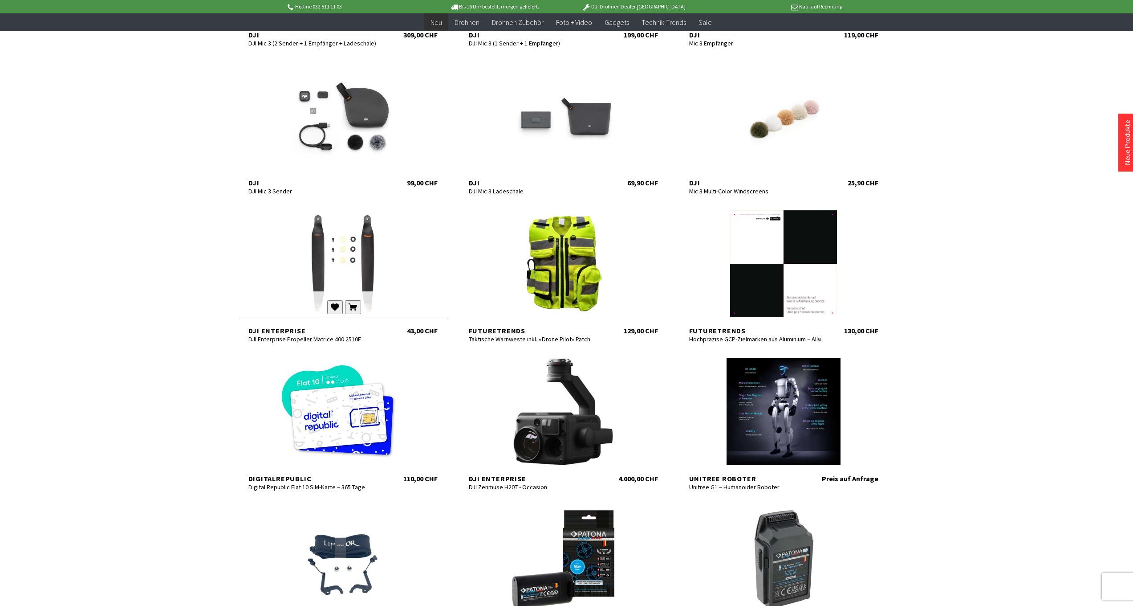
scroll to position [1592, 0]
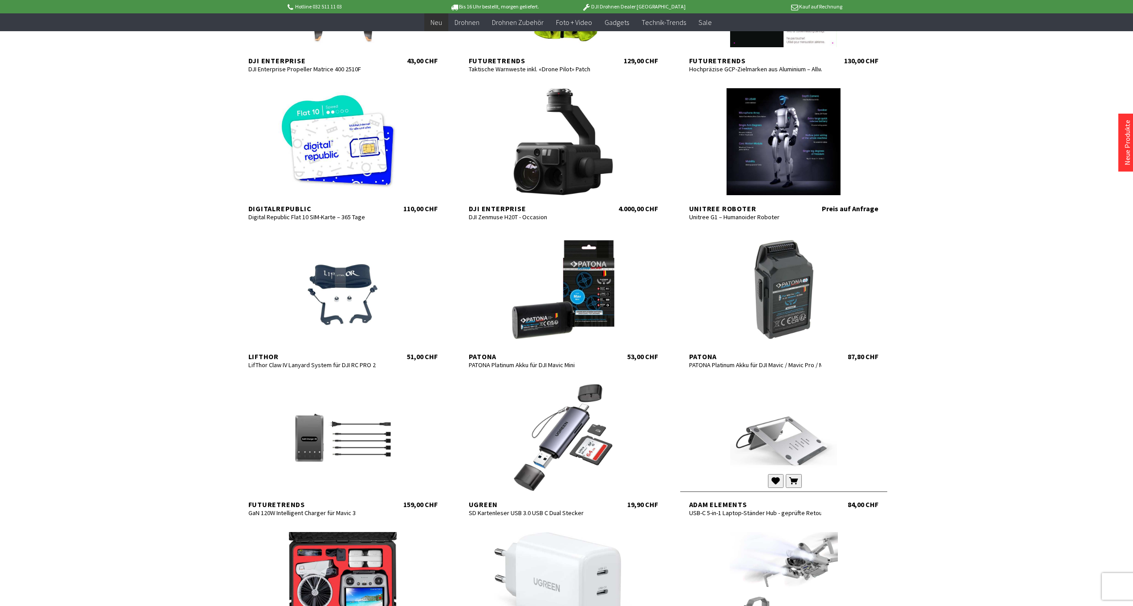
click at [798, 449] on div at bounding box center [783, 437] width 207 height 107
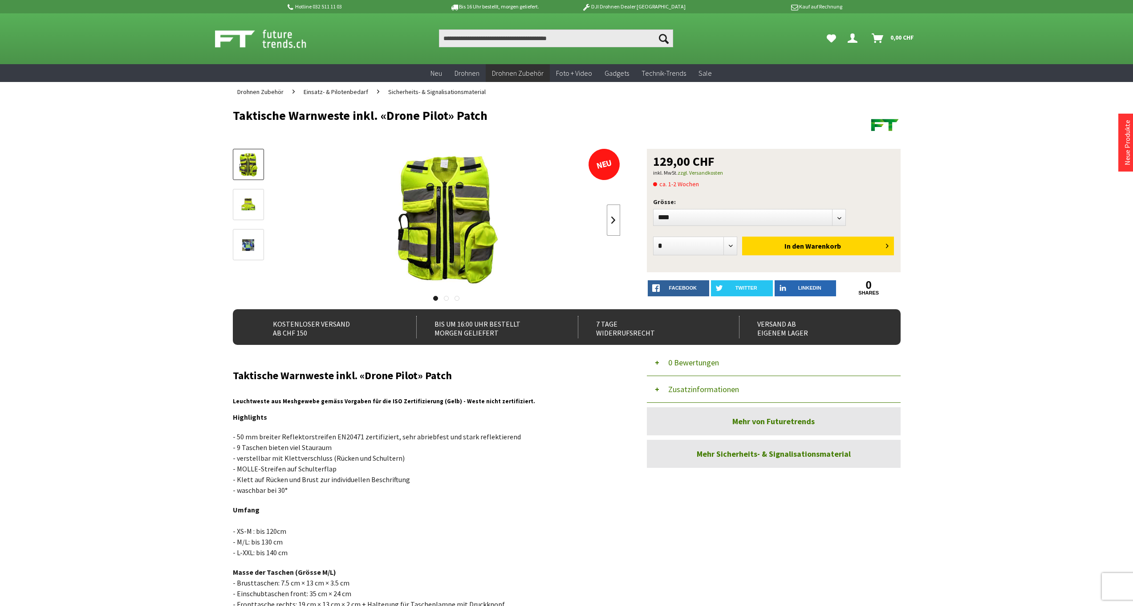
click at [610, 220] on link at bounding box center [613, 219] width 13 height 31
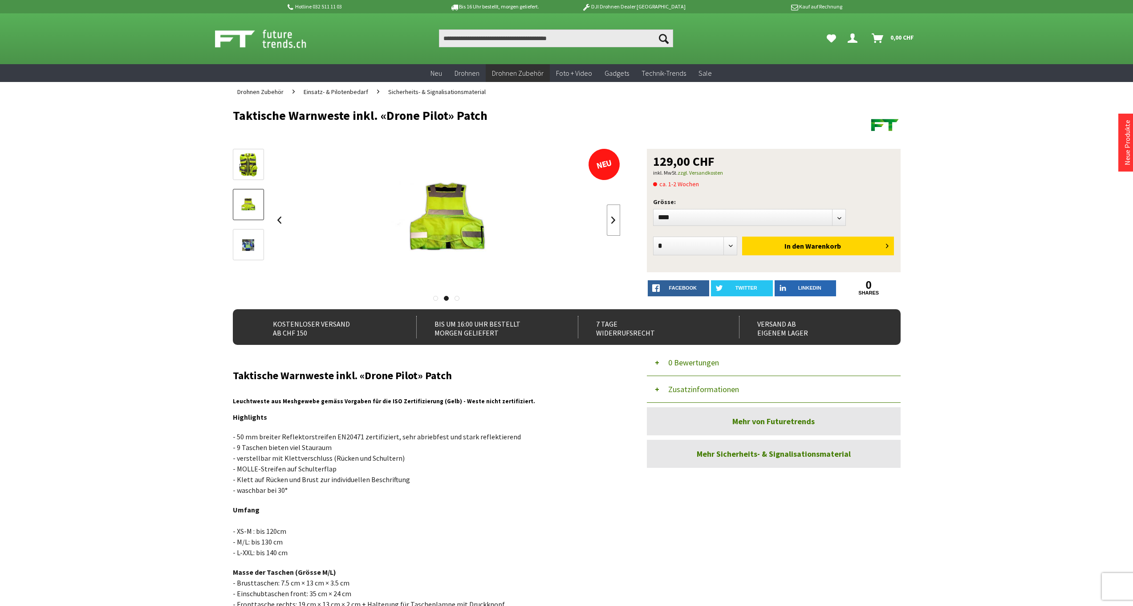
click at [610, 220] on link at bounding box center [613, 219] width 13 height 31
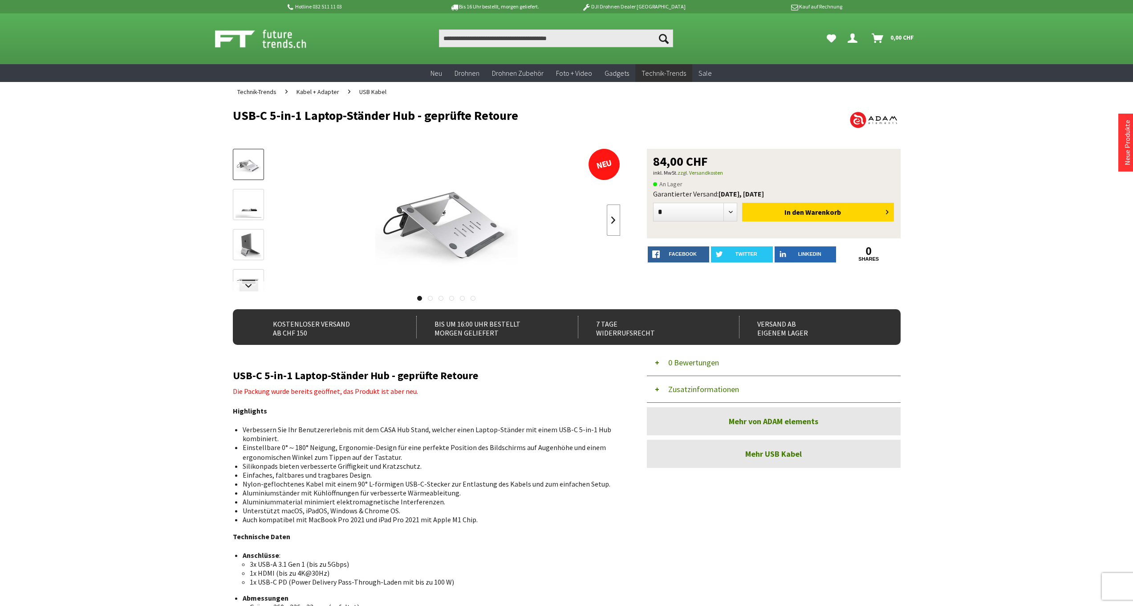
click at [616, 222] on link at bounding box center [613, 219] width 13 height 31
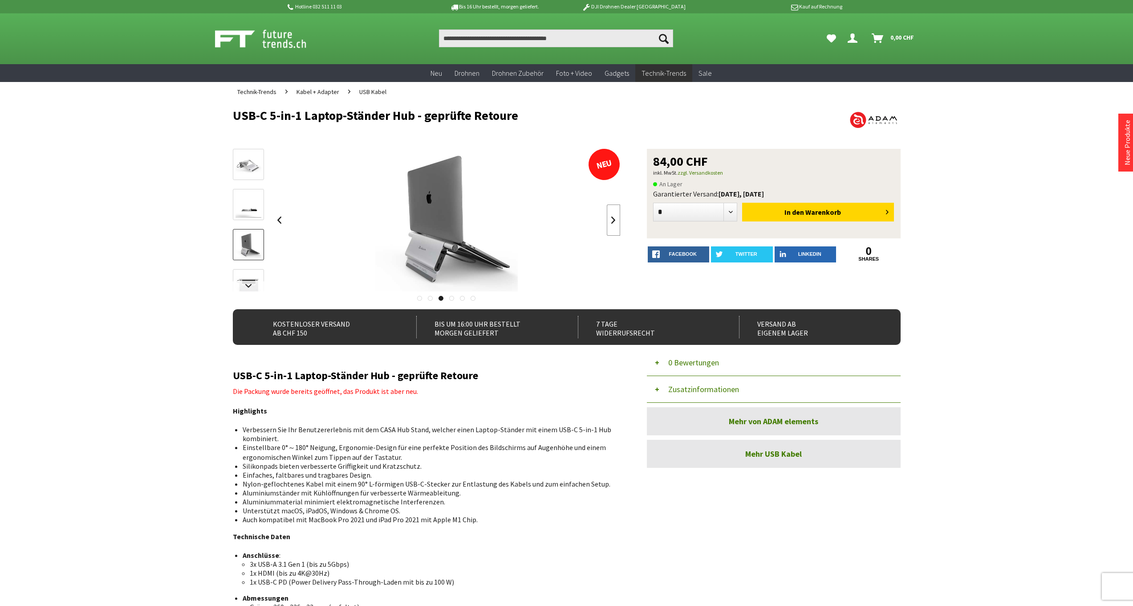
click at [616, 222] on link at bounding box center [613, 219] width 13 height 31
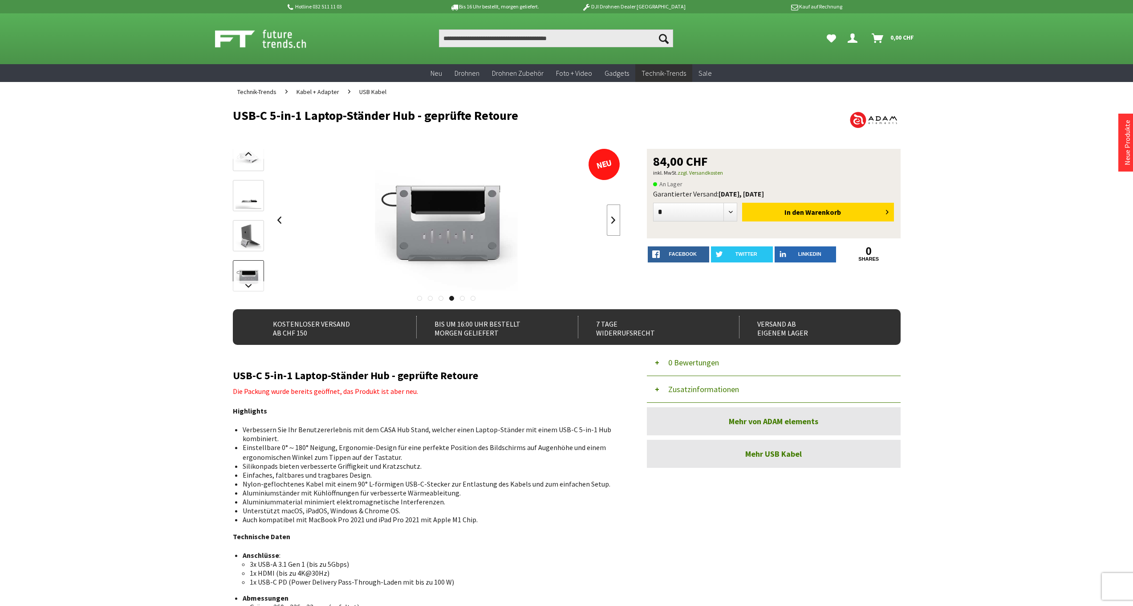
click at [616, 222] on link at bounding box center [613, 219] width 13 height 31
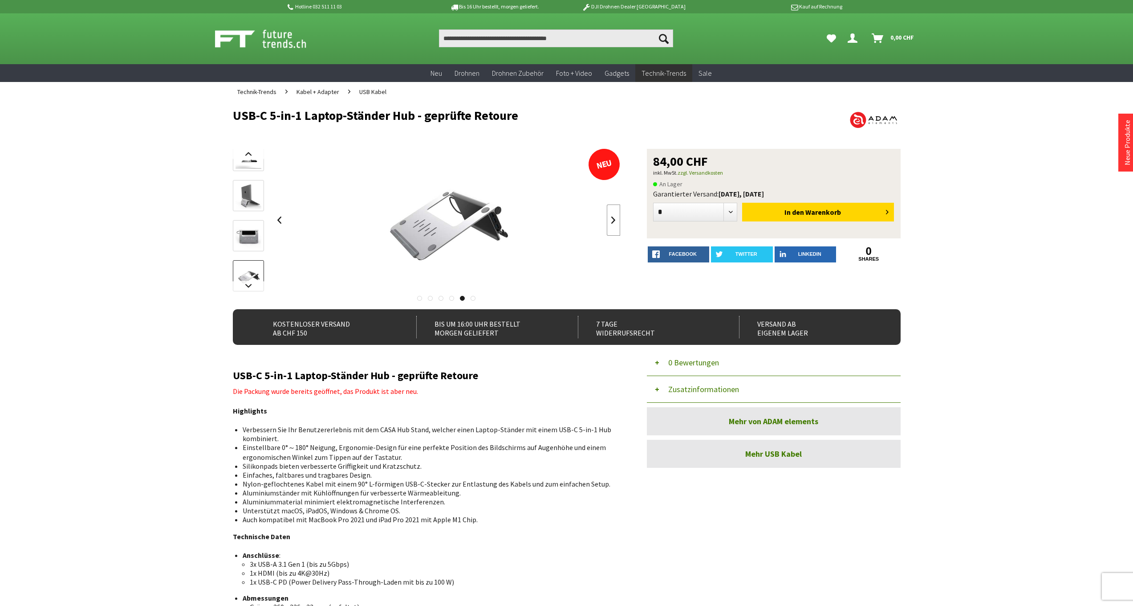
click at [616, 222] on link at bounding box center [613, 219] width 13 height 31
